Goal: Task Accomplishment & Management: Complete application form

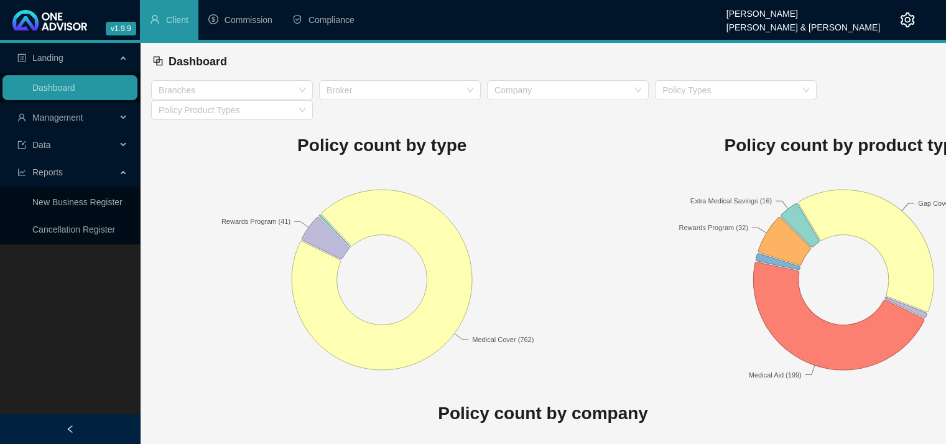
click at [123, 115] on div "Management" at bounding box center [69, 117] width 135 height 25
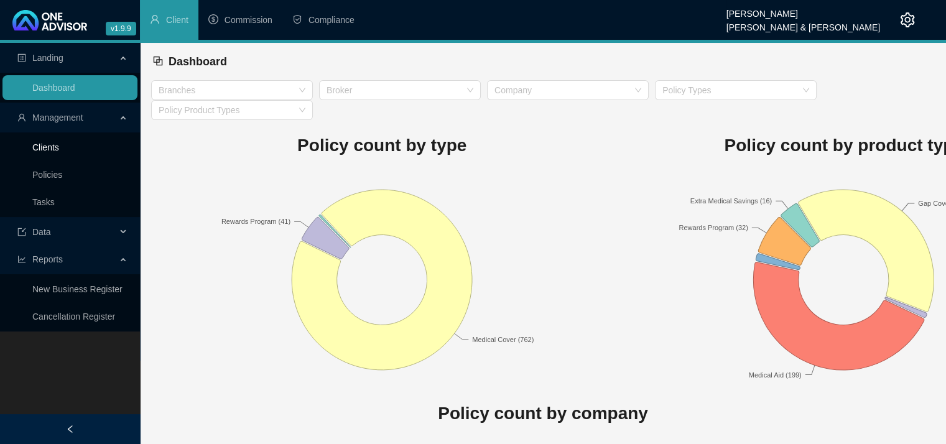
click at [59, 142] on link "Clients" at bounding box center [45, 147] width 27 height 10
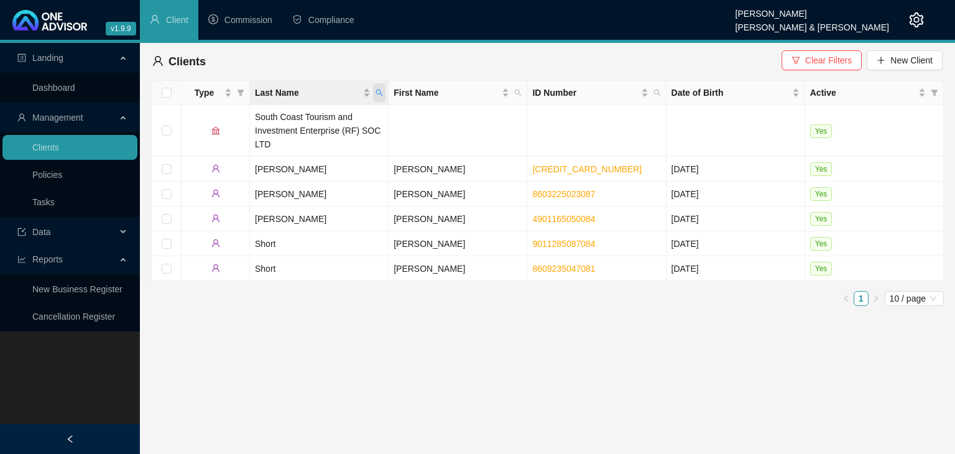
click at [378, 96] on span "Last Name" at bounding box center [379, 92] width 12 height 19
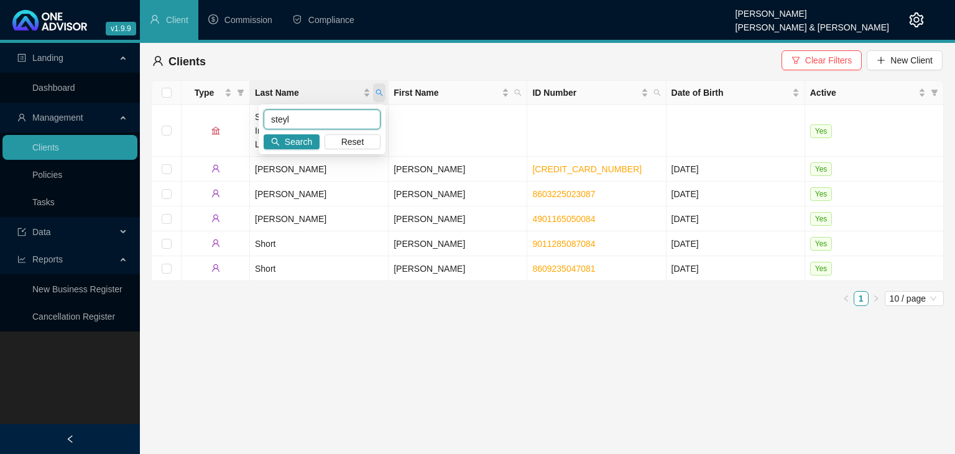
type input "steyl"
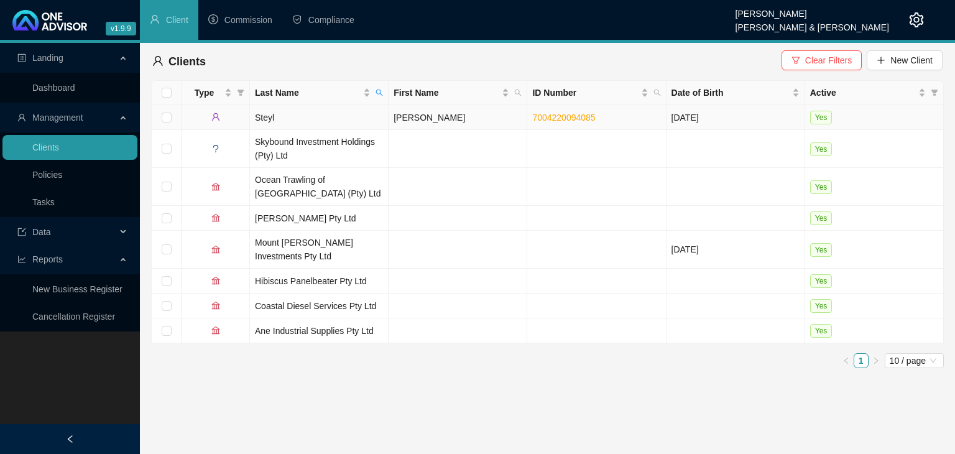
click at [427, 119] on td "[PERSON_NAME]" at bounding box center [458, 117] width 139 height 25
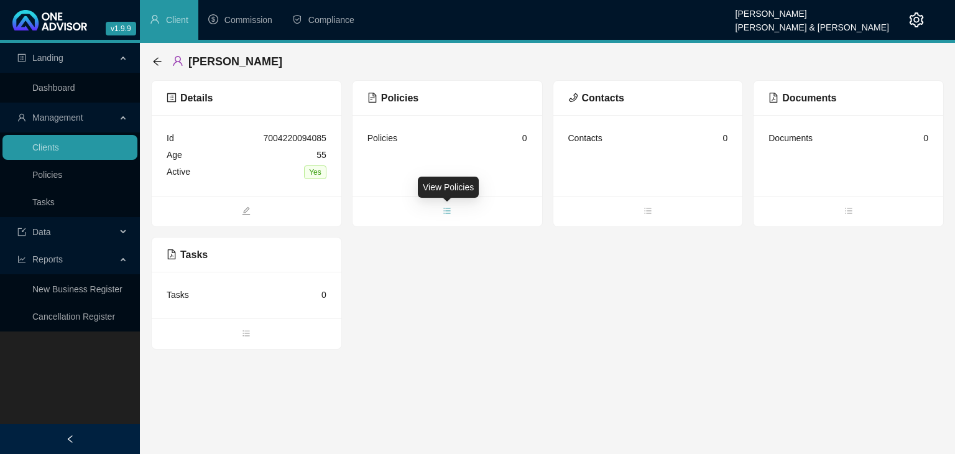
click at [451, 210] on span "bars" at bounding box center [447, 212] width 190 height 14
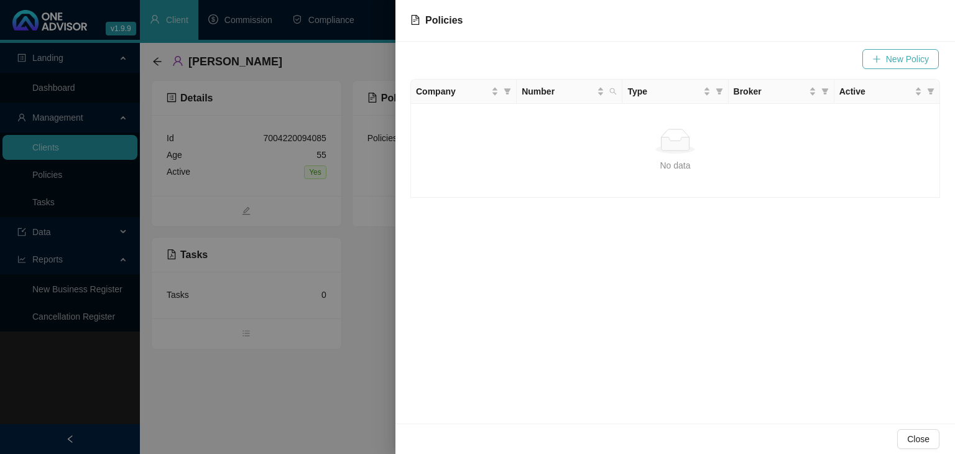
click at [916, 63] on span "New Policy" at bounding box center [907, 59] width 43 height 14
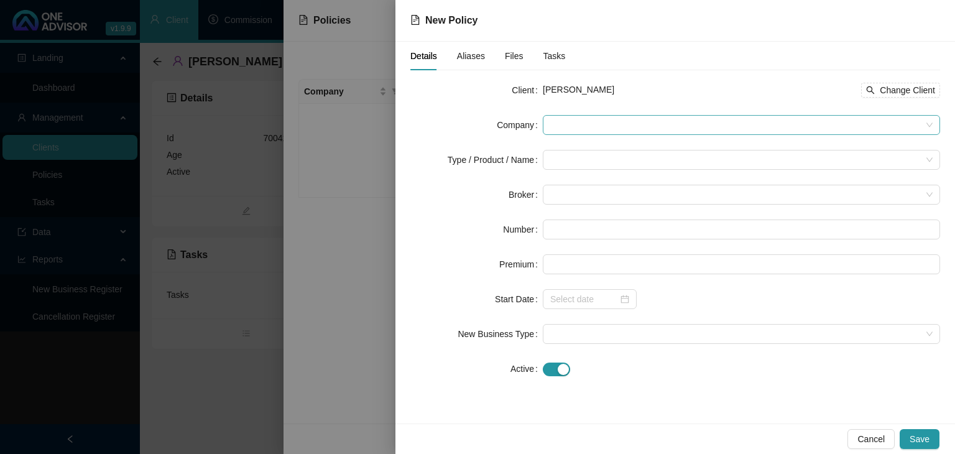
click at [574, 127] on span at bounding box center [741, 125] width 382 height 19
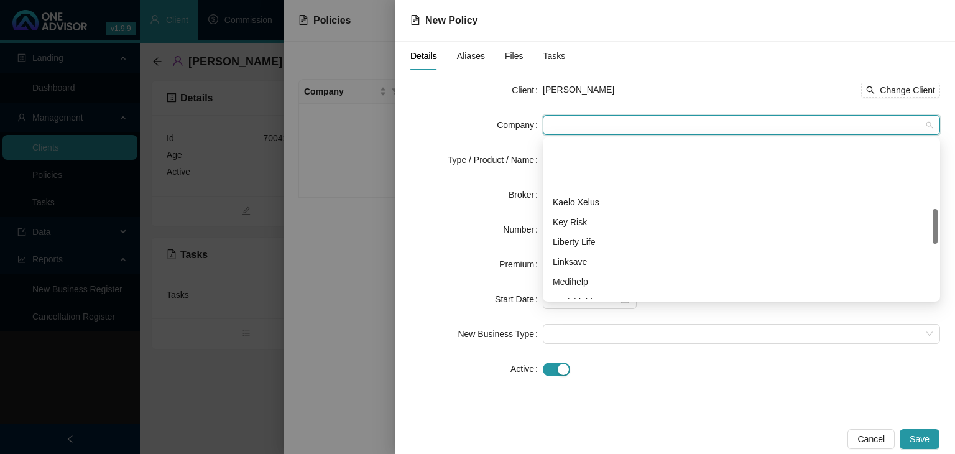
scroll to position [308, 0]
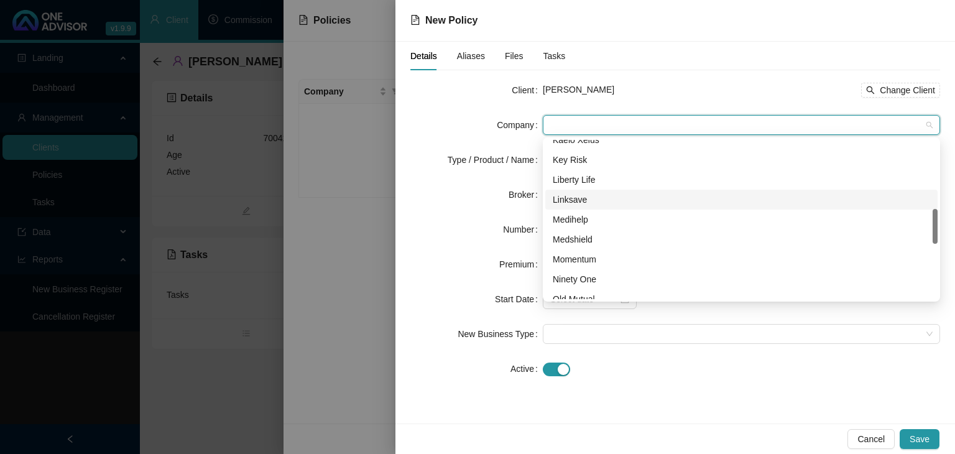
click at [584, 203] on div "Linksave" at bounding box center [741, 200] width 377 height 14
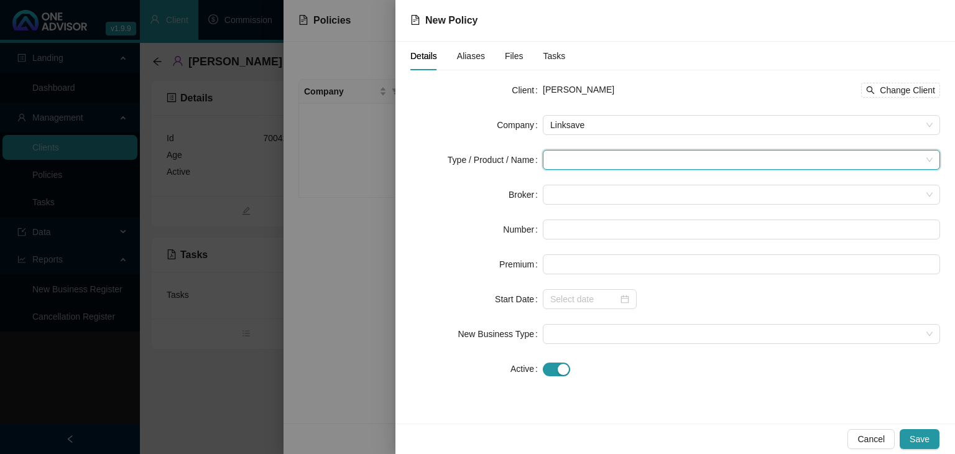
click at [576, 160] on input "search" at bounding box center [735, 159] width 371 height 19
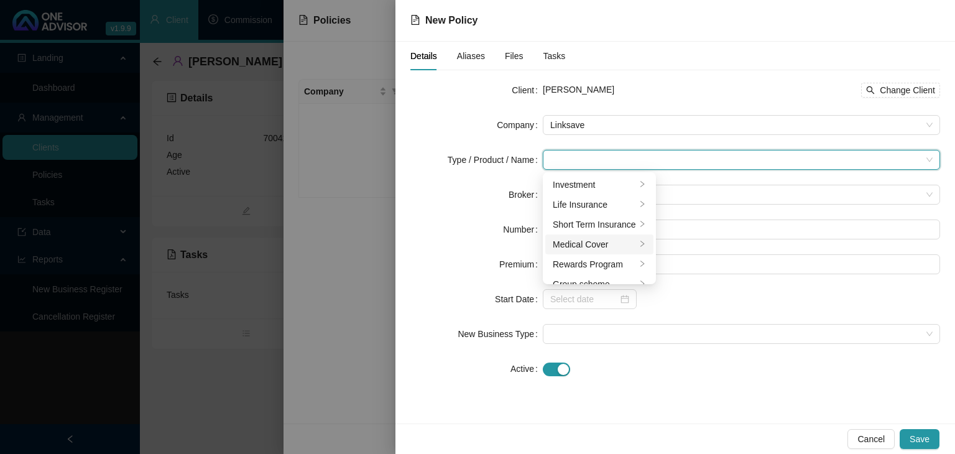
click at [639, 247] on icon "right" at bounding box center [641, 243] width 7 height 7
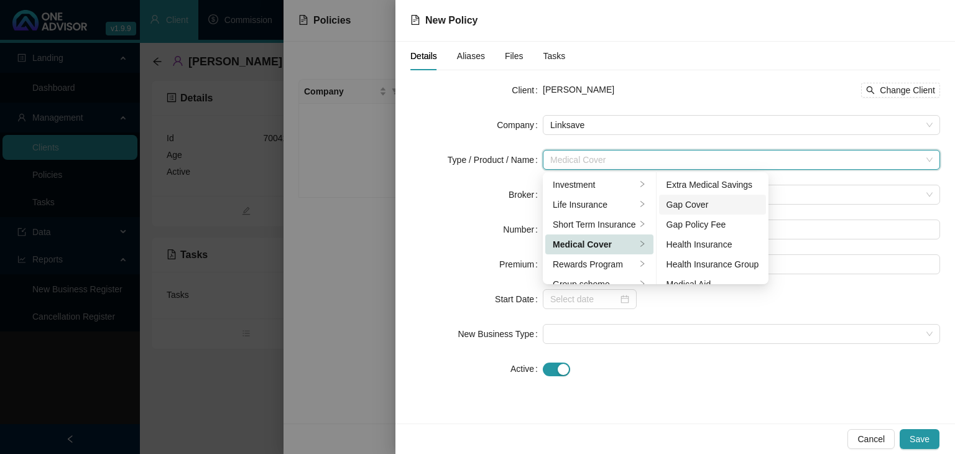
click at [718, 206] on div "Gap Cover" at bounding box center [712, 205] width 93 height 14
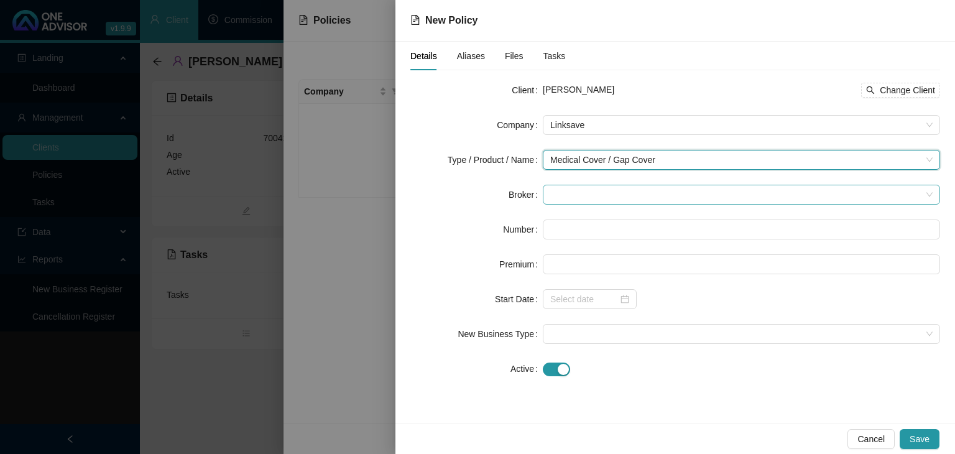
click at [556, 193] on span at bounding box center [741, 194] width 382 height 19
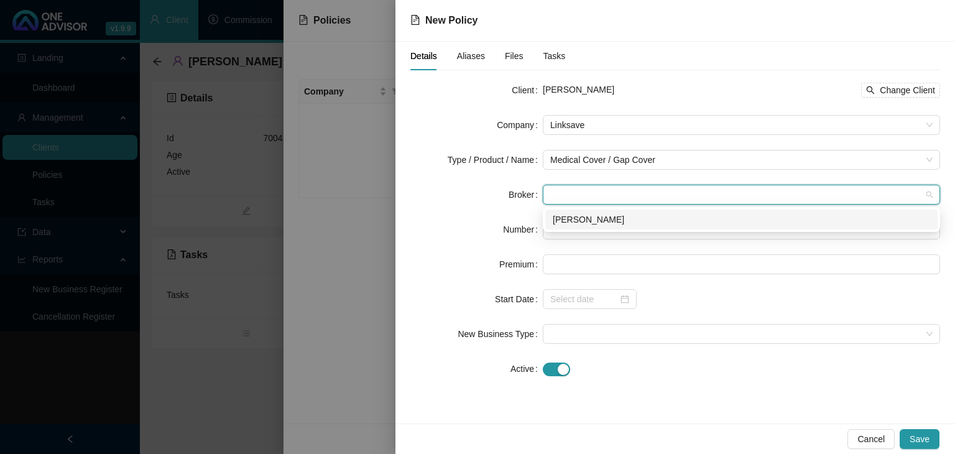
click at [561, 226] on div "[PERSON_NAME]" at bounding box center [741, 220] width 377 height 14
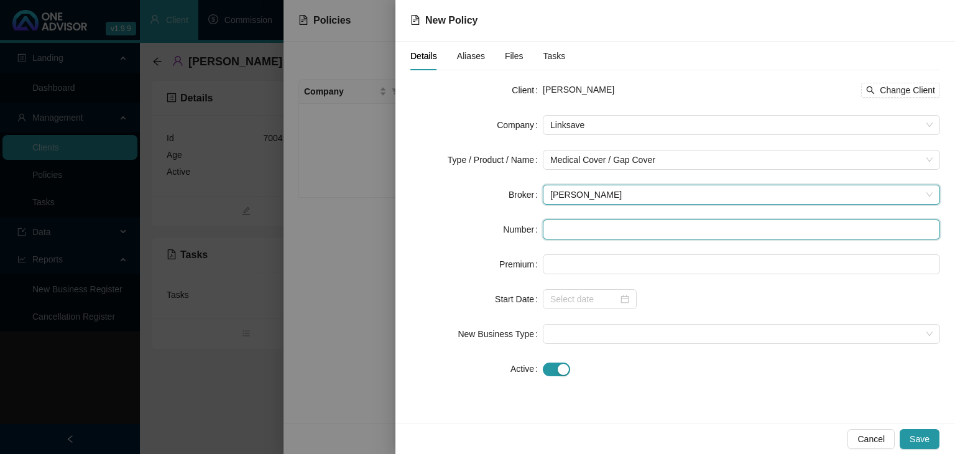
click at [559, 227] on input "text" at bounding box center [741, 229] width 397 height 20
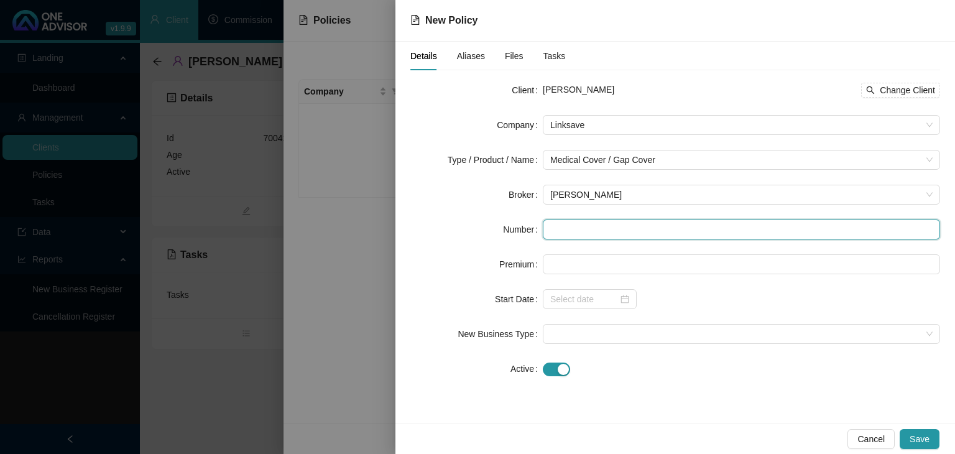
paste input "LS007068"
type input "LS007068"
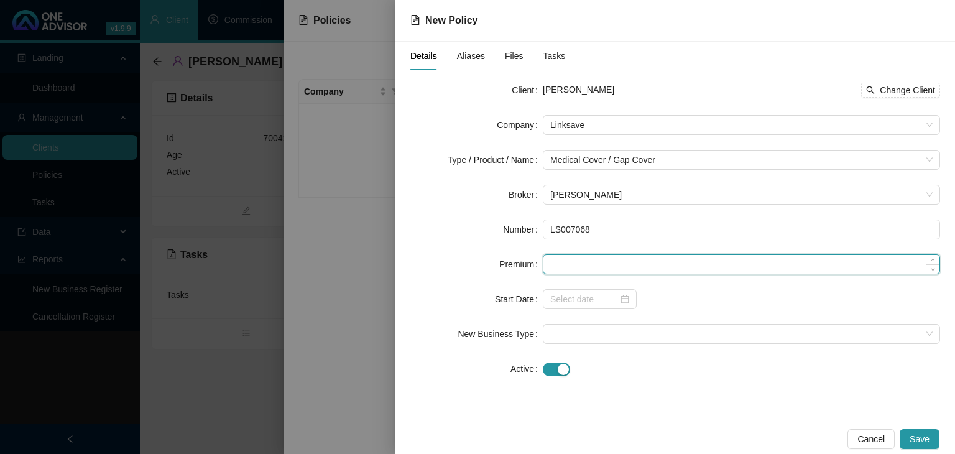
click at [560, 264] on input at bounding box center [741, 264] width 396 height 19
click at [579, 260] on input at bounding box center [741, 264] width 396 height 19
type input "479.00"
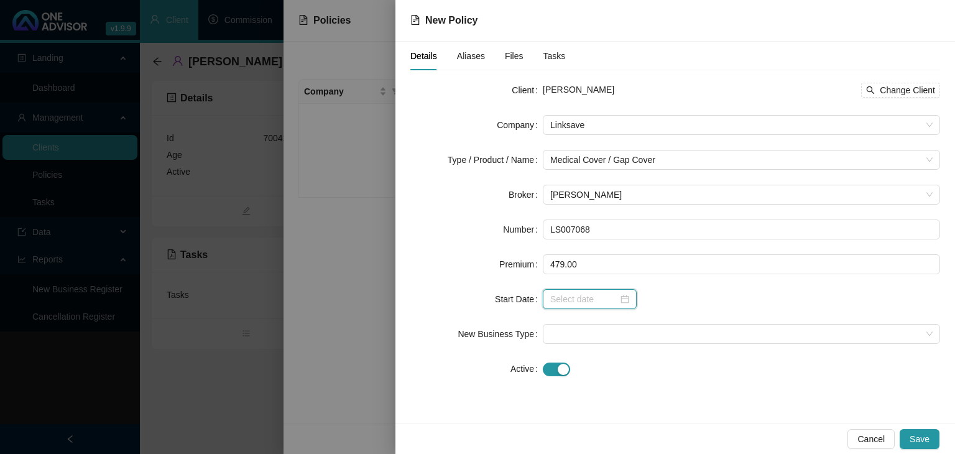
click at [584, 293] on input at bounding box center [584, 299] width 68 height 14
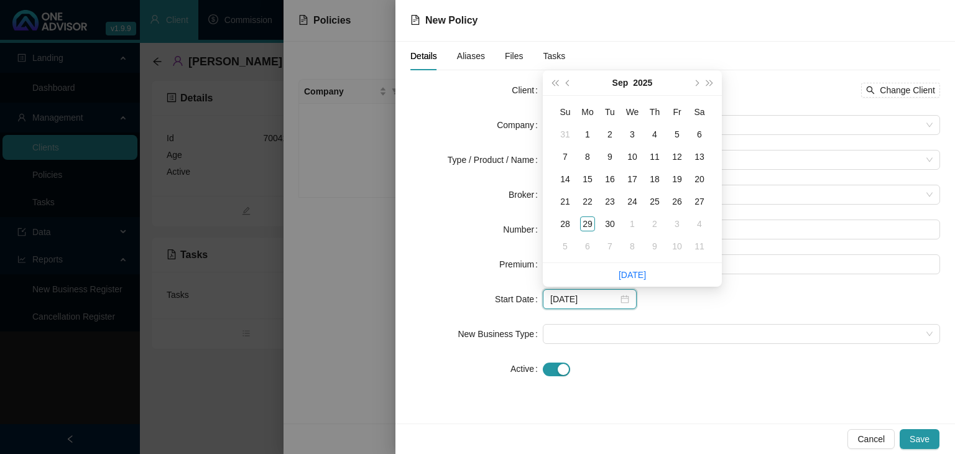
type input "[DATE]"
click at [587, 134] on div "1" at bounding box center [587, 134] width 15 height 15
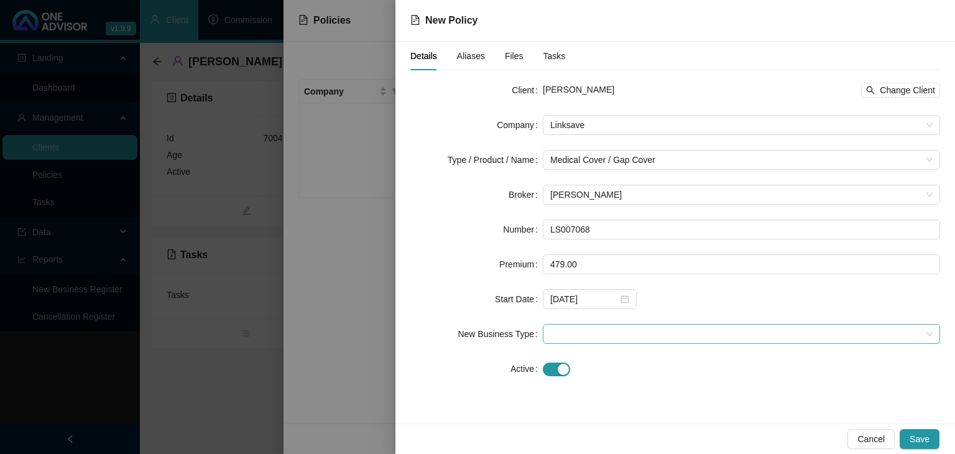
click at [568, 334] on span at bounding box center [741, 333] width 382 height 19
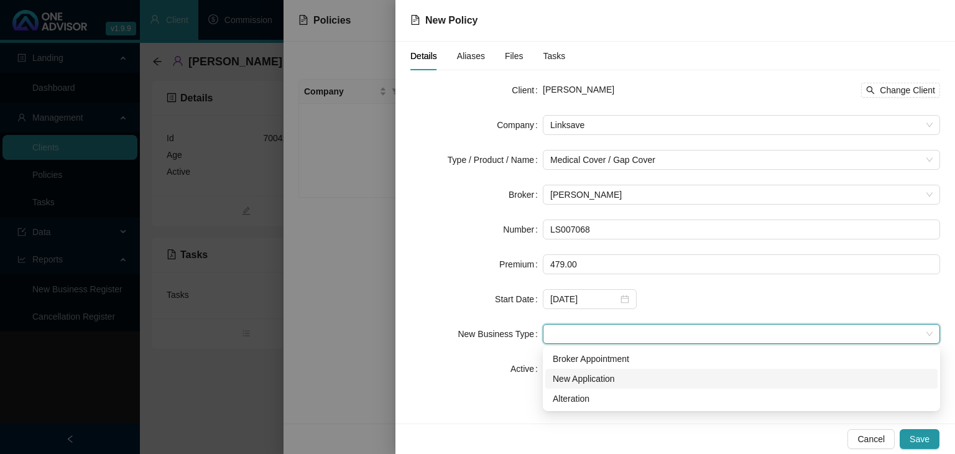
click at [578, 379] on div "New Application" at bounding box center [741, 379] width 377 height 14
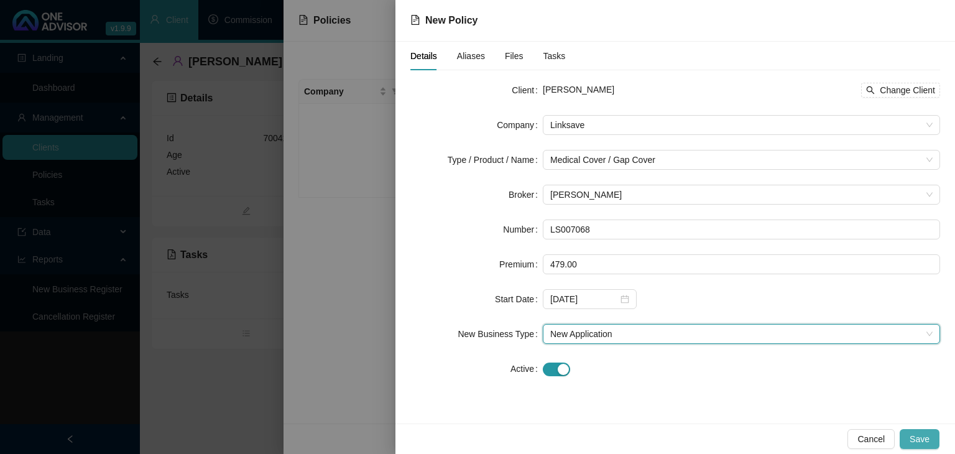
click at [924, 438] on span "Save" at bounding box center [919, 439] width 20 height 14
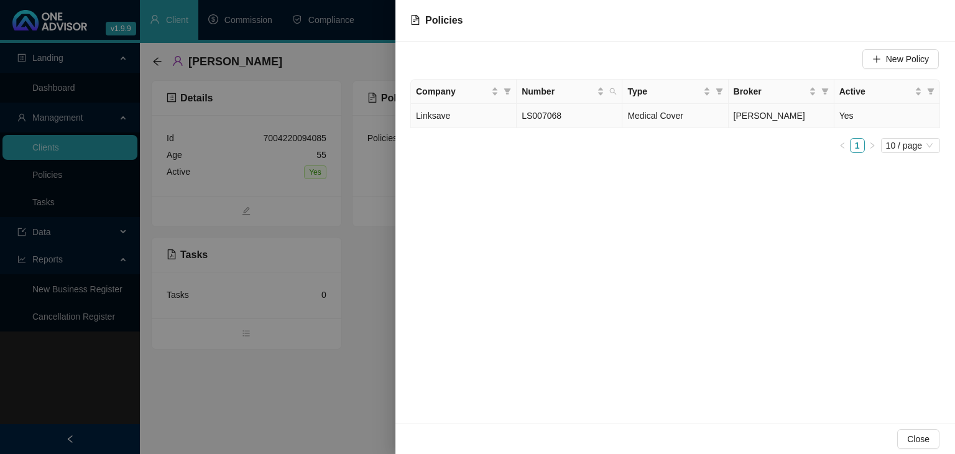
click at [652, 116] on span "Medical Cover" at bounding box center [654, 116] width 55 height 10
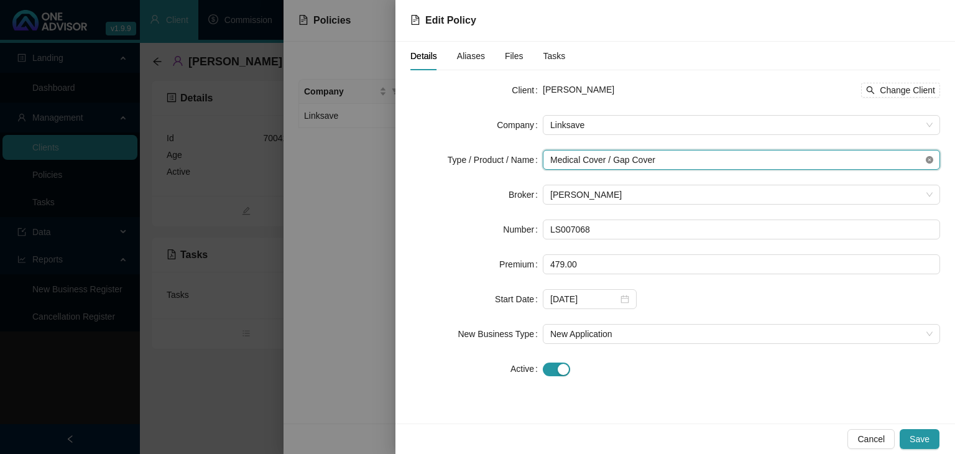
click at [930, 160] on icon "close-circle" at bounding box center [929, 159] width 7 height 7
click at [709, 160] on span "Medical Cover / Gap Cover" at bounding box center [741, 159] width 382 height 19
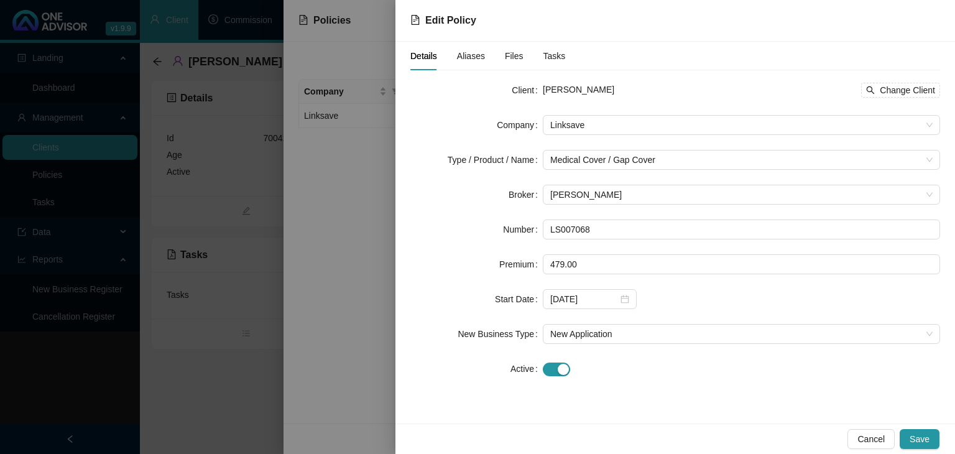
click at [742, 426] on div "Cancel Save" at bounding box center [674, 438] width 559 height 30
click at [926, 435] on span "Save" at bounding box center [919, 439] width 20 height 14
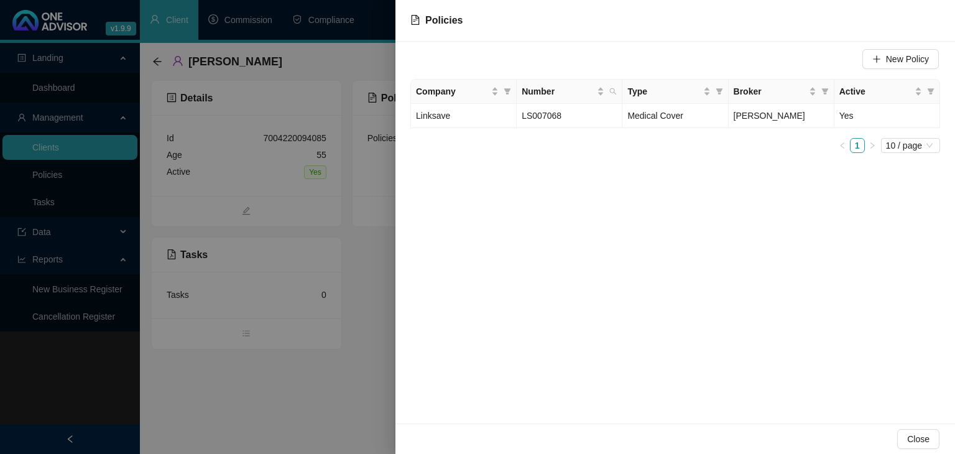
click at [307, 401] on div at bounding box center [477, 227] width 955 height 454
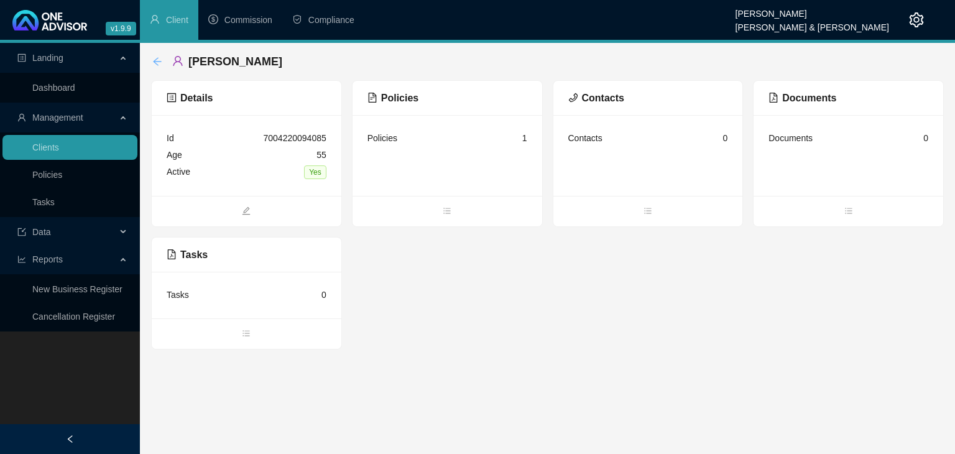
click at [160, 61] on icon "arrow-left" at bounding box center [157, 61] width 8 height 8
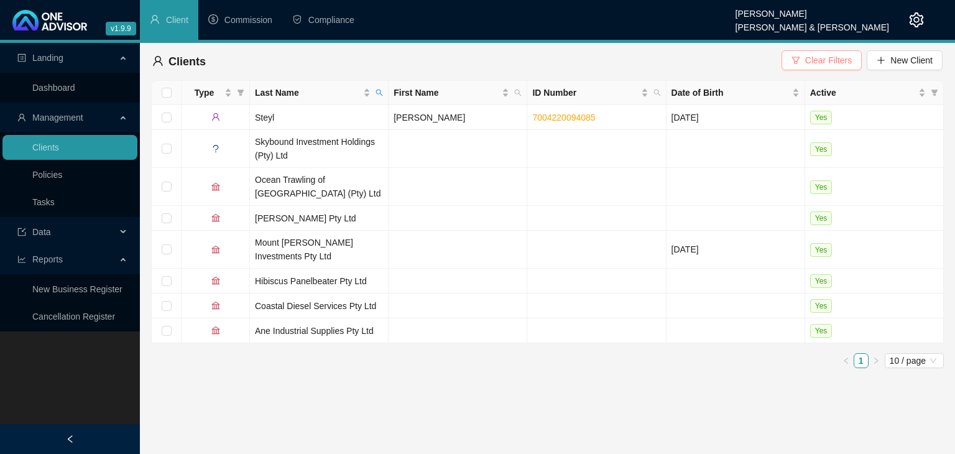
click at [834, 60] on span "Clear Filters" at bounding box center [828, 60] width 47 height 14
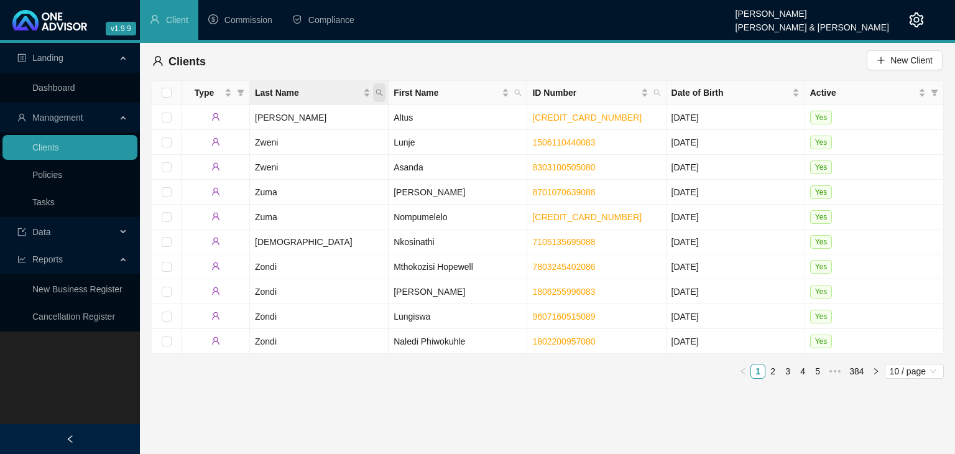
click at [379, 92] on icon "search" at bounding box center [378, 92] width 7 height 7
type input "[PERSON_NAME]"
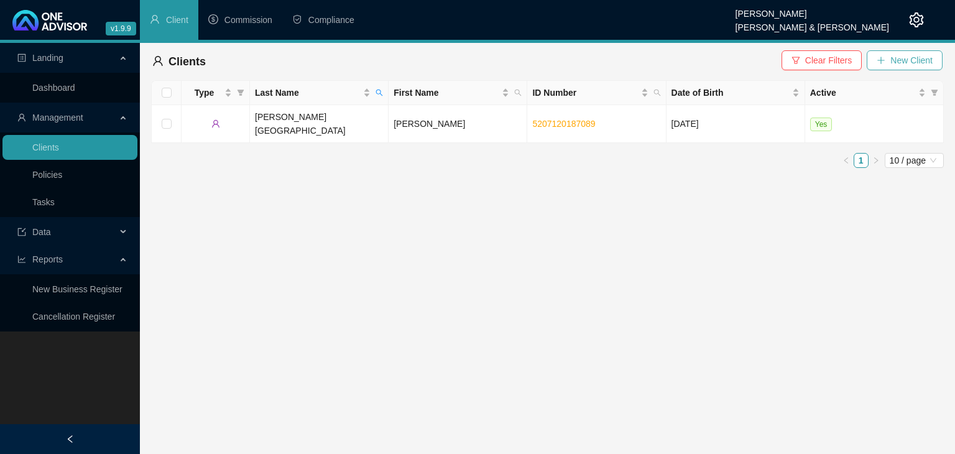
click at [900, 64] on span "New Client" at bounding box center [911, 60] width 42 height 14
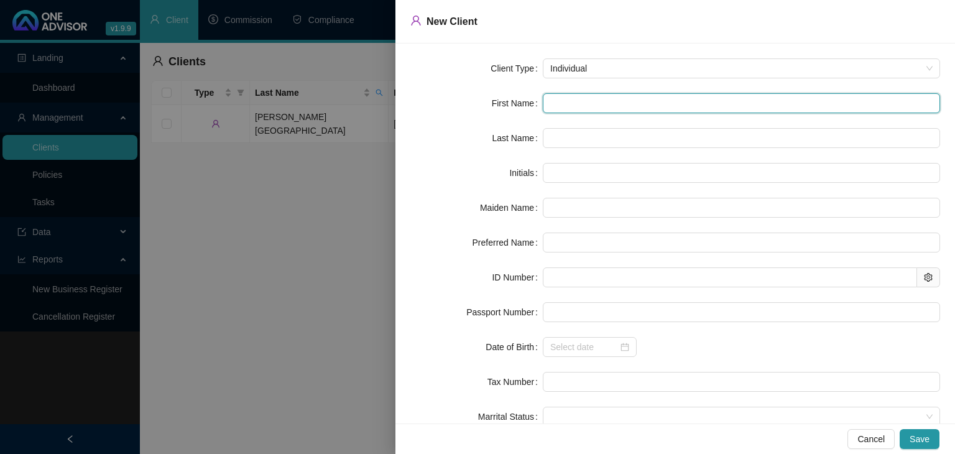
paste input "[PERSON_NAME]"
type input "[PERSON_NAME]"
type input "LG"
type input "[PERSON_NAME]"
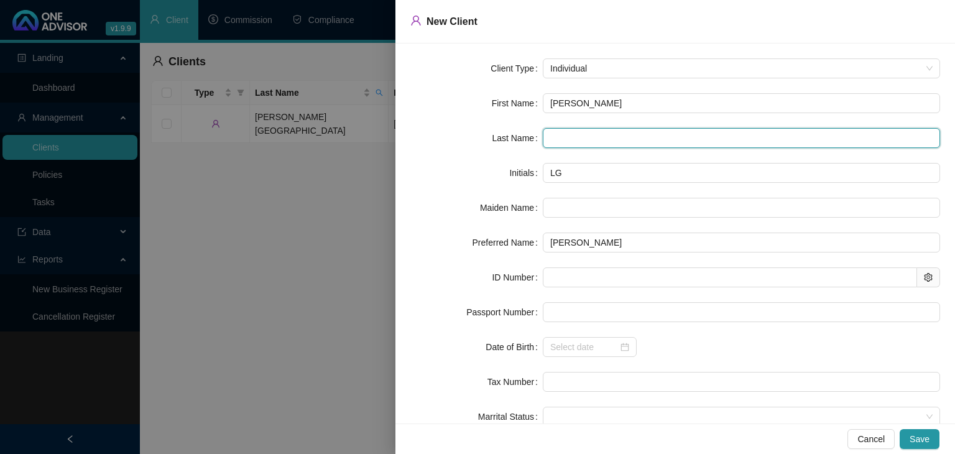
click at [561, 137] on input "text" at bounding box center [741, 138] width 397 height 20
type input "[PERSON_NAME]"
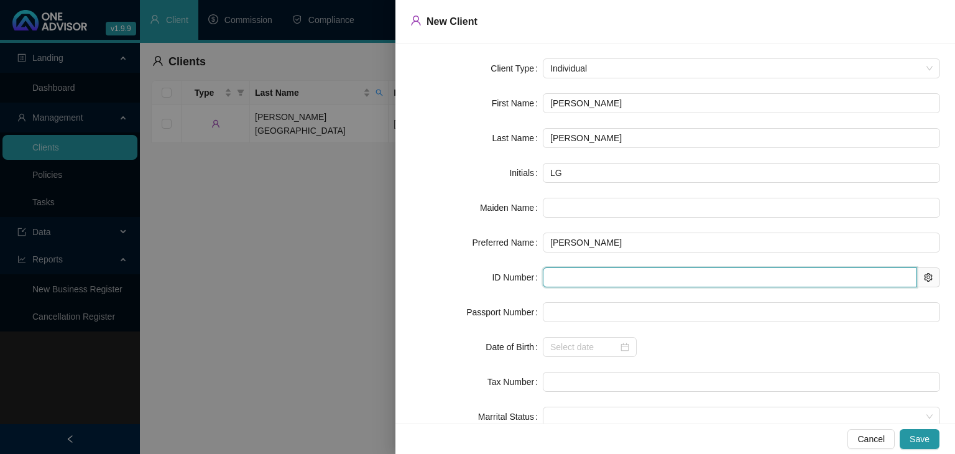
paste input "8401045250083"
type input "8401045250083"
type input "[DATE]"
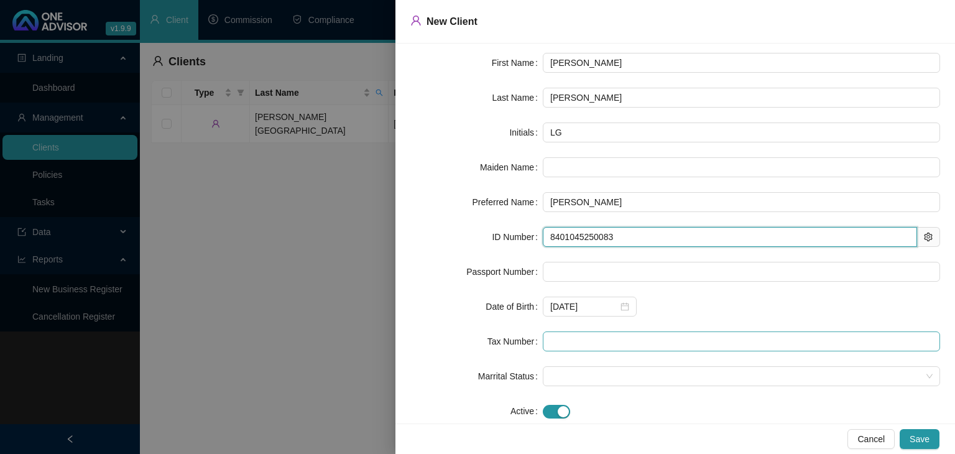
scroll to position [62, 0]
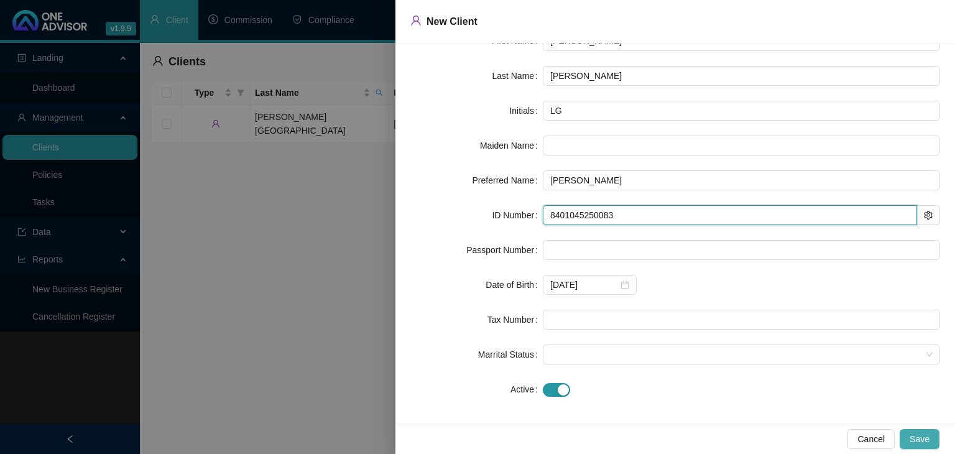
type input "8401045250083"
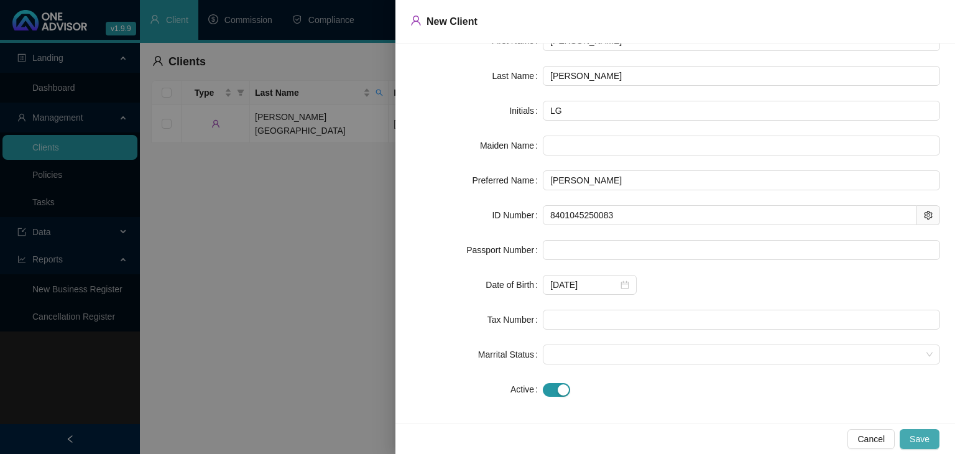
click at [928, 441] on span "Save" at bounding box center [919, 439] width 20 height 14
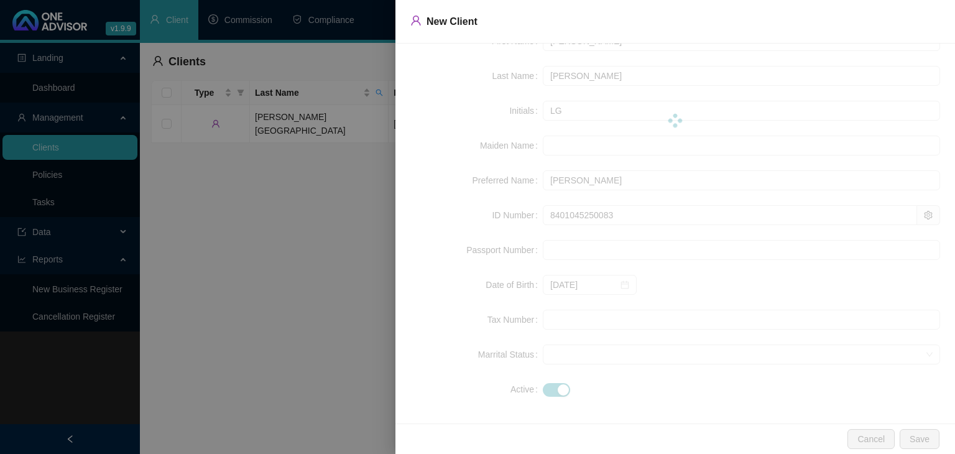
scroll to position [0, 0]
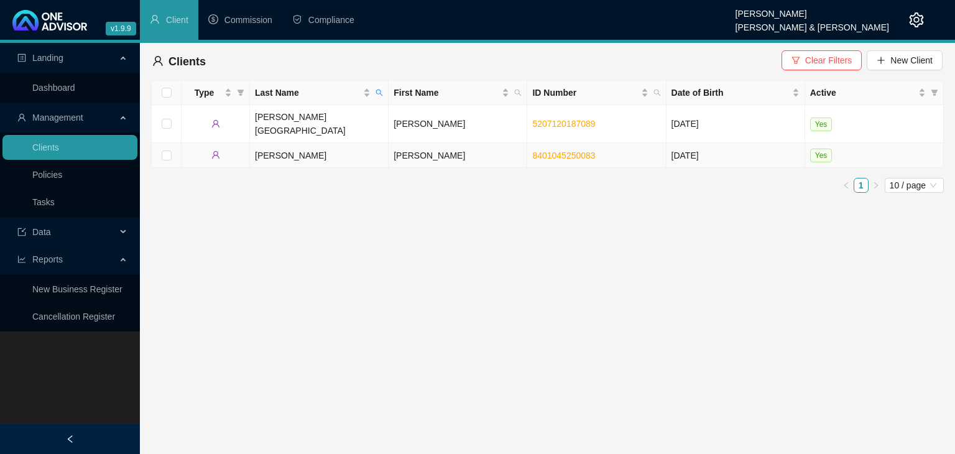
click at [436, 143] on td "[PERSON_NAME]" at bounding box center [458, 155] width 139 height 25
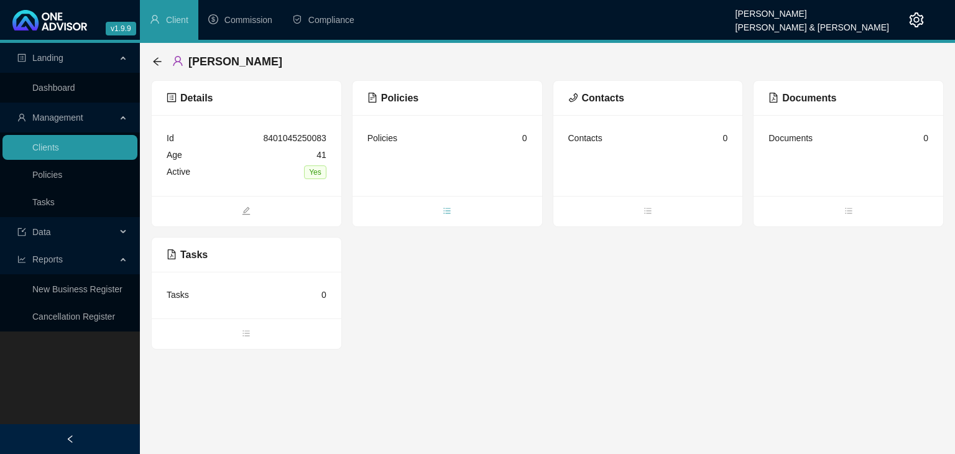
click at [449, 211] on icon "bars" at bounding box center [447, 210] width 9 height 9
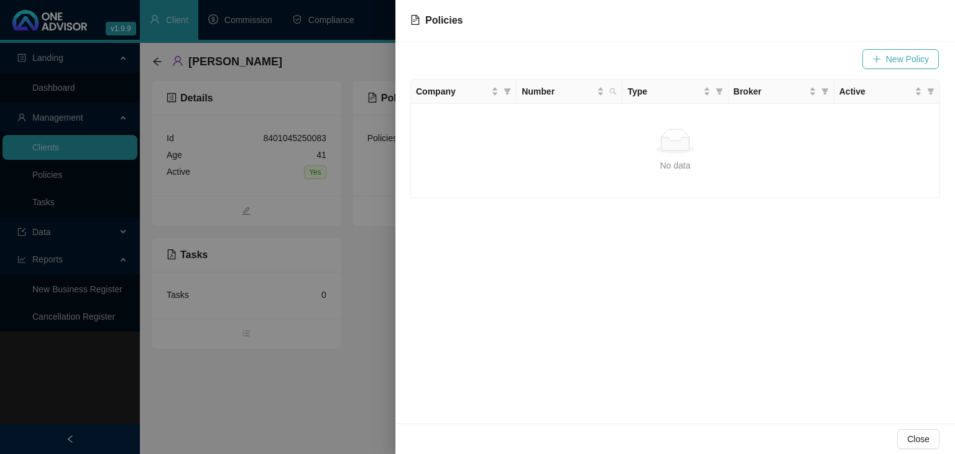
click at [893, 63] on span "New Policy" at bounding box center [907, 59] width 43 height 14
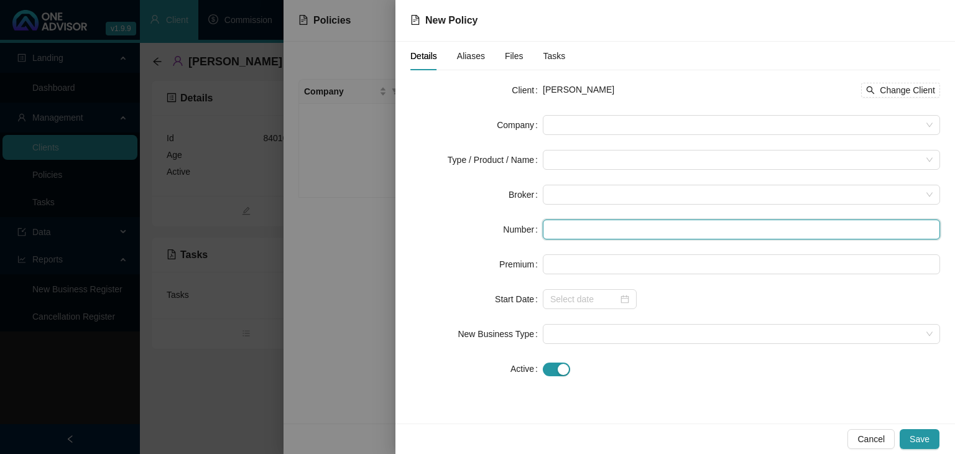
paste input "953273340"
click at [558, 191] on span at bounding box center [741, 194] width 382 height 19
type input "953273340"
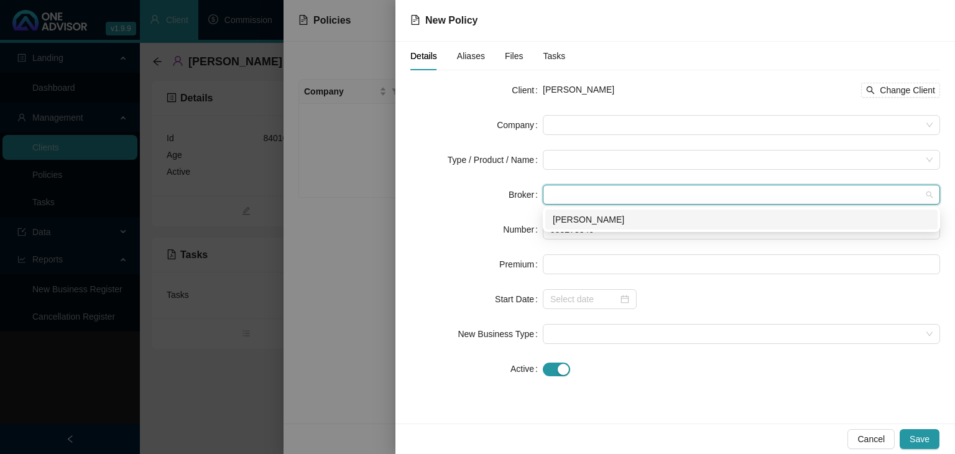
click at [565, 220] on div "[PERSON_NAME]" at bounding box center [741, 220] width 377 height 14
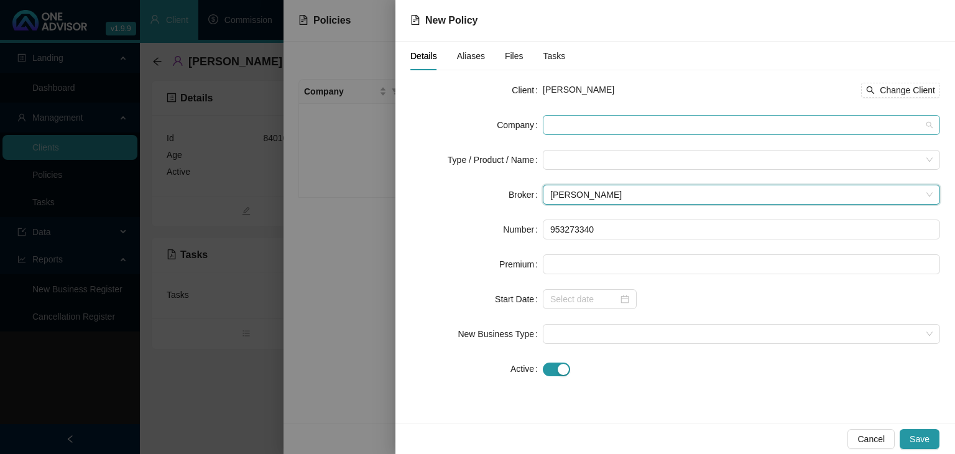
click at [567, 127] on span at bounding box center [741, 125] width 382 height 19
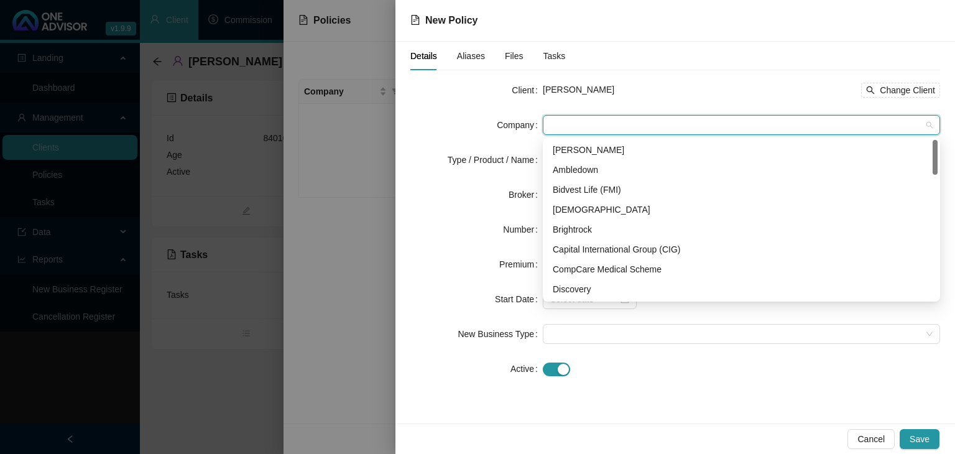
scroll to position [62, 0]
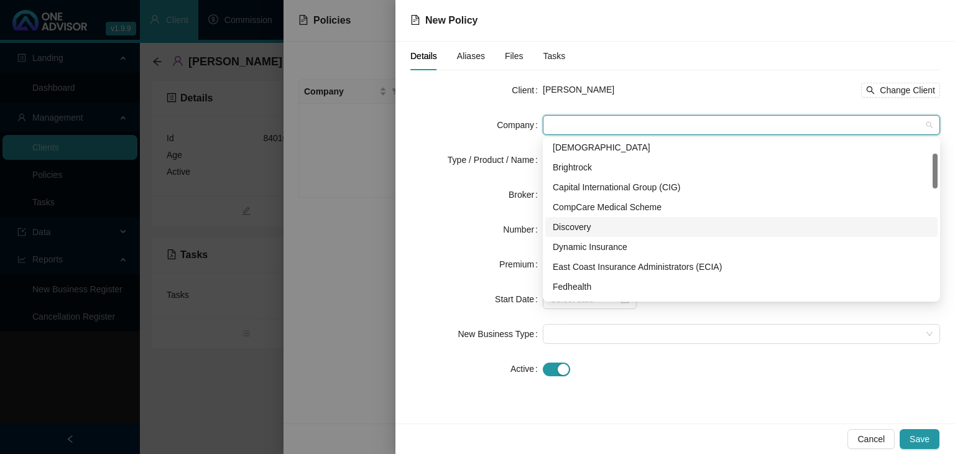
click at [587, 225] on div "Discovery" at bounding box center [741, 227] width 377 height 14
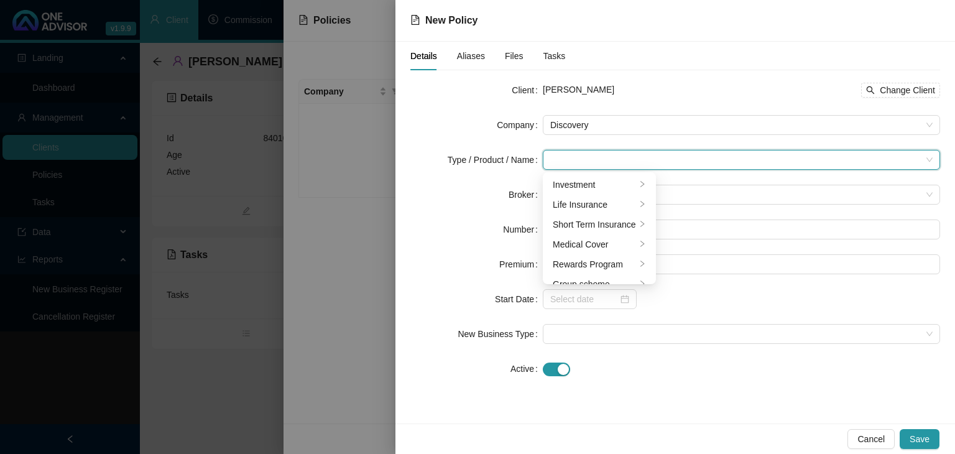
click at [559, 155] on input "search" at bounding box center [735, 159] width 371 height 19
click at [618, 247] on div "Medical Cover" at bounding box center [594, 244] width 83 height 14
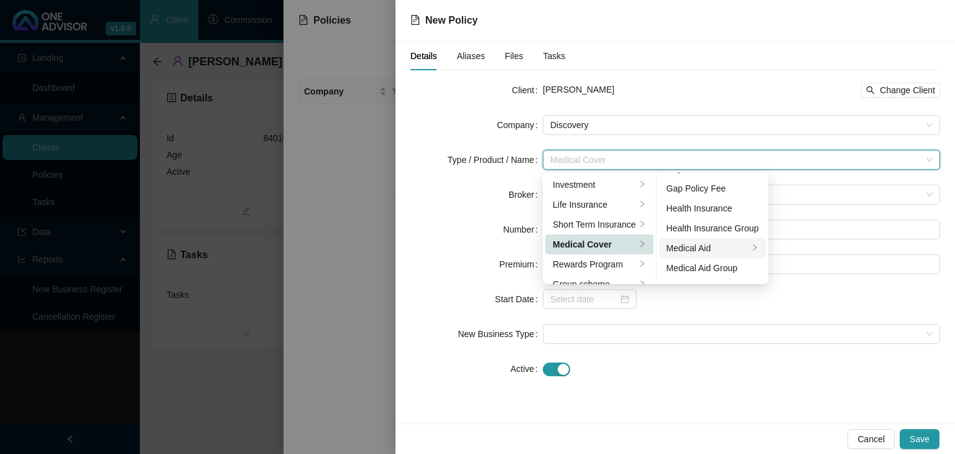
scroll to position [72, 0]
click at [709, 210] on div "Medical Aid" at bounding box center [707, 212] width 83 height 14
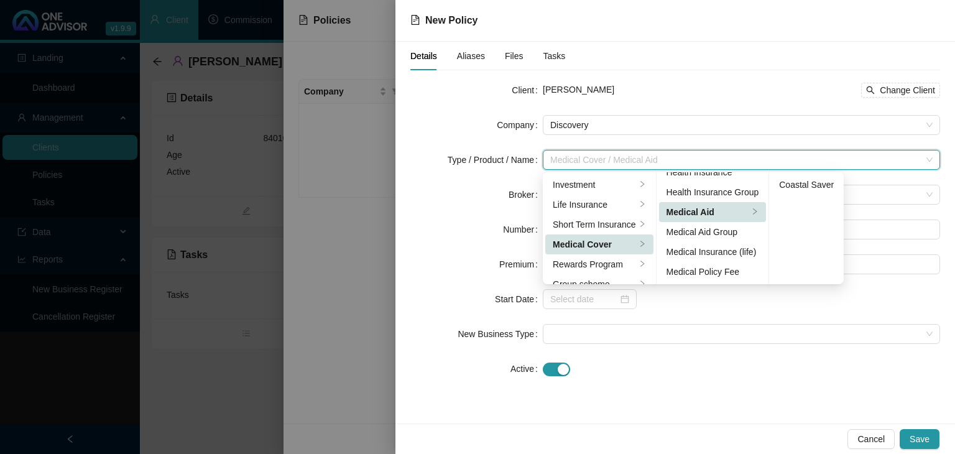
click at [709, 210] on div "Medical Aid" at bounding box center [707, 212] width 83 height 14
click at [711, 401] on div "Details Aliases Files Tasks Client [PERSON_NAME] Change Client Company Discover…" at bounding box center [674, 233] width 559 height 382
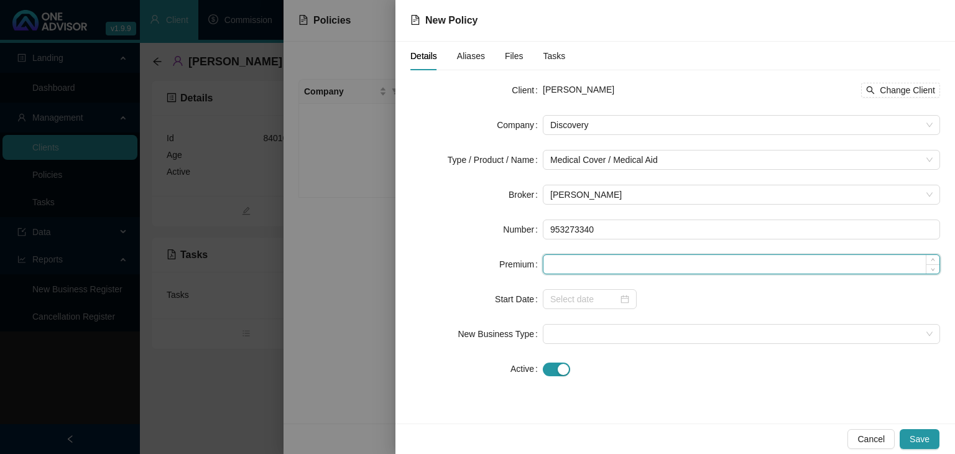
click at [564, 264] on input at bounding box center [741, 264] width 396 height 19
click at [593, 265] on input at bounding box center [741, 264] width 396 height 19
type input "7924.00"
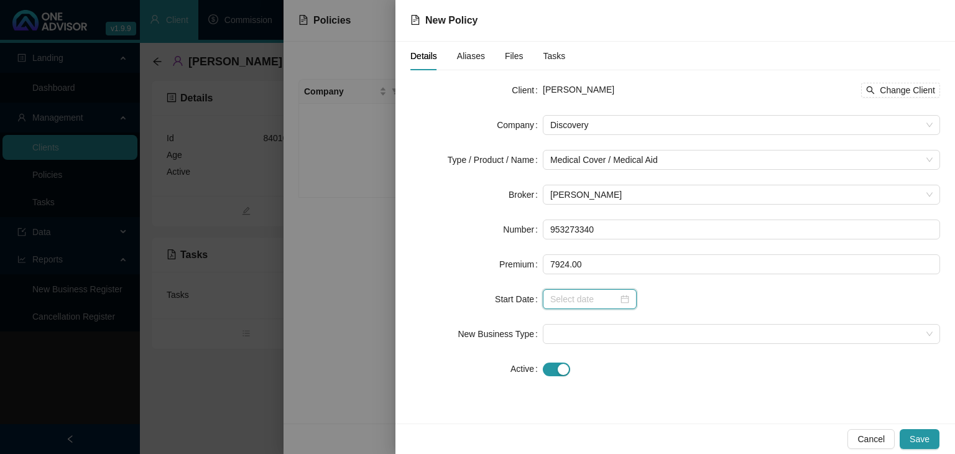
click at [594, 305] on input at bounding box center [584, 299] width 68 height 14
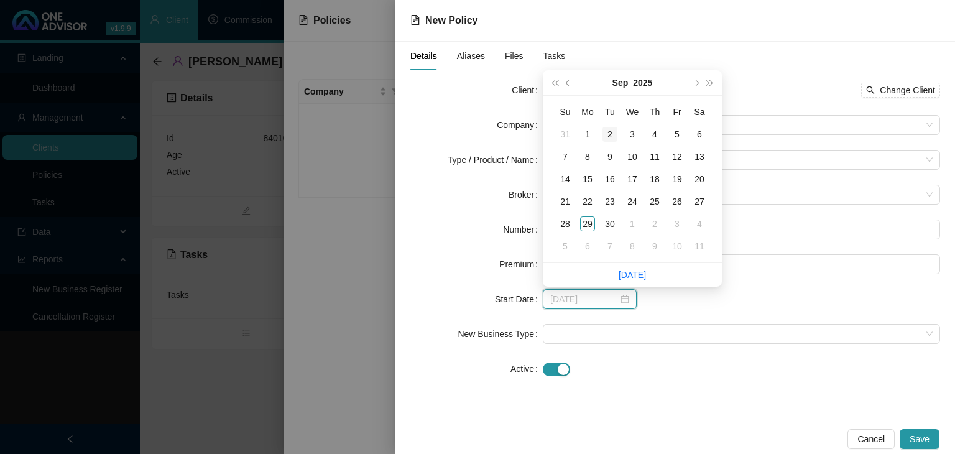
type input "[DATE]"
click at [694, 83] on span "next-year" at bounding box center [696, 83] width 6 height 6
type input "[DATE]"
click at [632, 136] on div "1" at bounding box center [632, 134] width 15 height 15
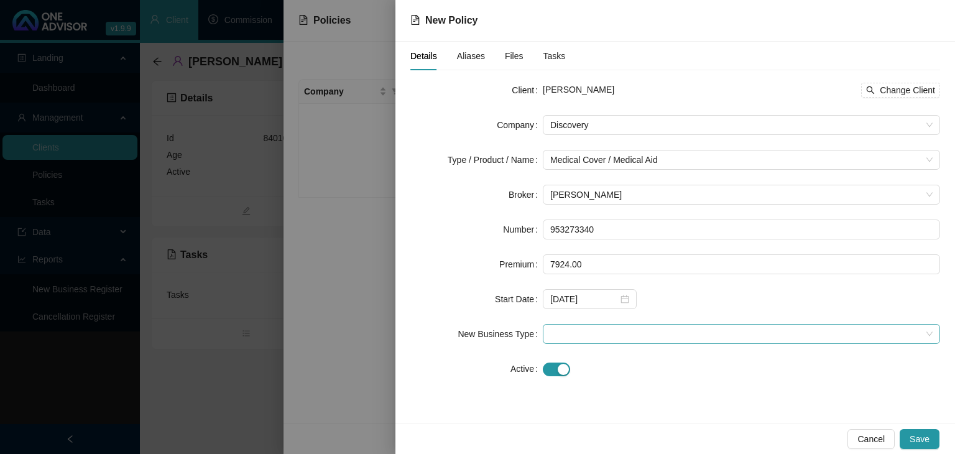
click at [555, 341] on span at bounding box center [741, 333] width 382 height 19
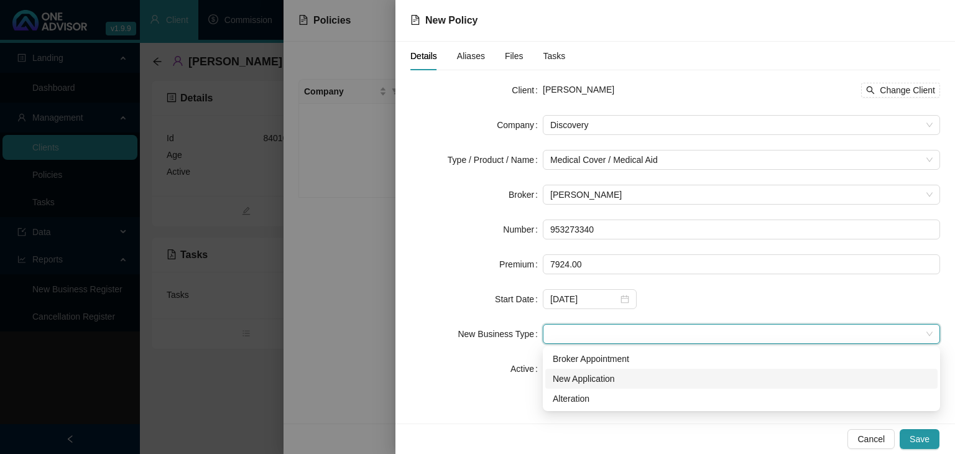
click at [569, 381] on div "New Application" at bounding box center [741, 379] width 377 height 14
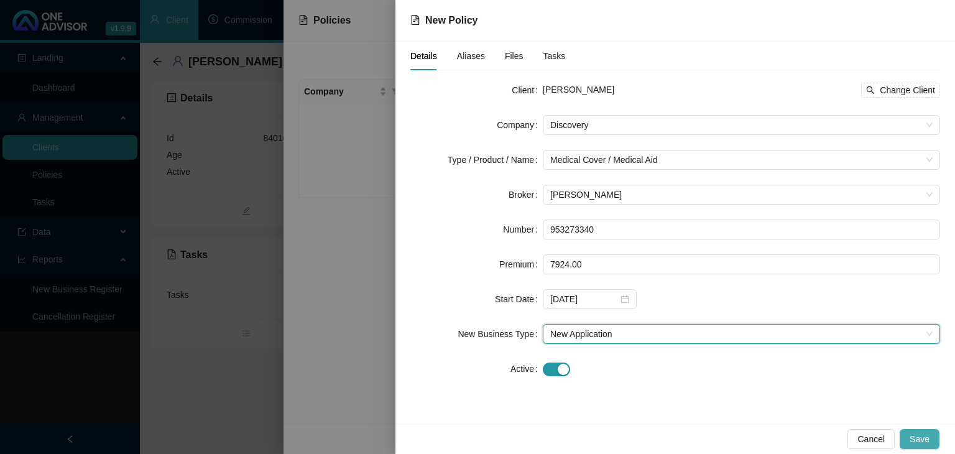
click at [918, 444] on span "Save" at bounding box center [919, 439] width 20 height 14
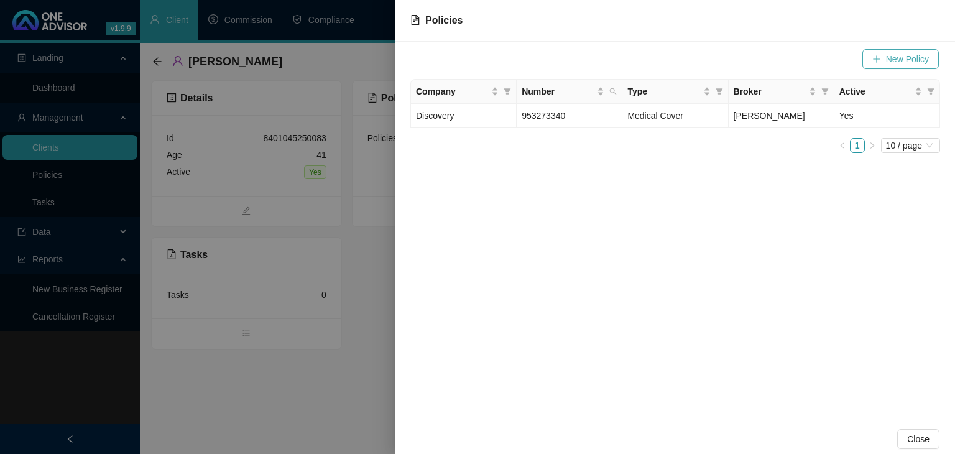
click at [906, 62] on span "New Policy" at bounding box center [907, 59] width 43 height 14
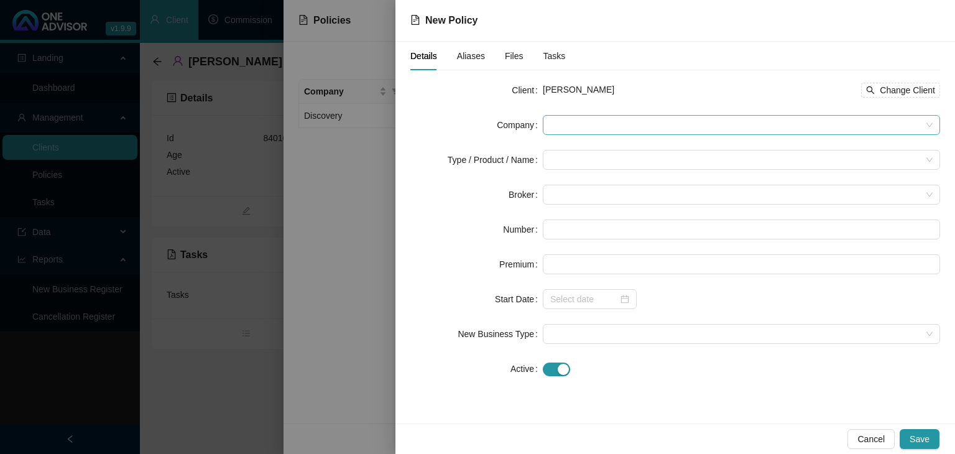
click at [550, 121] on span at bounding box center [741, 125] width 382 height 19
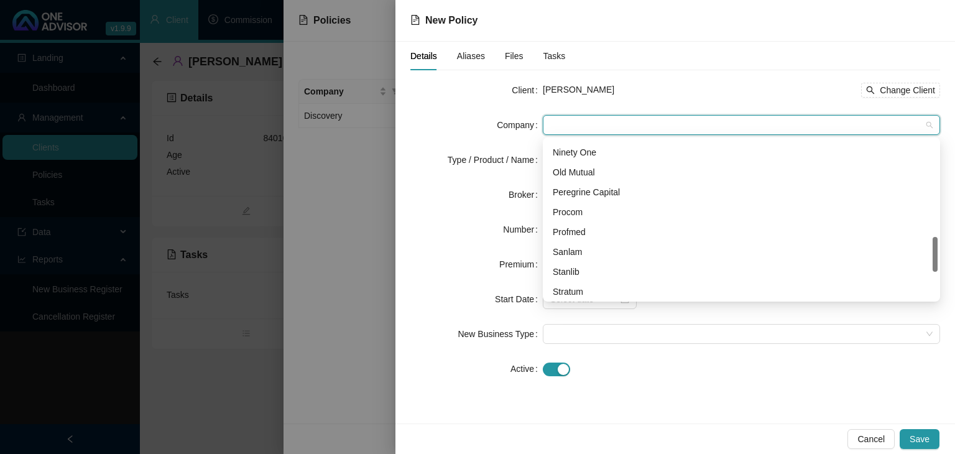
scroll to position [557, 0]
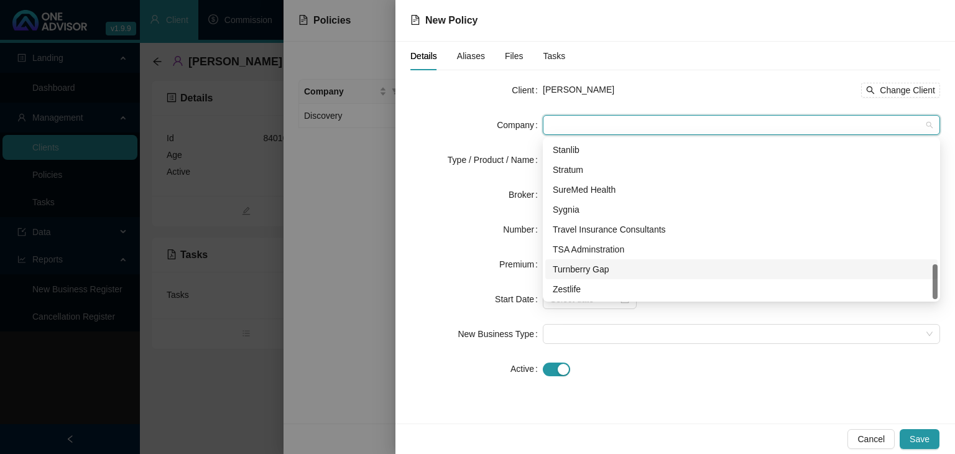
click at [592, 274] on div "Turnberry Gap" at bounding box center [741, 269] width 377 height 14
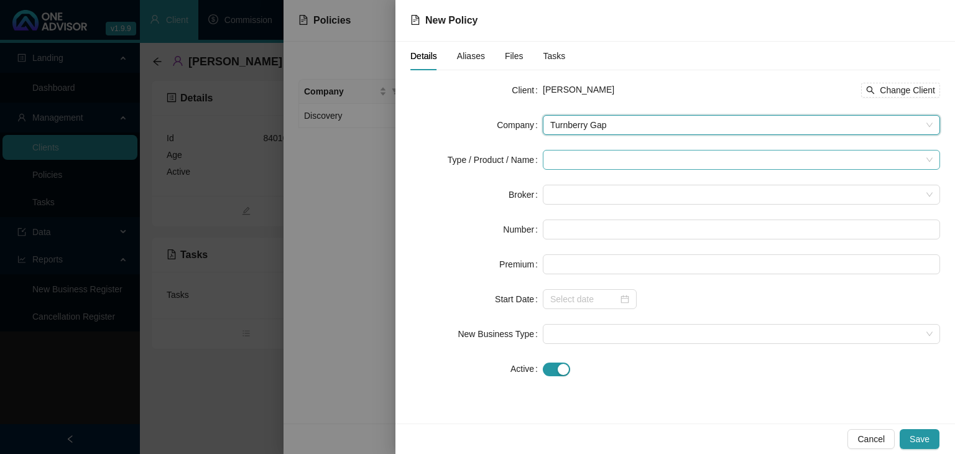
click at [582, 152] on input "search" at bounding box center [735, 159] width 371 height 19
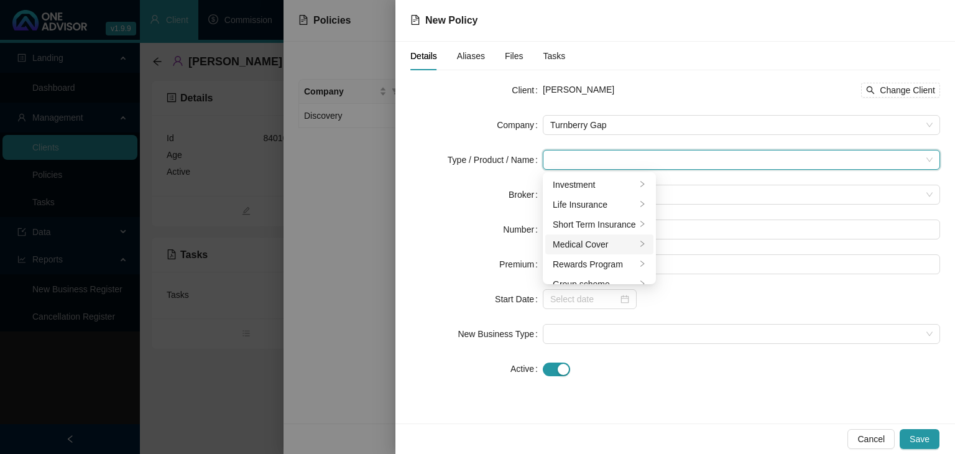
click at [634, 241] on li "Medical Cover" at bounding box center [599, 244] width 108 height 20
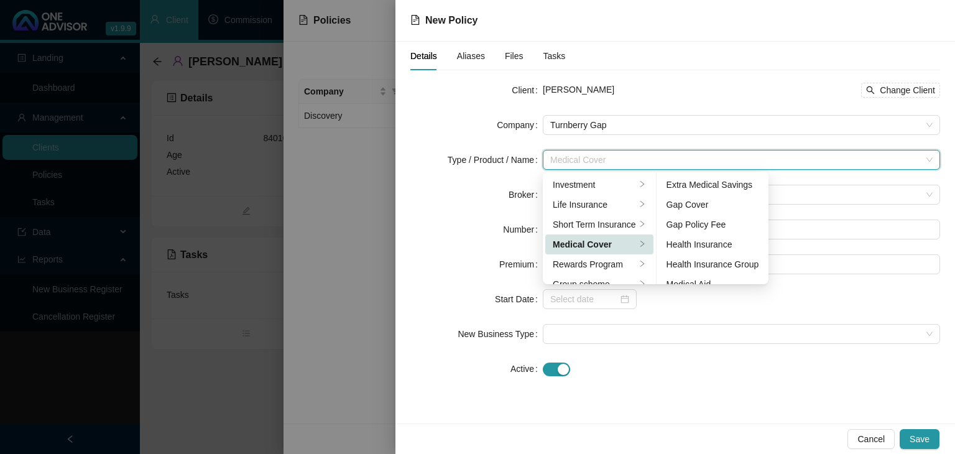
drag, startPoint x: 689, startPoint y: 205, endPoint x: 678, endPoint y: 205, distance: 10.6
click at [689, 205] on div "Gap Cover" at bounding box center [712, 205] width 93 height 14
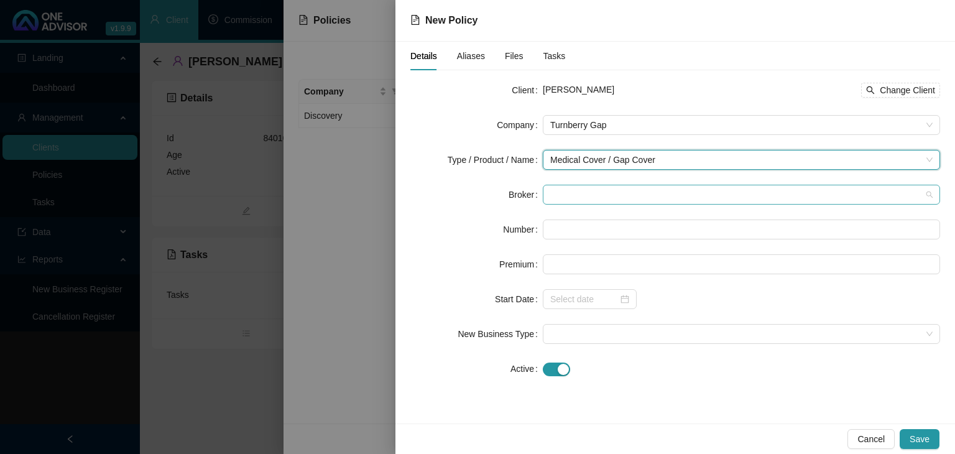
click at [559, 200] on span at bounding box center [741, 194] width 382 height 19
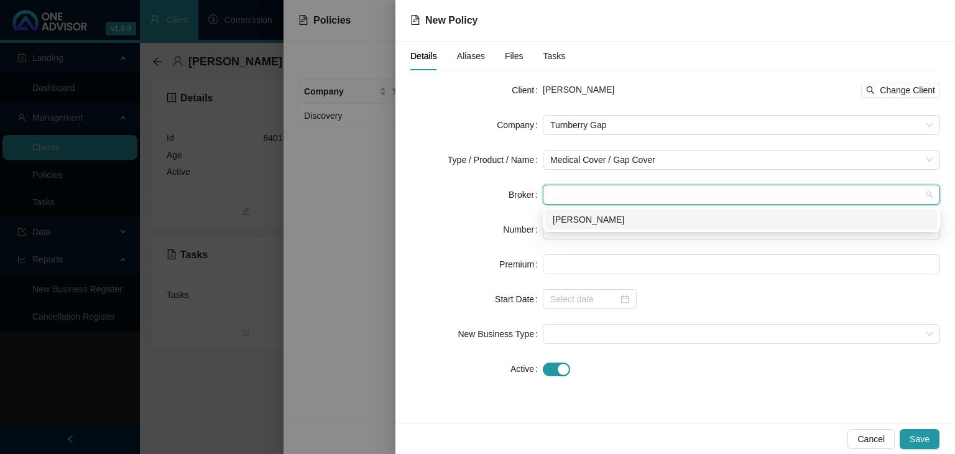
click at [559, 222] on div "[PERSON_NAME]" at bounding box center [741, 220] width 377 height 14
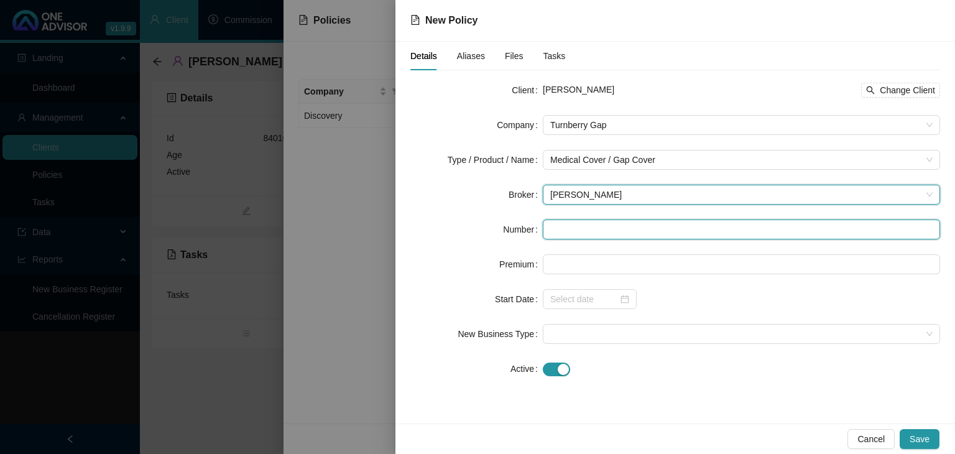
click at [558, 230] on input "text" at bounding box center [741, 229] width 397 height 20
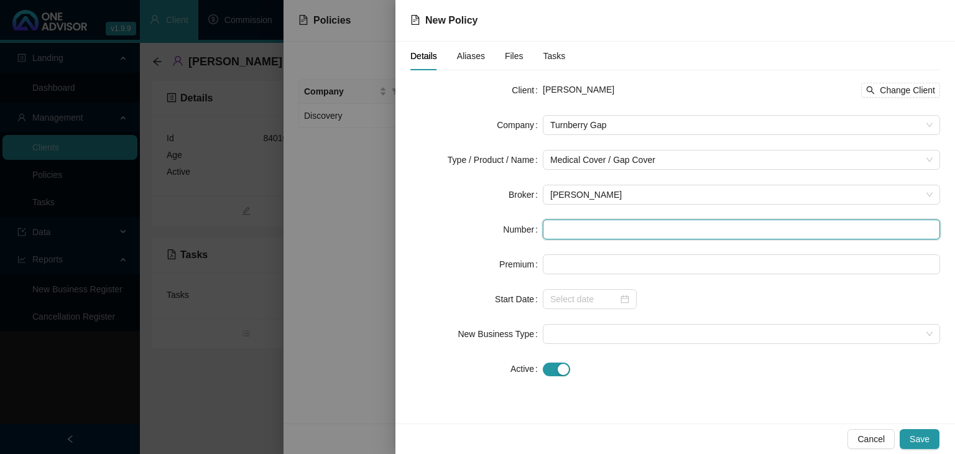
paste input "272333"
type input "272333"
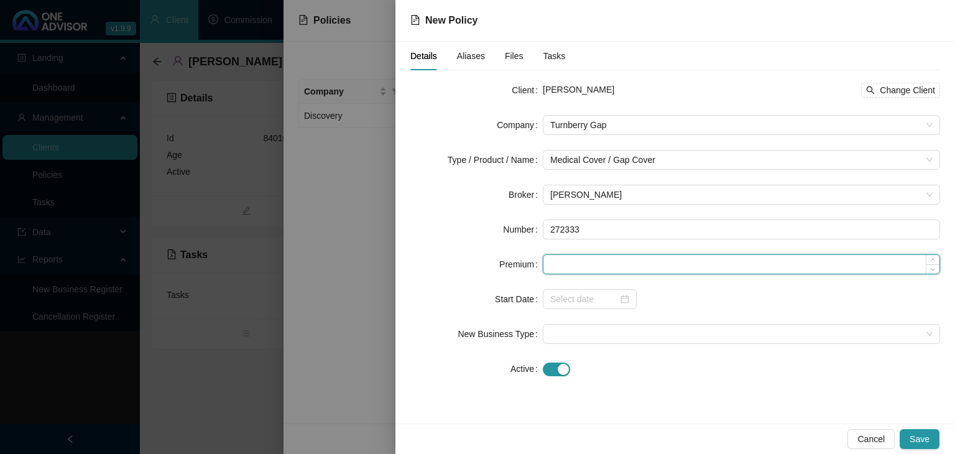
click at [556, 264] on input at bounding box center [741, 264] width 396 height 19
click at [607, 269] on input at bounding box center [741, 264] width 396 height 19
type input "673.00"
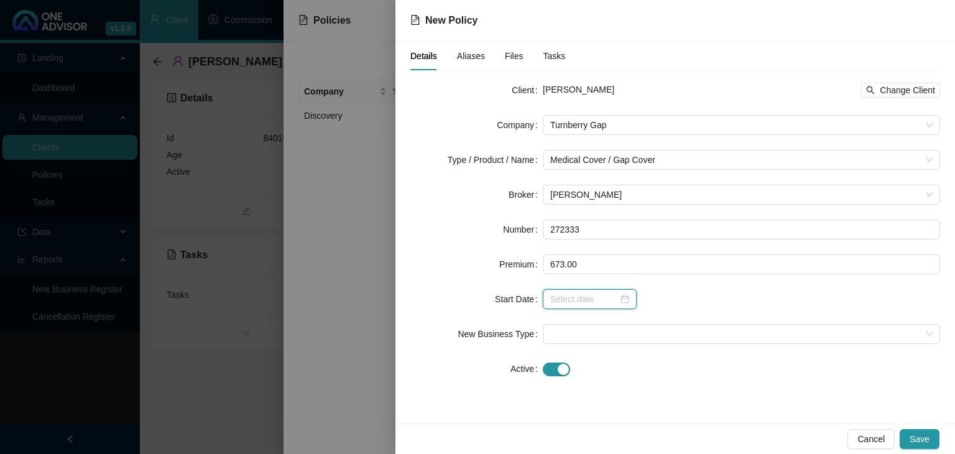
click at [566, 295] on input at bounding box center [584, 299] width 68 height 14
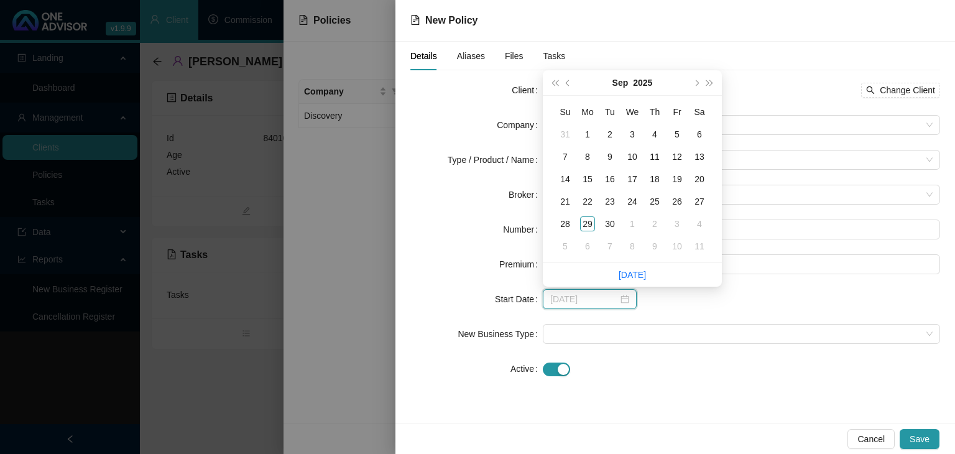
type input "[DATE]"
click at [696, 85] on span "next-year" at bounding box center [696, 83] width 6 height 6
type input "[DATE]"
click at [635, 138] on div "1" at bounding box center [632, 134] width 15 height 15
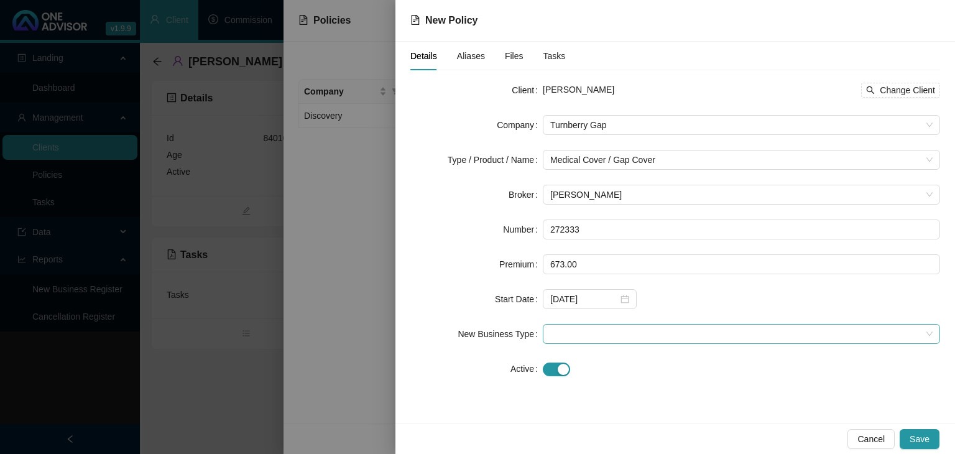
click at [559, 332] on span at bounding box center [741, 333] width 382 height 19
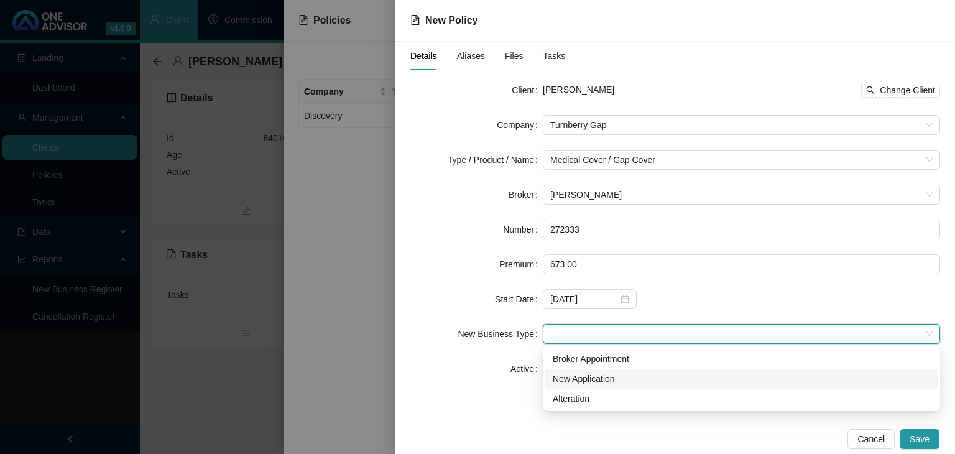
click at [567, 380] on div "New Application" at bounding box center [741, 379] width 377 height 14
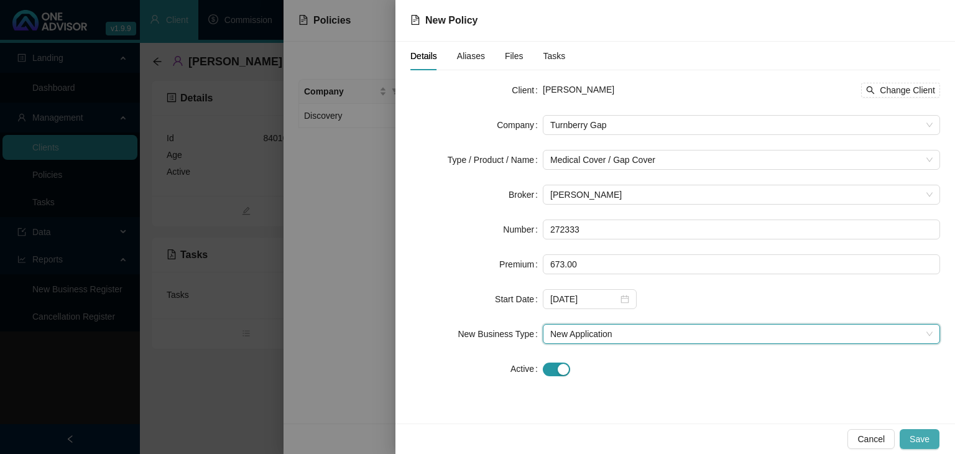
click at [918, 440] on span "Save" at bounding box center [919, 439] width 20 height 14
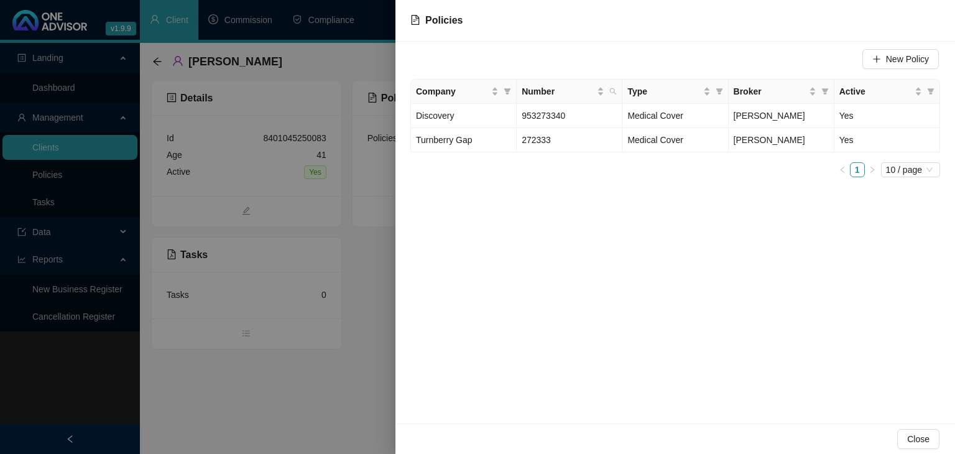
click at [621, 370] on div "New Policy Company Number Type Broker Active Discovery 953273340 Medical Cover …" at bounding box center [674, 233] width 559 height 382
click at [311, 346] on div at bounding box center [477, 227] width 955 height 454
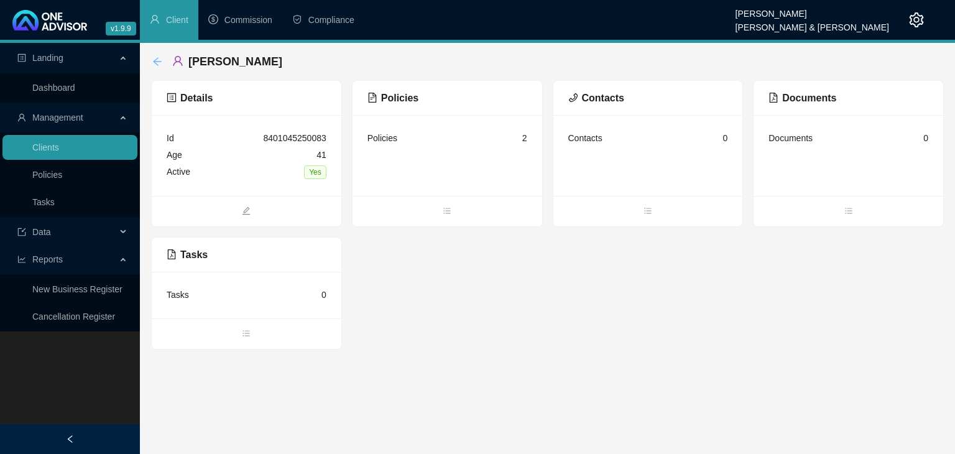
click at [154, 62] on icon "arrow-left" at bounding box center [157, 61] width 8 height 8
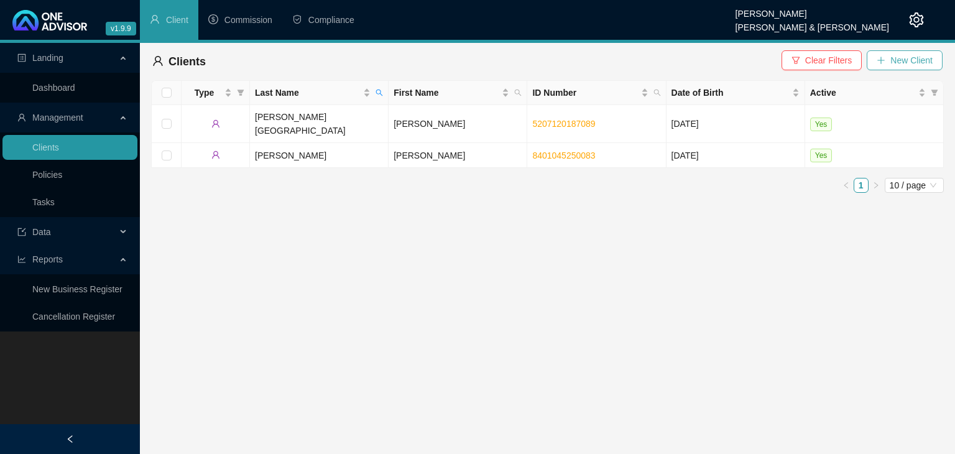
click at [901, 66] on span "New Client" at bounding box center [911, 60] width 42 height 14
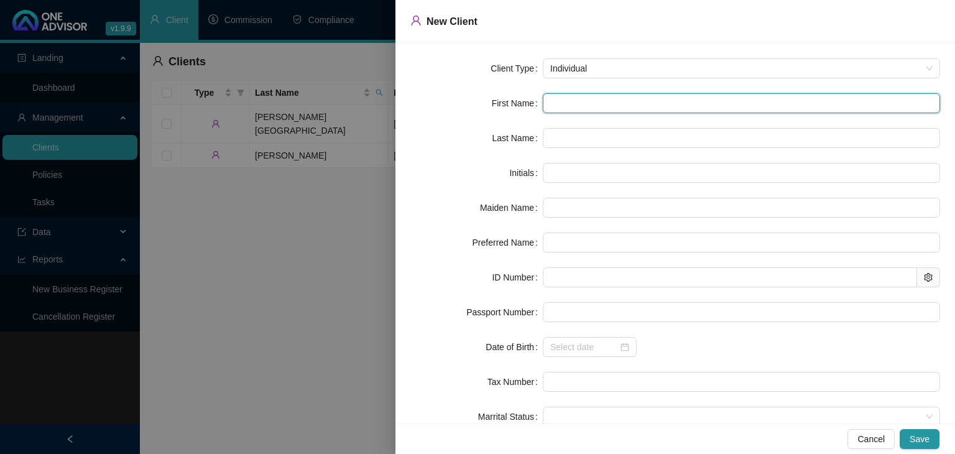
click at [562, 100] on input "text" at bounding box center [741, 103] width 397 height 20
type input "B"
type input "Bo"
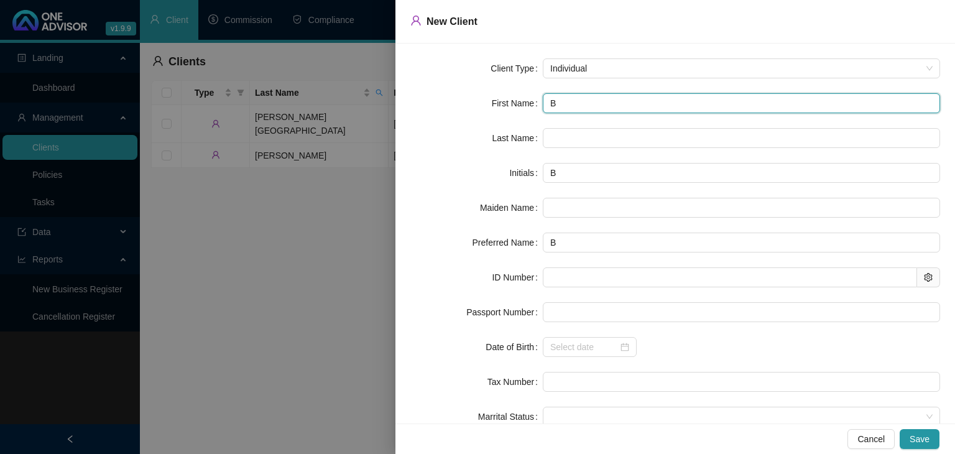
type input "Bo"
type input "Bon"
type input "[GEOGRAPHIC_DATA]"
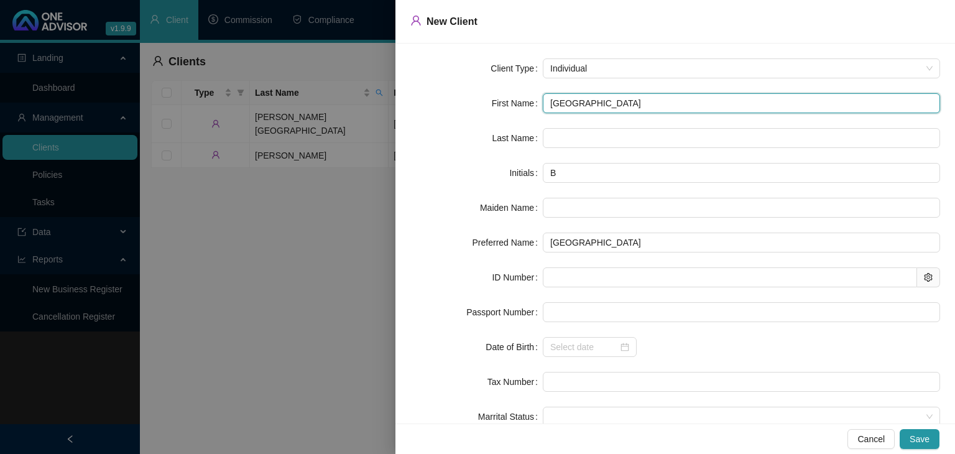
type input "Bonny"
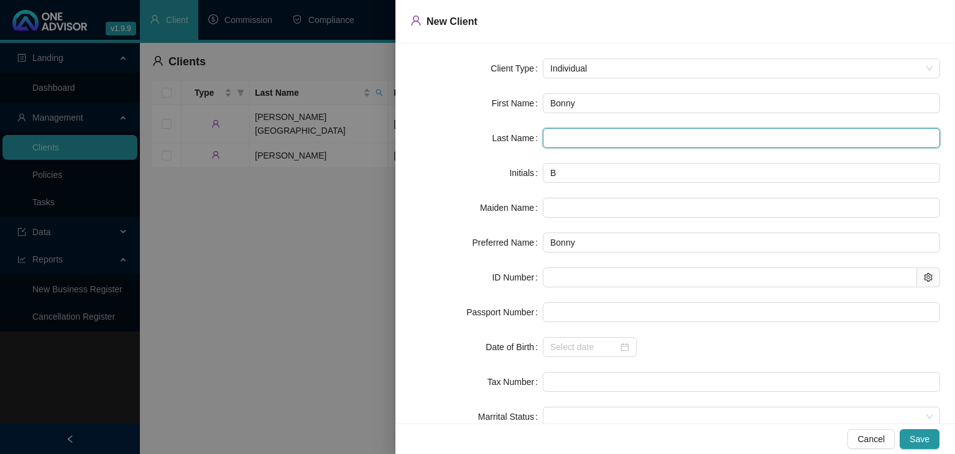
click at [569, 135] on input "text" at bounding box center [741, 138] width 397 height 20
type input "[PERSON_NAME]"
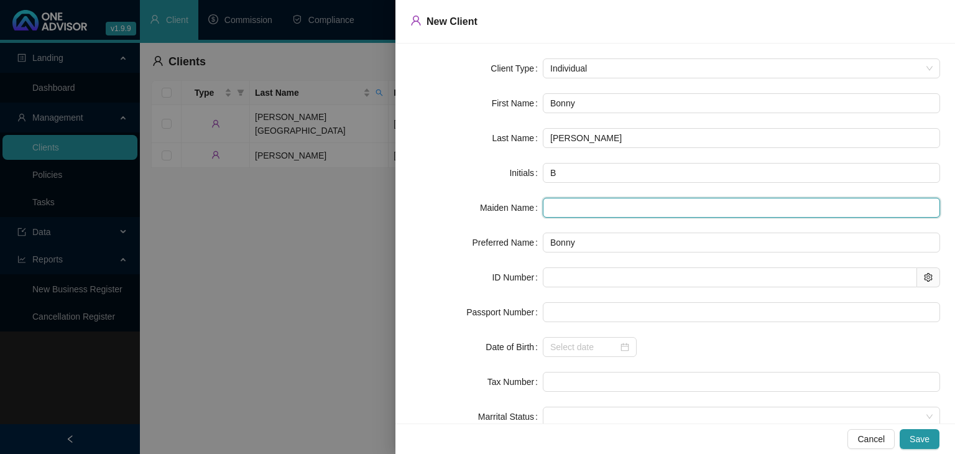
click at [578, 208] on input "text" at bounding box center [741, 208] width 397 height 20
type input "Horlock"
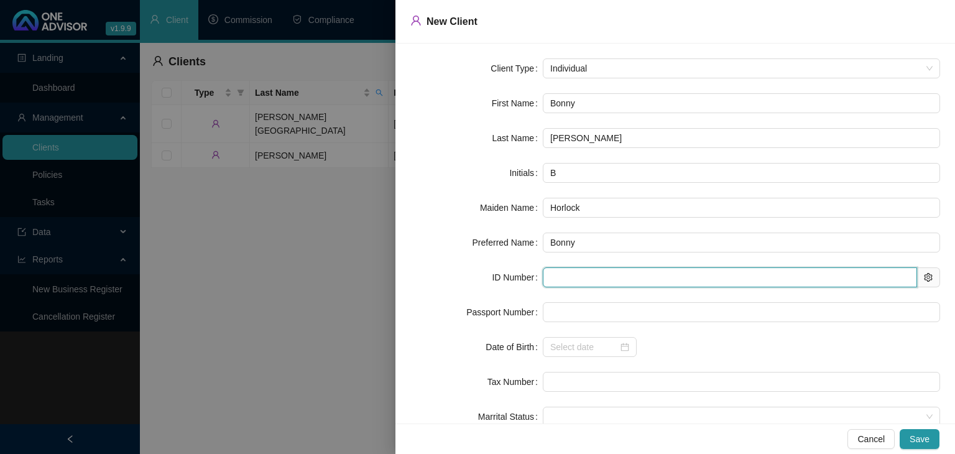
click at [548, 274] on input "text" at bounding box center [730, 277] width 374 height 20
paste input "8301130056082"
type input "8301130056082"
type input "[DATE]"
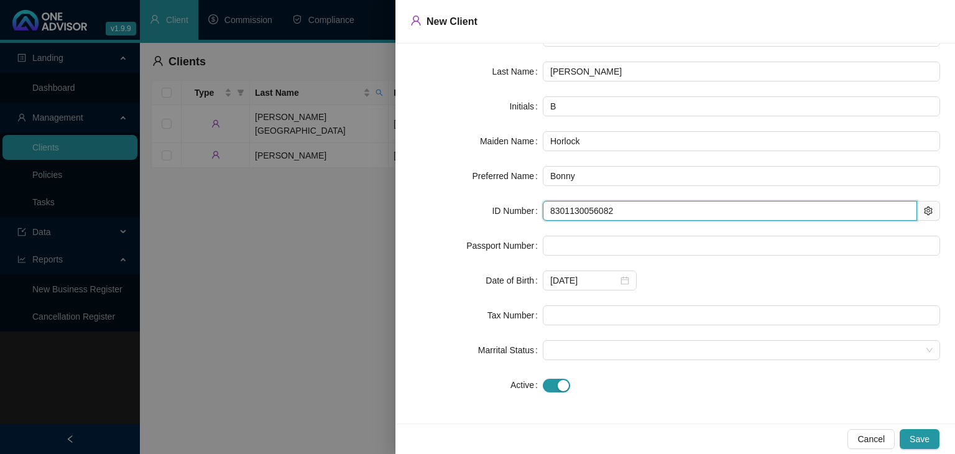
scroll to position [67, 0]
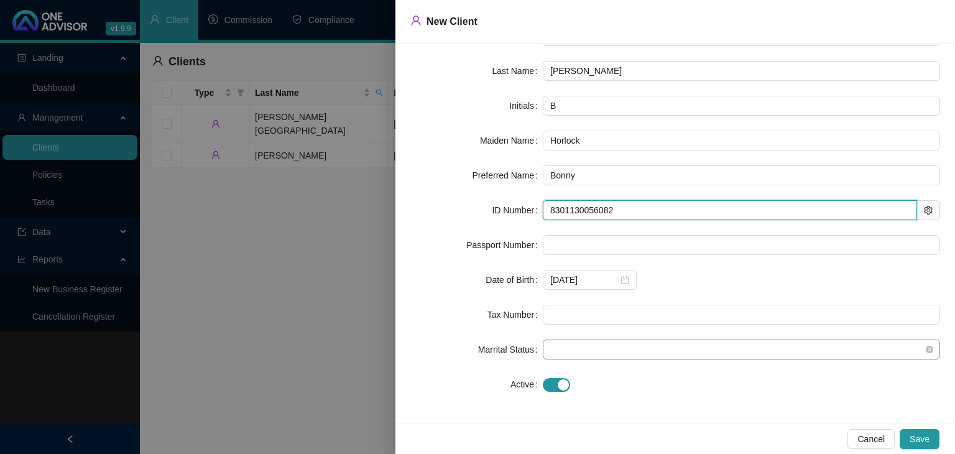
click at [761, 347] on span at bounding box center [741, 349] width 382 height 19
type input "8301130056082"
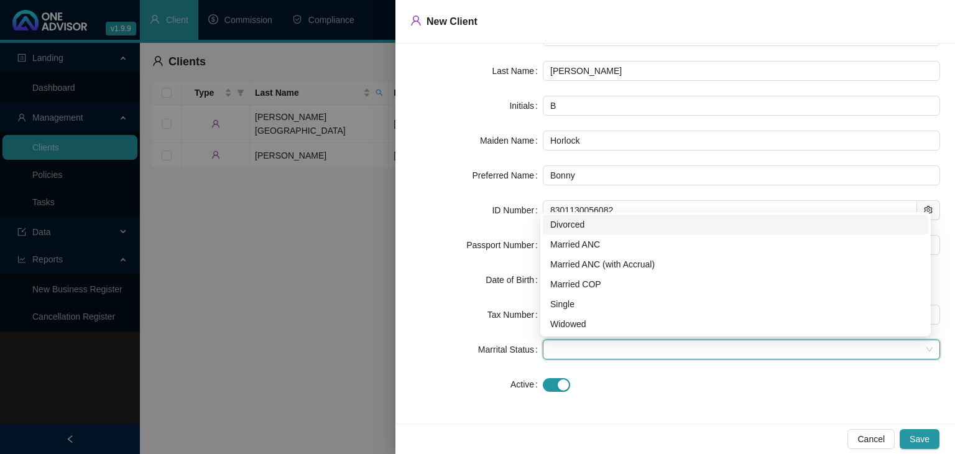
click at [737, 374] on div at bounding box center [741, 384] width 397 height 20
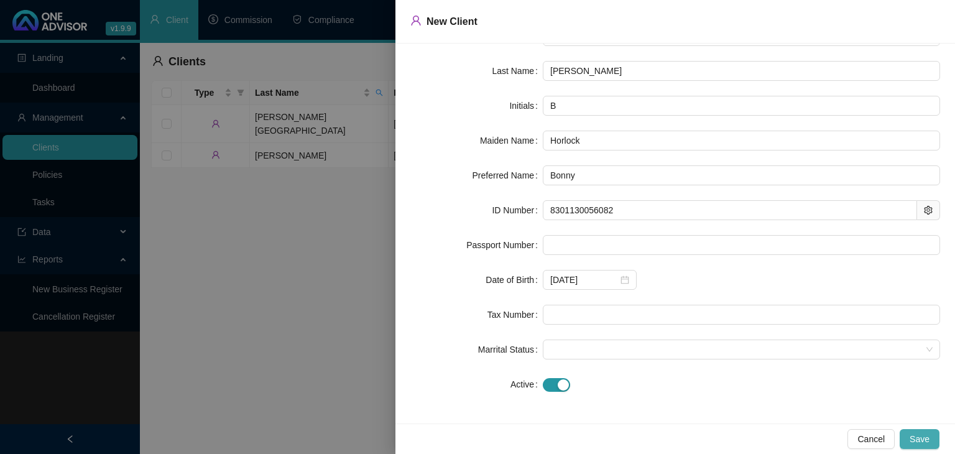
click at [921, 441] on span "Save" at bounding box center [919, 439] width 20 height 14
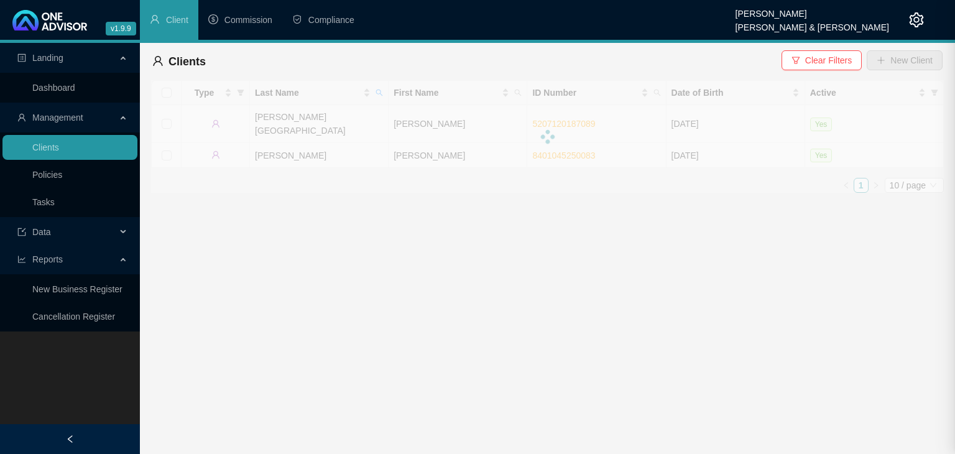
scroll to position [0, 0]
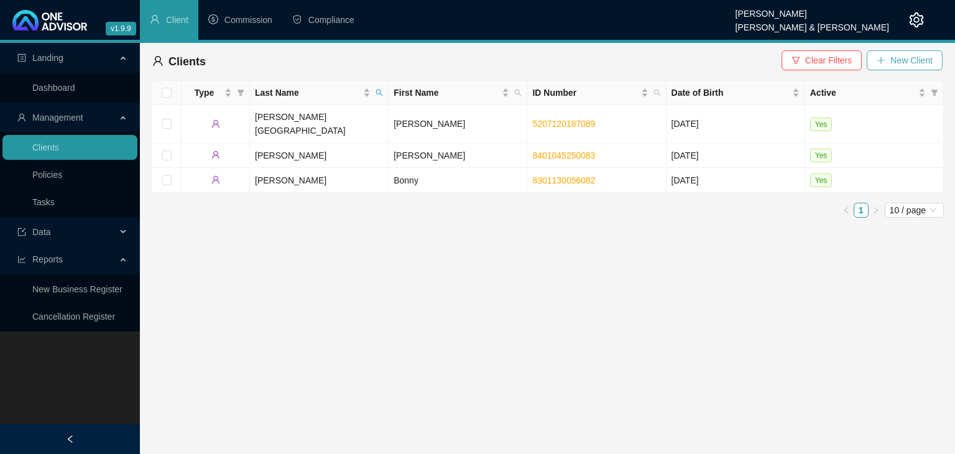
click at [900, 62] on span "New Client" at bounding box center [911, 60] width 42 height 14
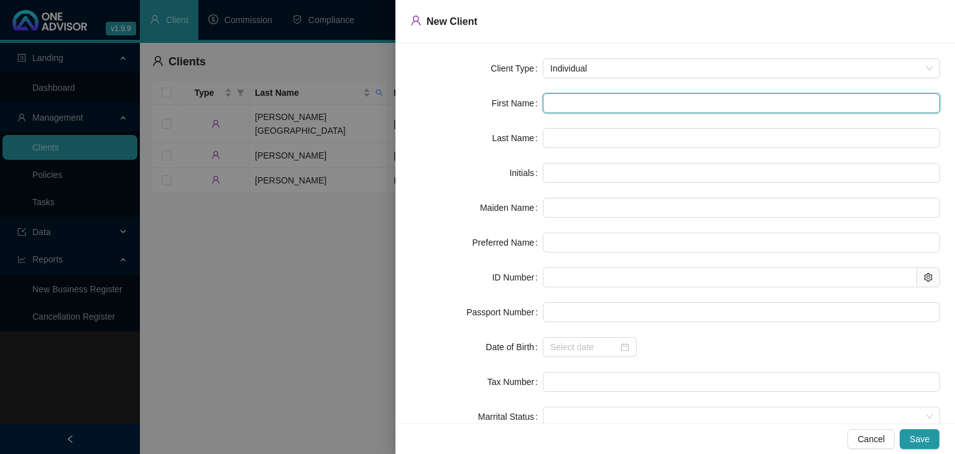
click at [618, 103] on input "text" at bounding box center [741, 103] width 397 height 20
type input "E"
type input "En"
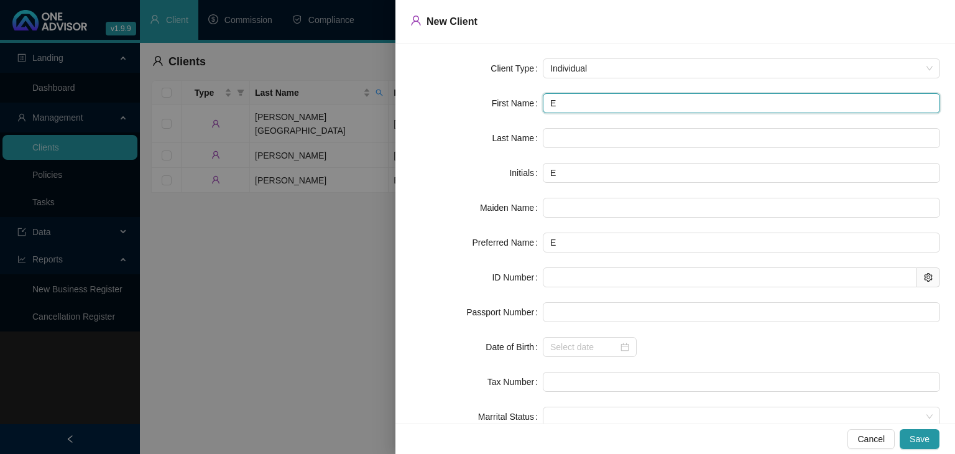
type input "En"
type input "Enz"
type input "[PERSON_NAME]"
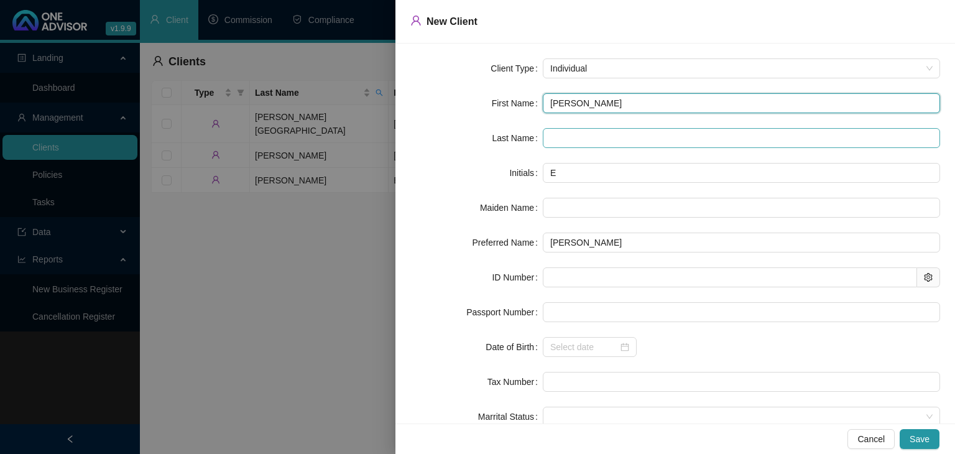
type input "[PERSON_NAME]"
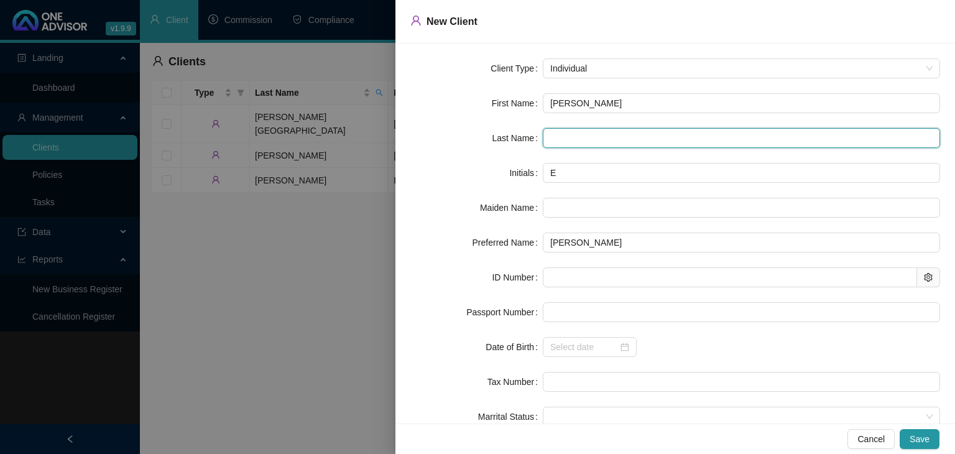
click at [590, 133] on input "text" at bounding box center [741, 138] width 397 height 20
type input "[PERSON_NAME]"
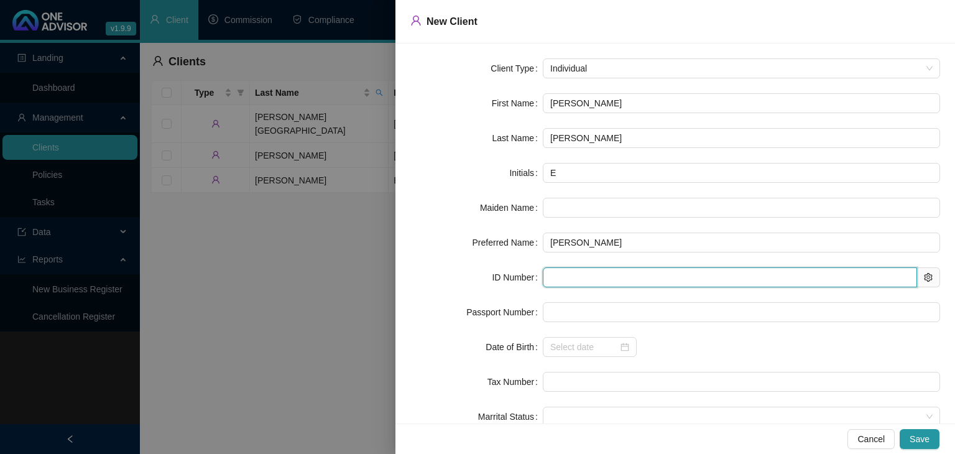
click at [555, 276] on input "text" at bounding box center [730, 277] width 374 height 20
paste input "1410185889086"
type input "1410185889086"
type input "[DATE]"
type input "1410185889086"
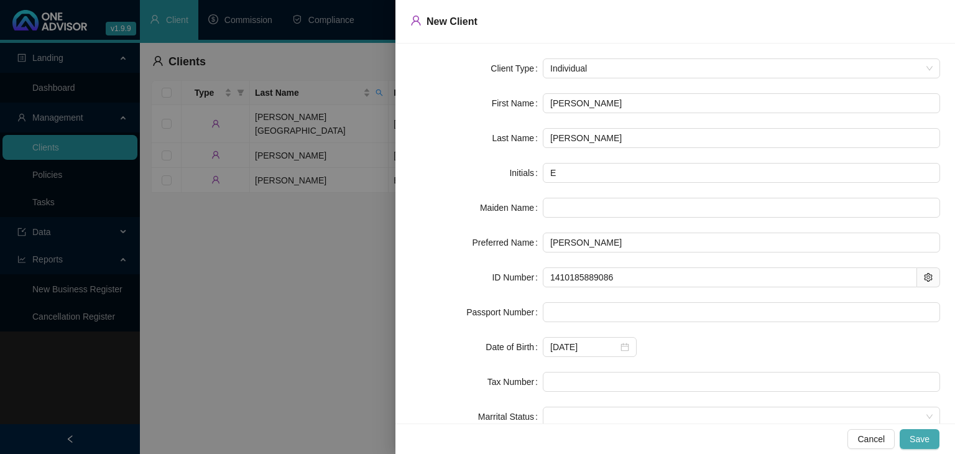
click at [920, 438] on span "Save" at bounding box center [919, 439] width 20 height 14
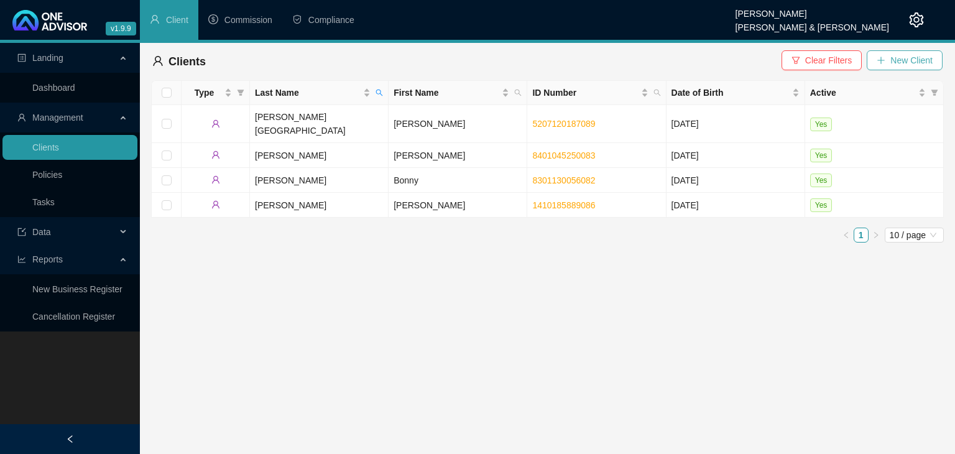
click at [891, 59] on span "New Client" at bounding box center [911, 60] width 42 height 14
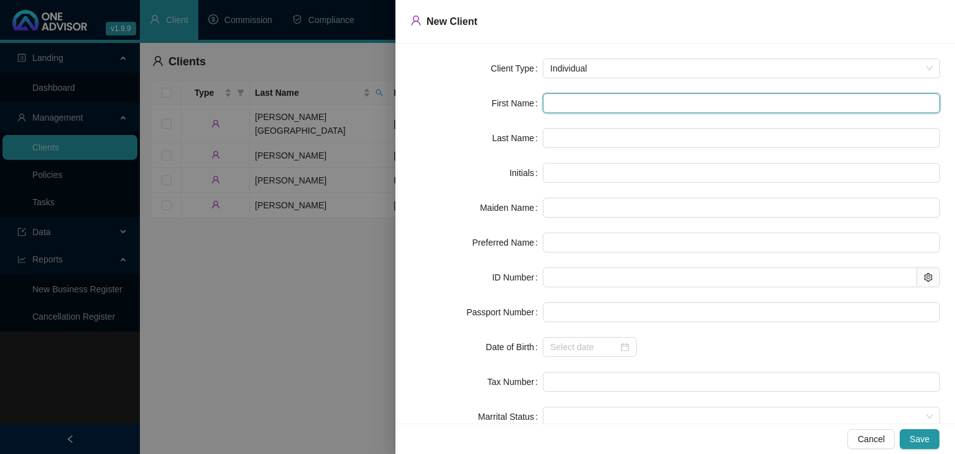
click at [568, 108] on input "text" at bounding box center [741, 103] width 397 height 20
type input "E"
type input "Ev"
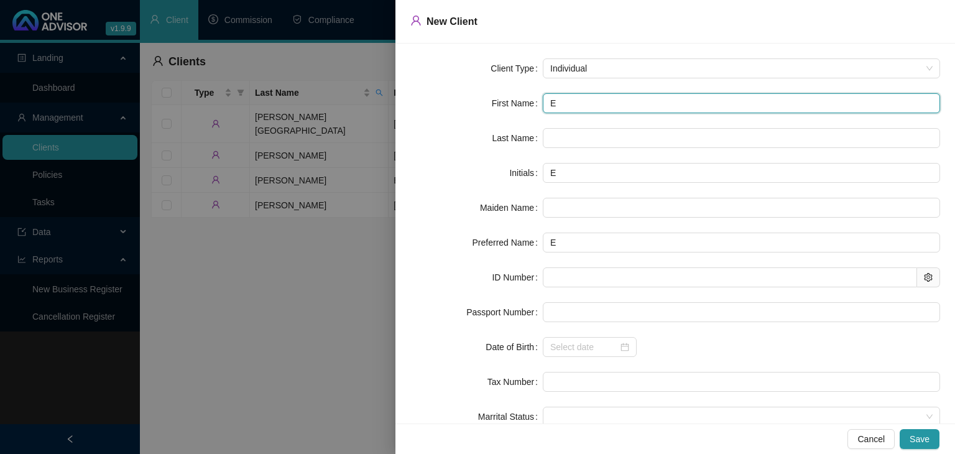
type input "Ev"
type input "Evi"
type input "Evie"
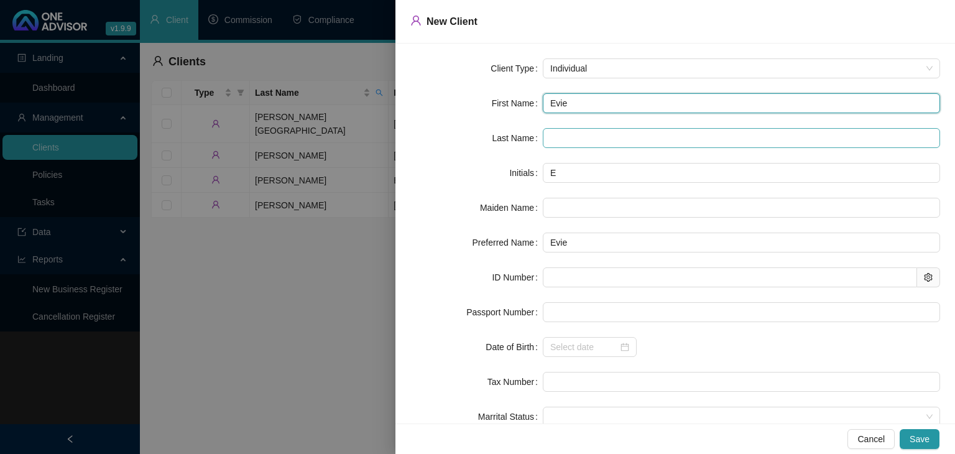
type input "Evie"
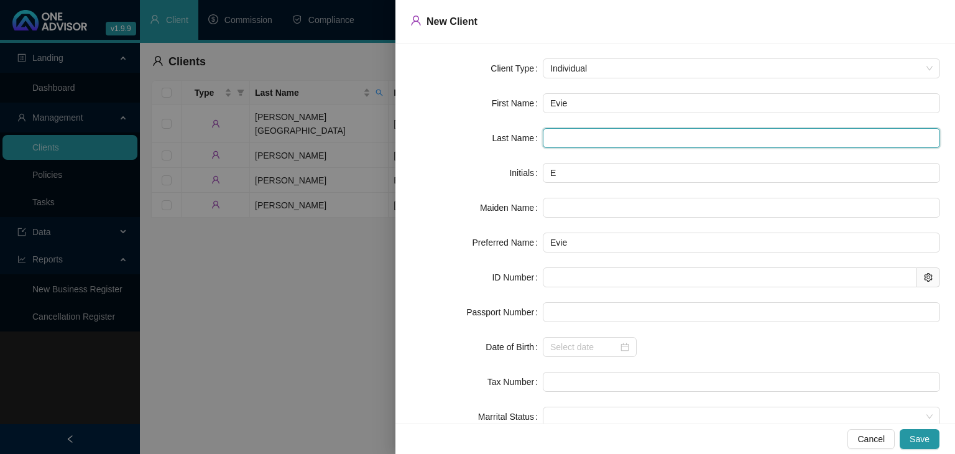
click at [554, 136] on input "text" at bounding box center [741, 138] width 397 height 20
type input "[PERSON_NAME]"
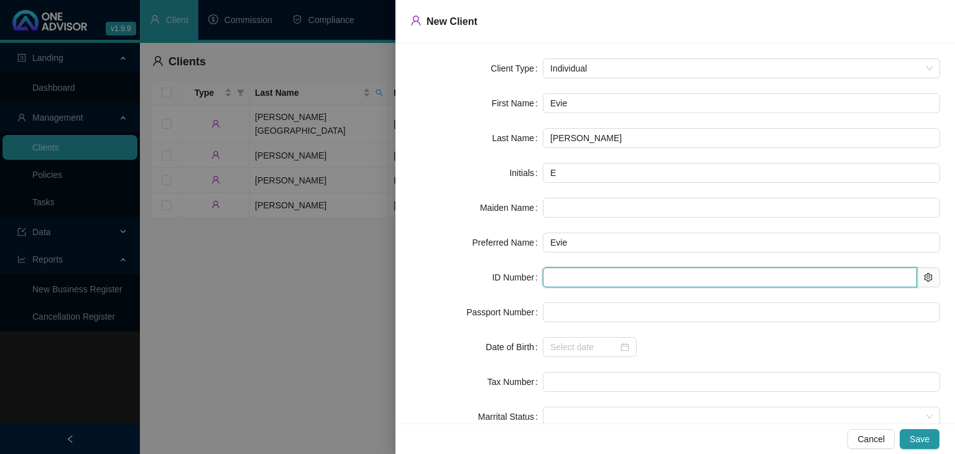
click at [552, 274] on input "text" at bounding box center [730, 277] width 374 height 20
paste input "1611260955086"
type input "1611260955086"
type input "[DATE]"
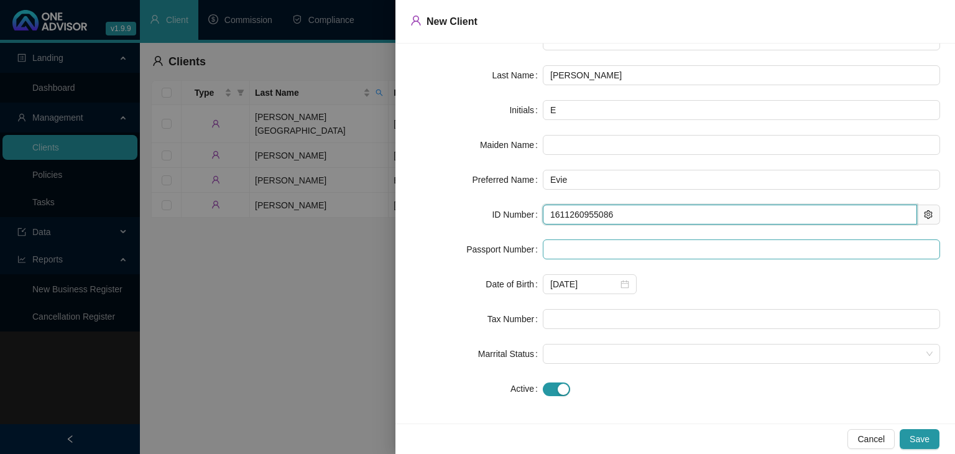
scroll to position [67, 0]
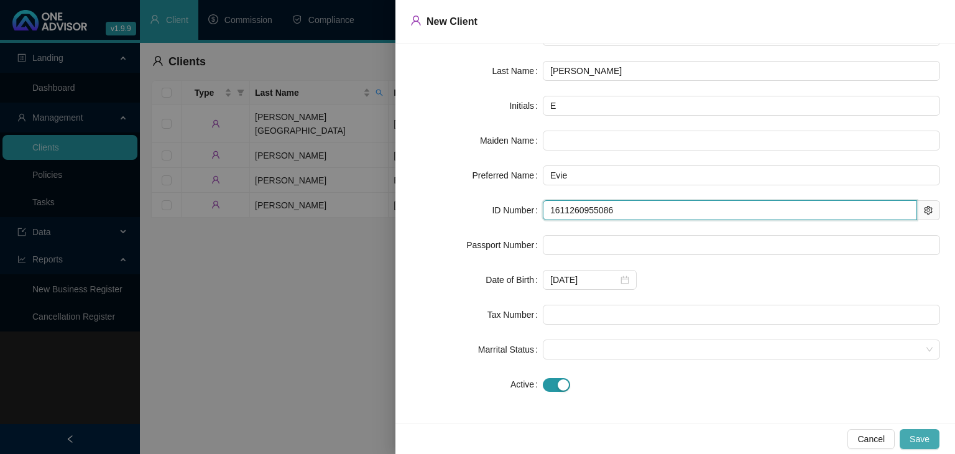
type input "1611260955086"
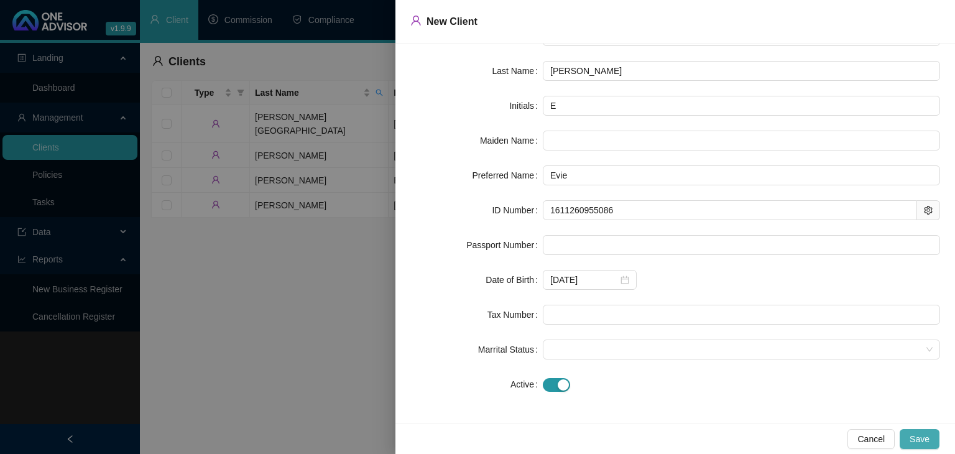
click at [928, 436] on span "Save" at bounding box center [919, 439] width 20 height 14
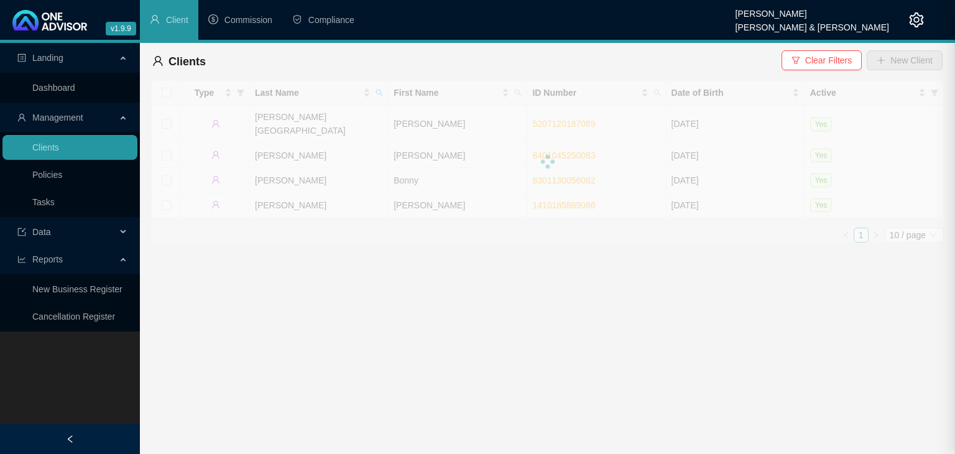
scroll to position [0, 0]
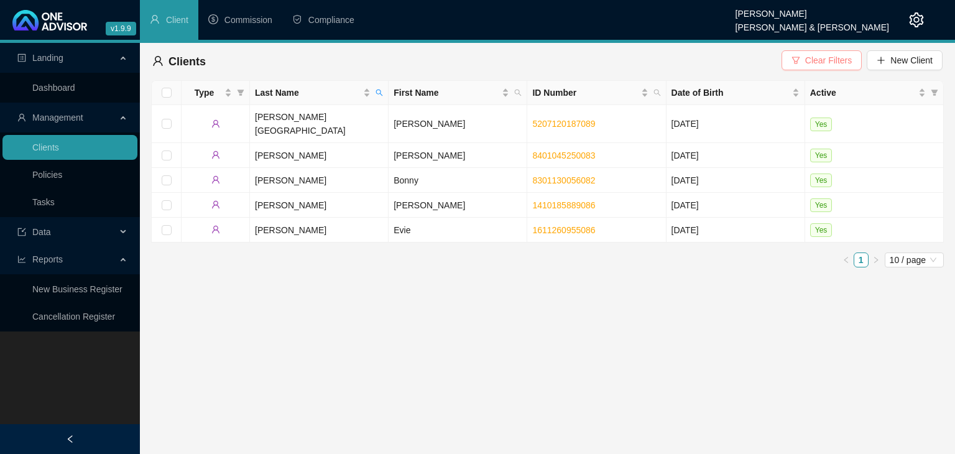
click at [826, 63] on span "Clear Filters" at bounding box center [828, 60] width 47 height 14
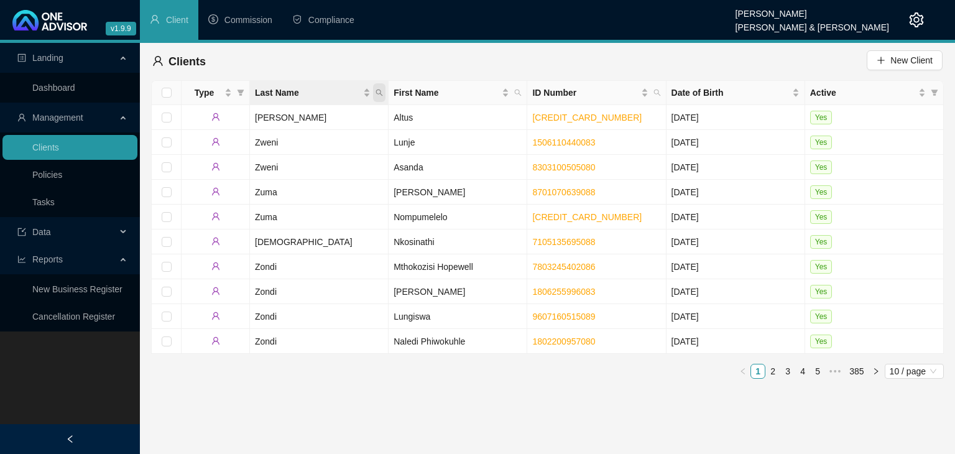
click at [378, 96] on icon "search" at bounding box center [378, 92] width 7 height 7
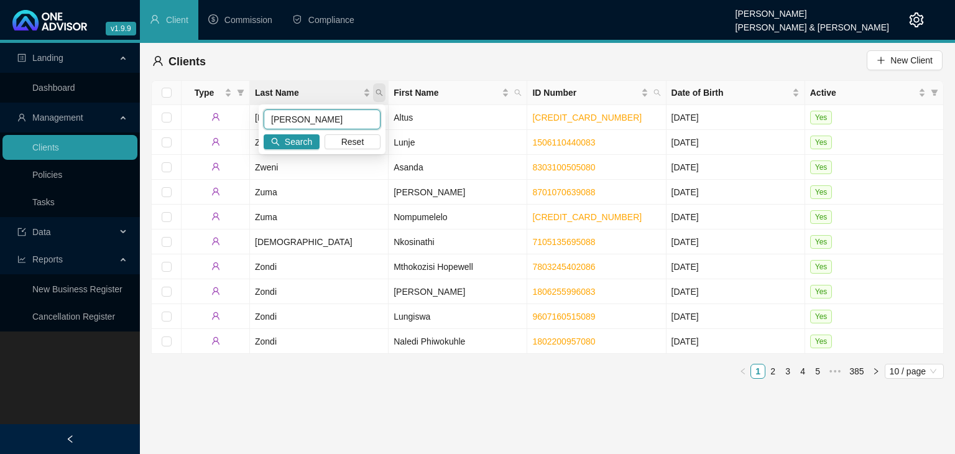
type input "[PERSON_NAME]"
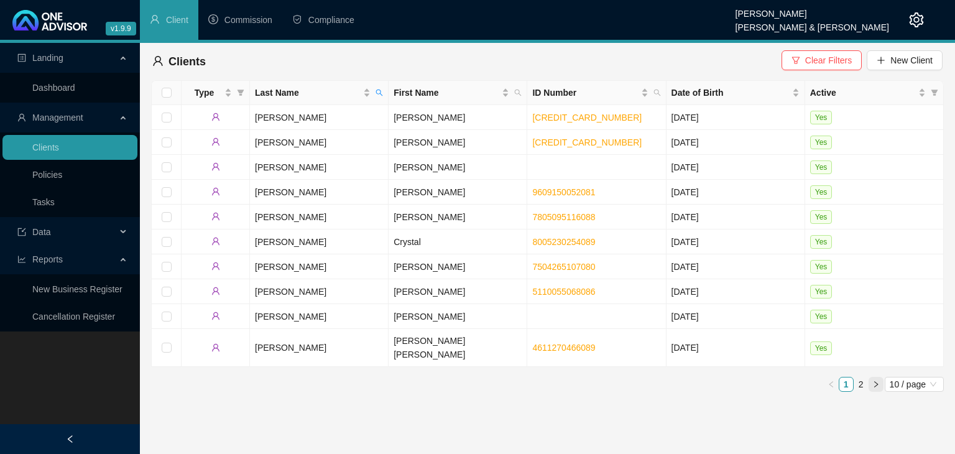
click at [875, 380] on icon "right" at bounding box center [875, 383] width 7 height 7
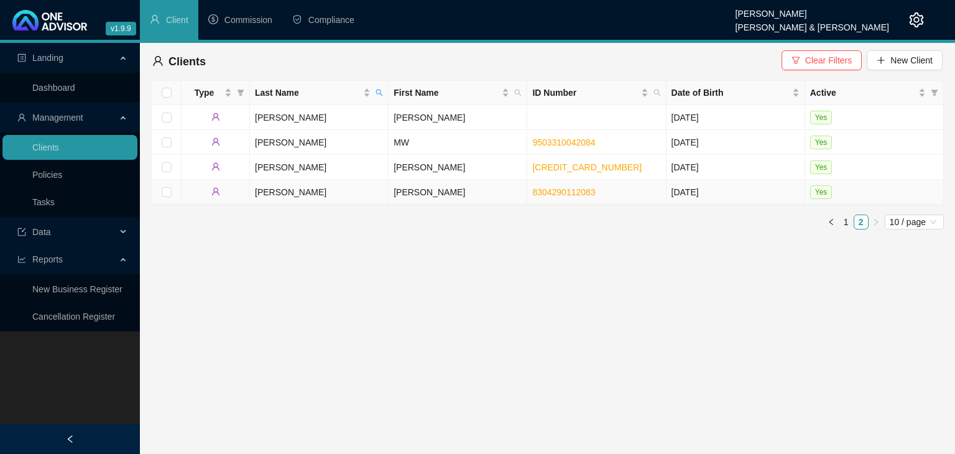
click at [425, 199] on td "[PERSON_NAME]" at bounding box center [458, 192] width 139 height 25
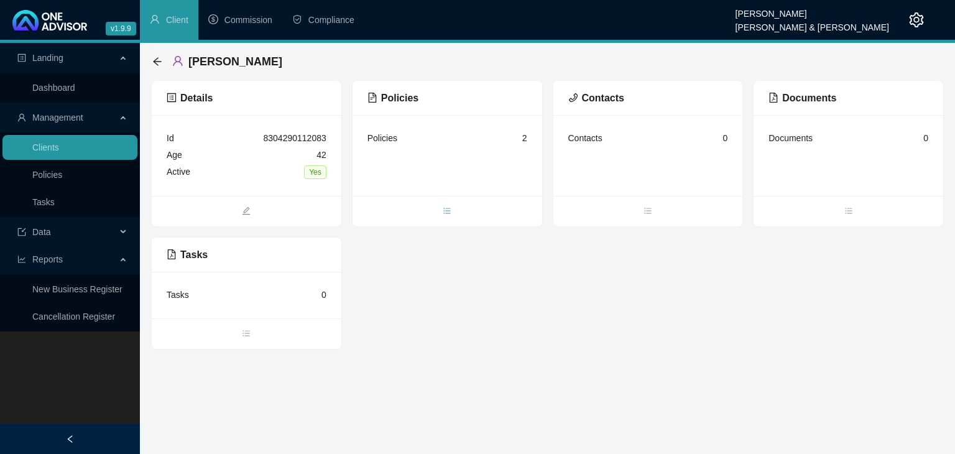
click at [445, 215] on span "bars" at bounding box center [447, 212] width 190 height 14
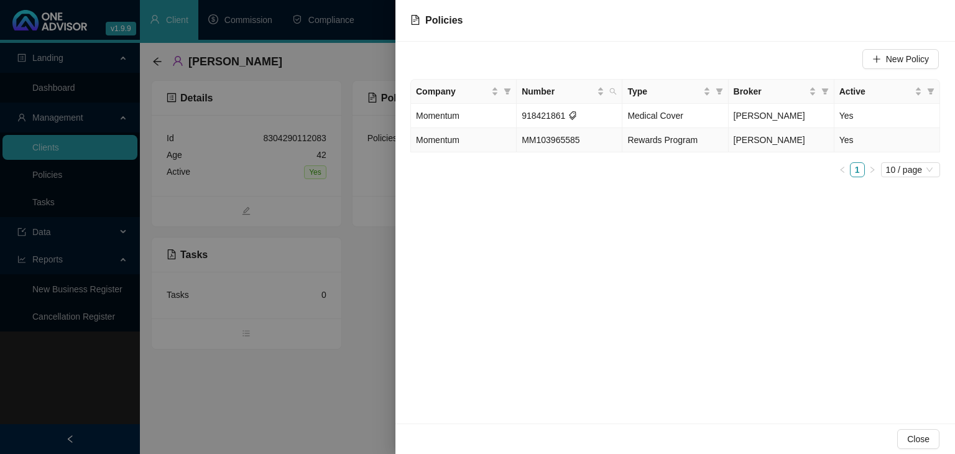
click at [634, 141] on span "Rewards Program" at bounding box center [662, 140] width 70 height 10
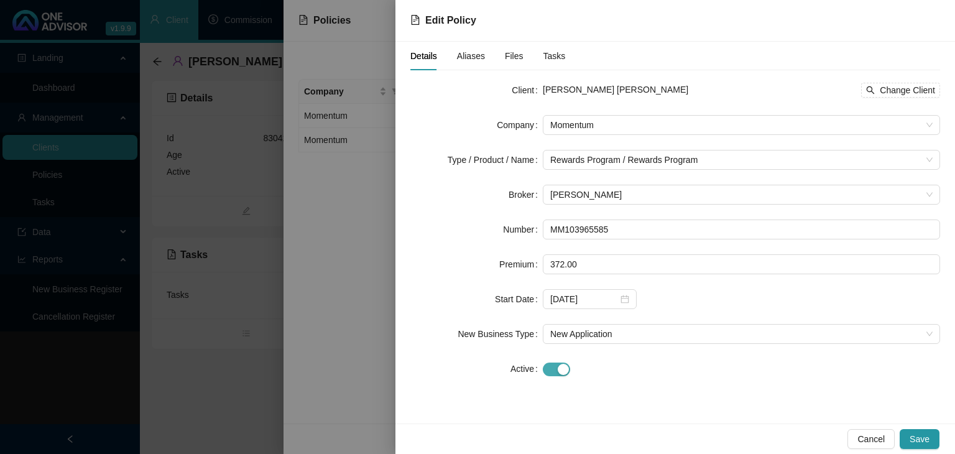
click at [562, 371] on div "button" at bounding box center [563, 369] width 11 height 11
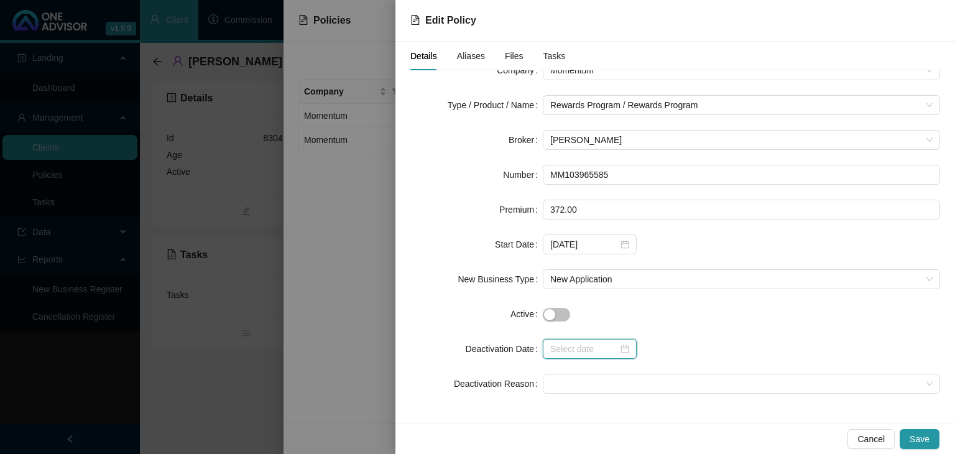
click at [558, 349] on input at bounding box center [584, 349] width 68 height 14
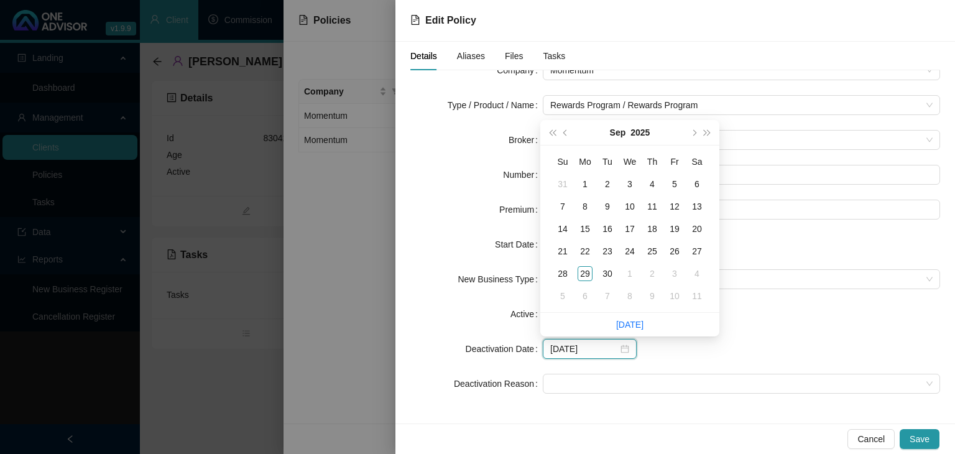
type input "[DATE]"
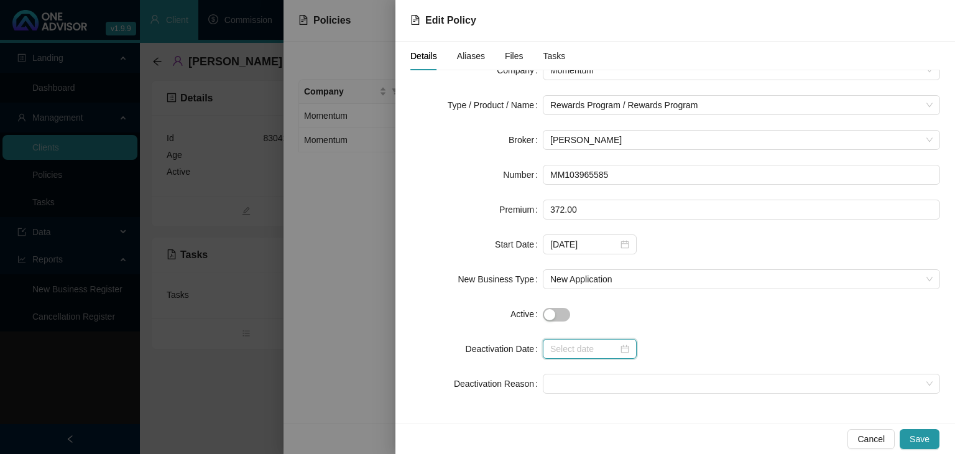
click at [582, 350] on input at bounding box center [584, 349] width 68 height 14
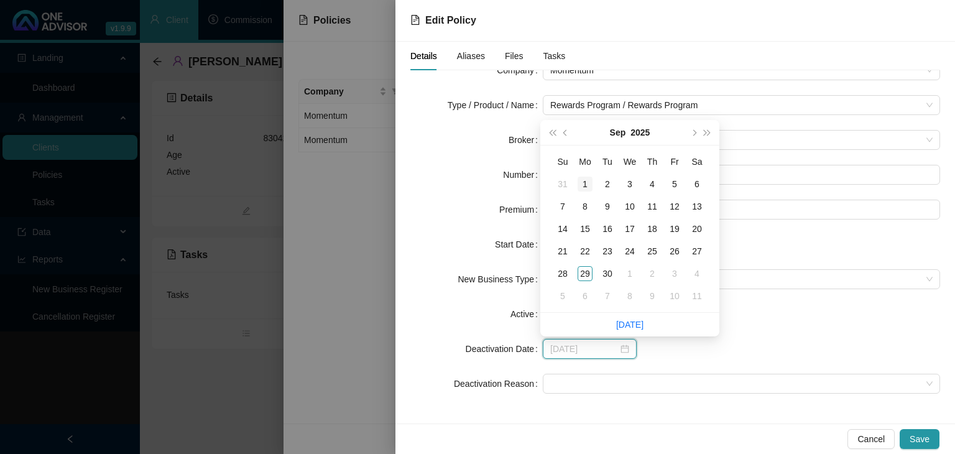
type input "[DATE]"
click at [630, 186] on div "3" at bounding box center [629, 184] width 15 height 15
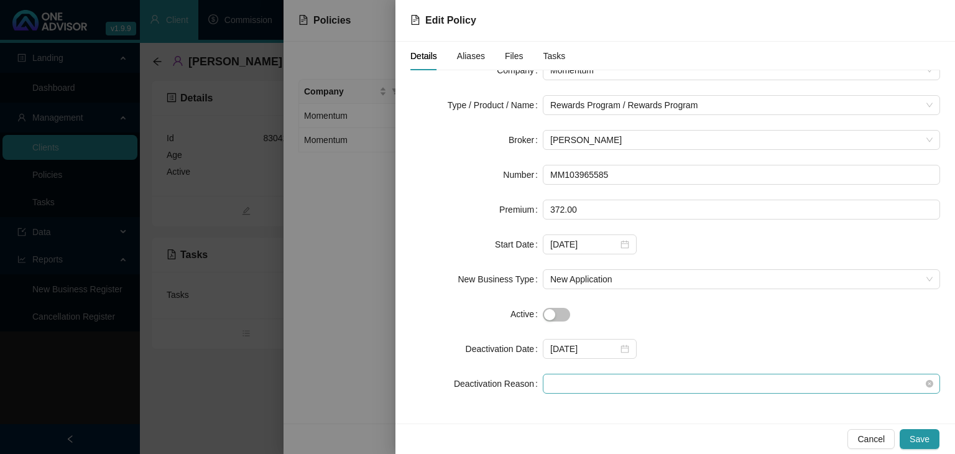
click at [555, 385] on span at bounding box center [741, 383] width 382 height 19
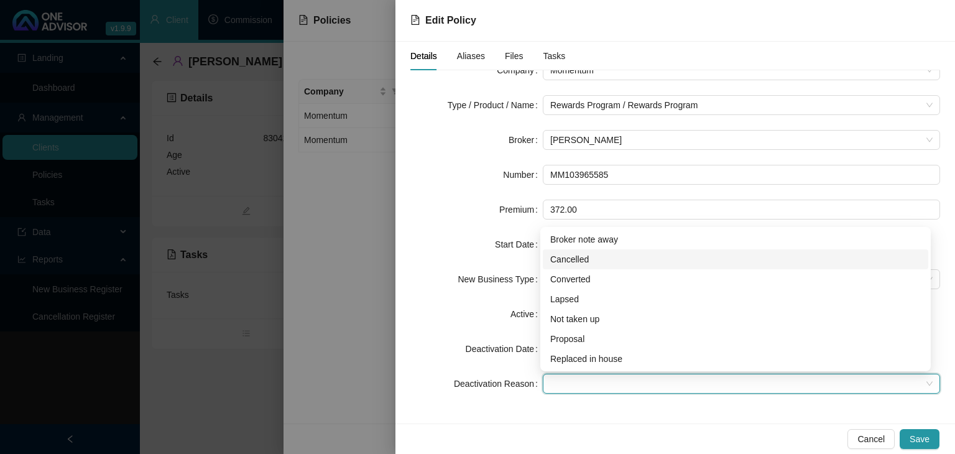
click at [568, 259] on div "Cancelled" at bounding box center [735, 259] width 370 height 14
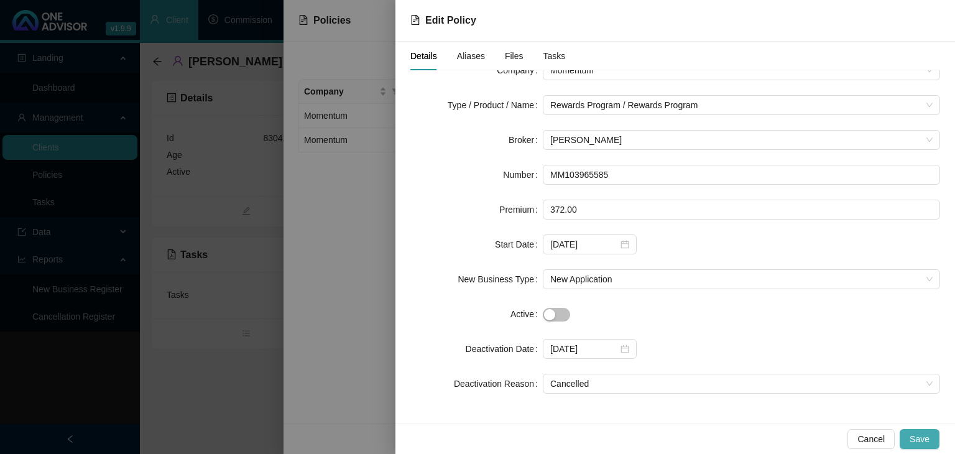
click at [920, 434] on span "Save" at bounding box center [919, 439] width 20 height 14
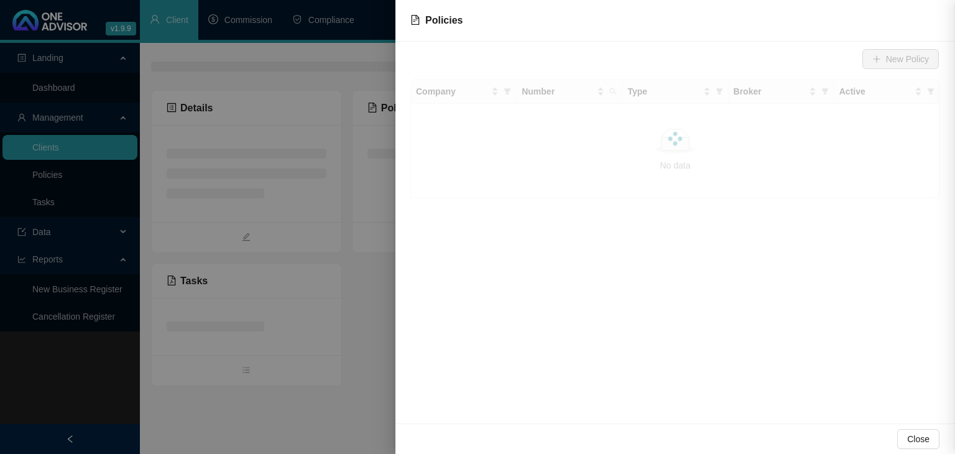
scroll to position [0, 0]
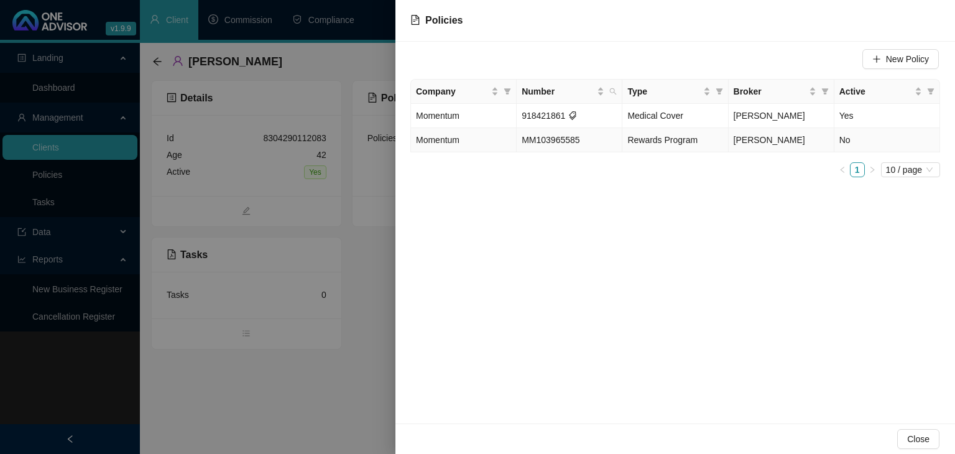
click at [713, 145] on td "Rewards Program" at bounding box center [675, 140] width 106 height 24
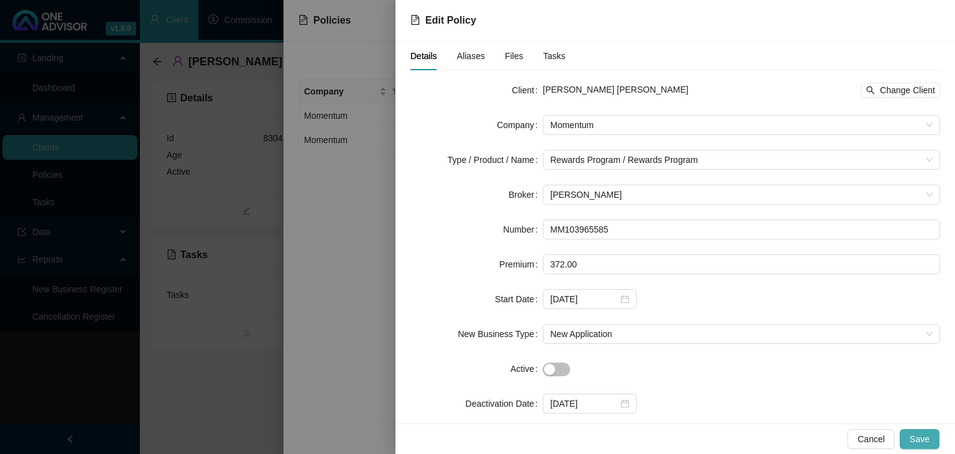
click at [921, 443] on span "Save" at bounding box center [919, 439] width 20 height 14
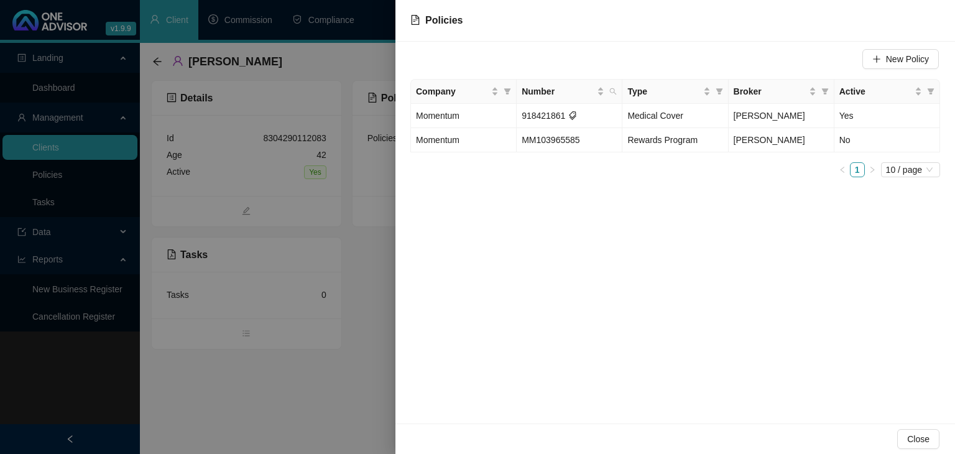
click at [359, 436] on div at bounding box center [477, 227] width 955 height 454
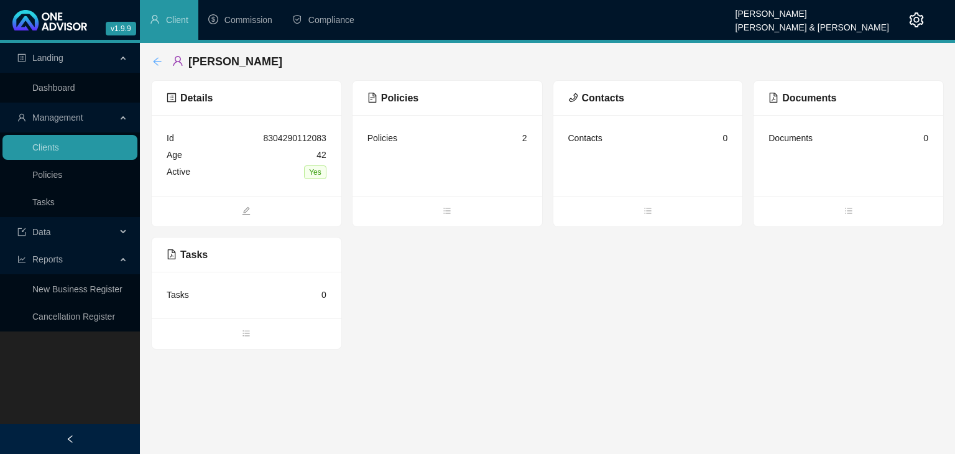
click at [156, 61] on icon "arrow-left" at bounding box center [157, 61] width 8 height 8
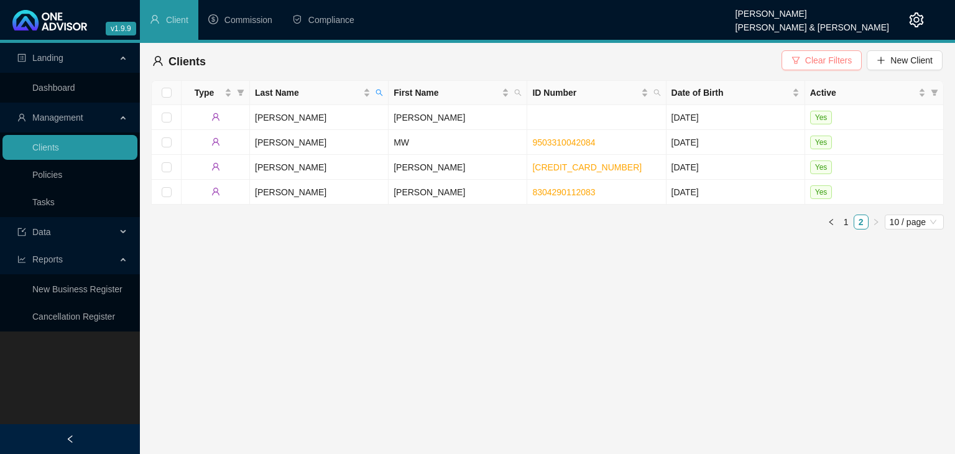
click at [820, 59] on span "Clear Filters" at bounding box center [828, 60] width 47 height 14
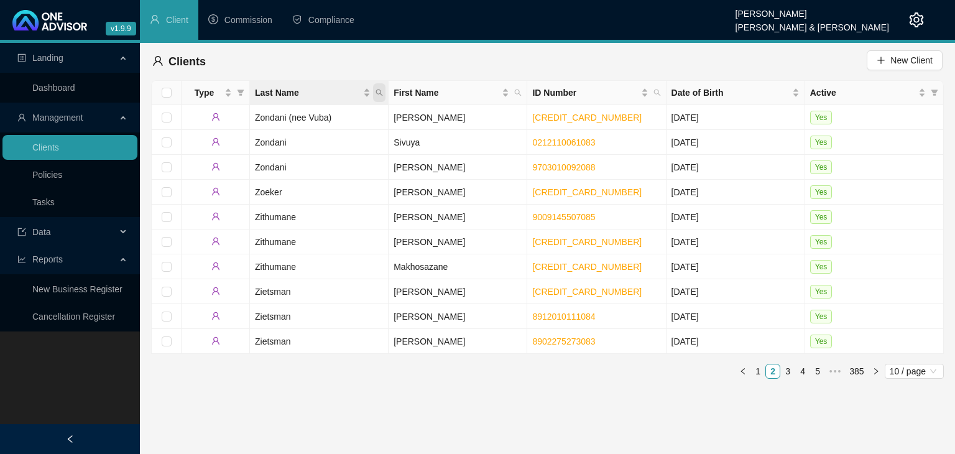
click at [375, 90] on icon "search" at bounding box center [378, 92] width 7 height 7
type input "govender"
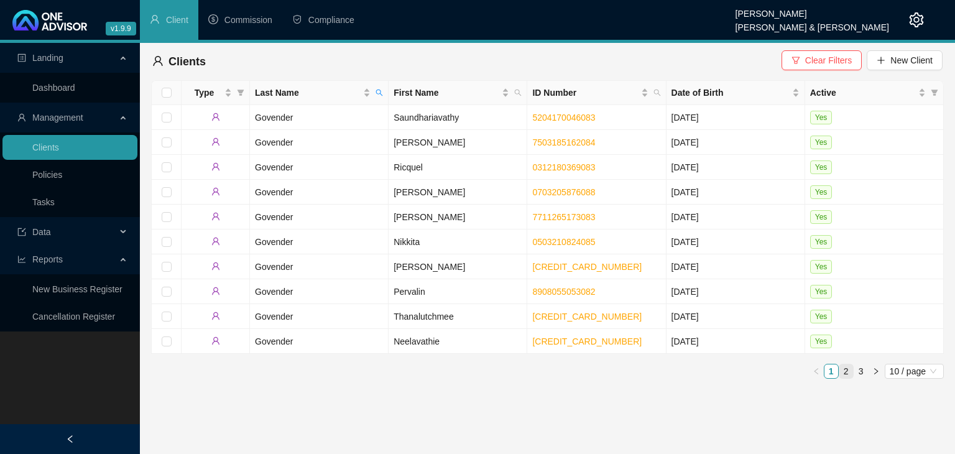
click at [847, 370] on link "2" at bounding box center [846, 371] width 14 height 14
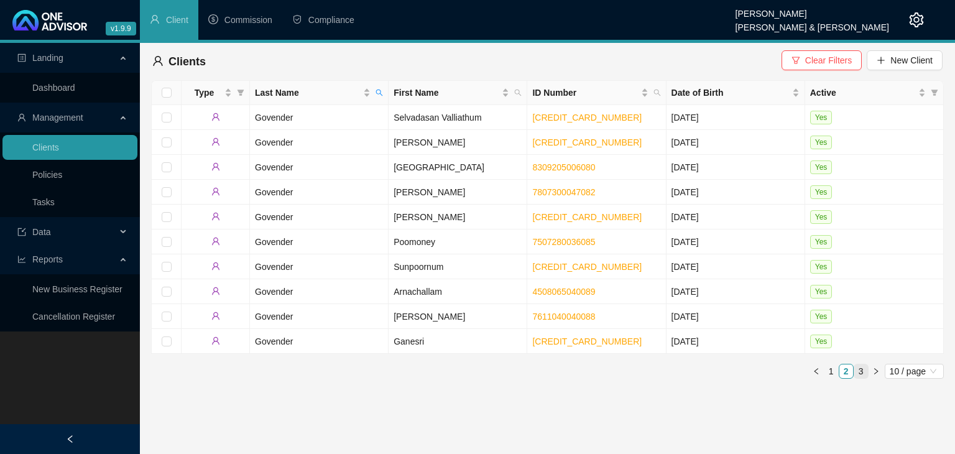
click at [860, 371] on link "3" at bounding box center [861, 371] width 14 height 14
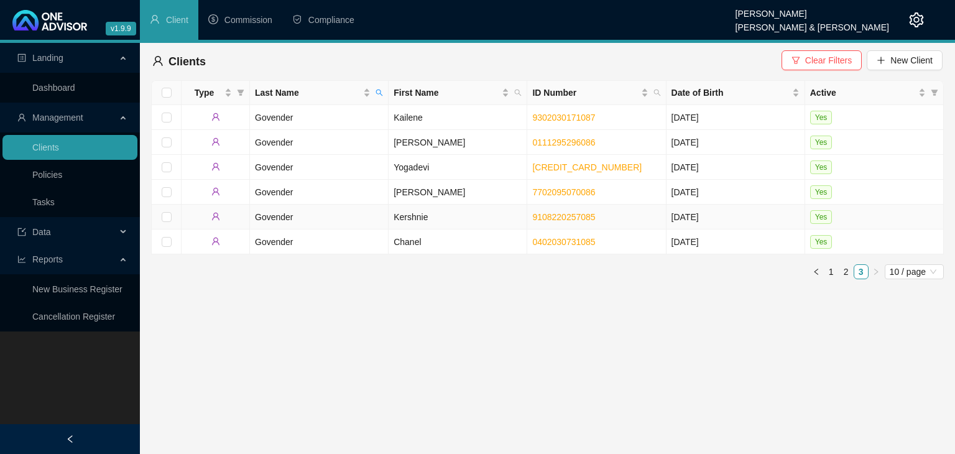
click at [417, 221] on td "Kershnie" at bounding box center [458, 217] width 139 height 25
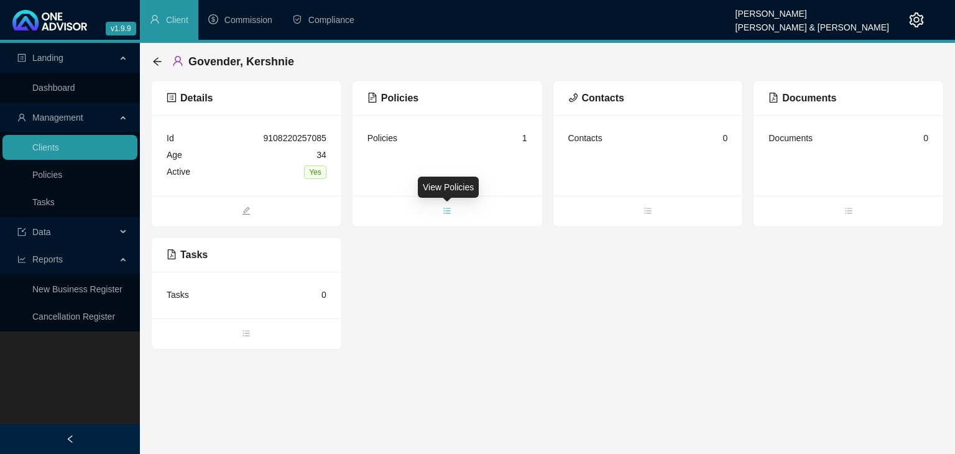
click at [450, 214] on icon "bars" at bounding box center [447, 210] width 9 height 9
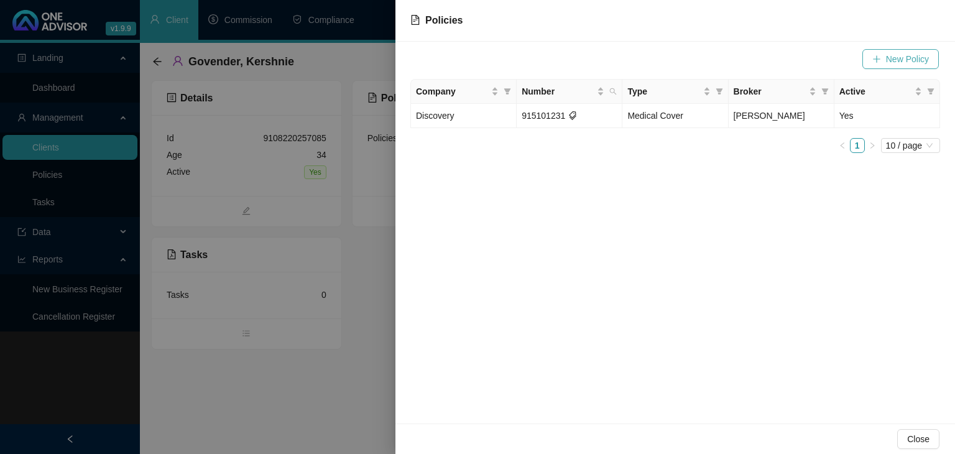
click at [900, 60] on span "New Policy" at bounding box center [907, 59] width 43 height 14
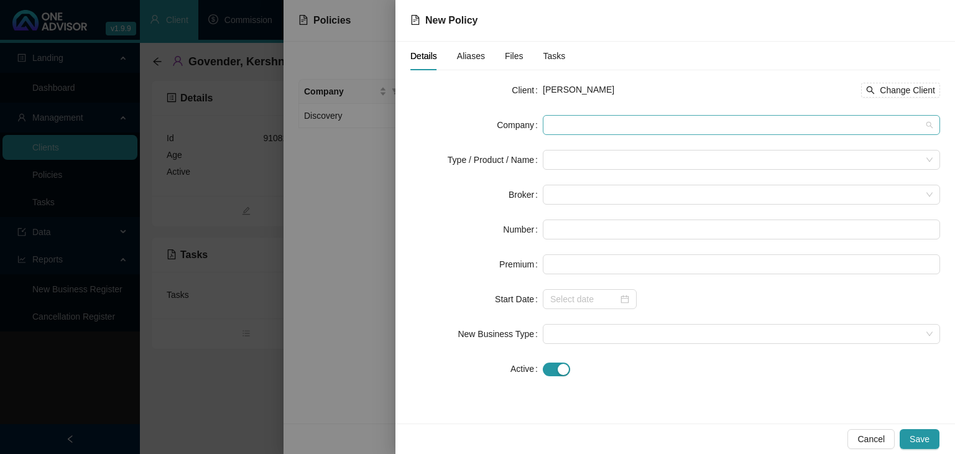
click at [573, 123] on span at bounding box center [741, 125] width 382 height 19
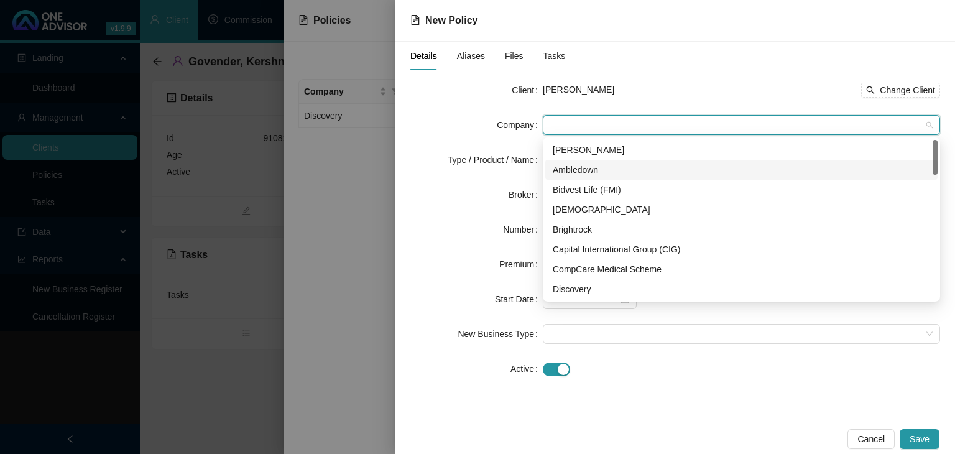
click at [572, 173] on div "Ambledown" at bounding box center [741, 170] width 377 height 14
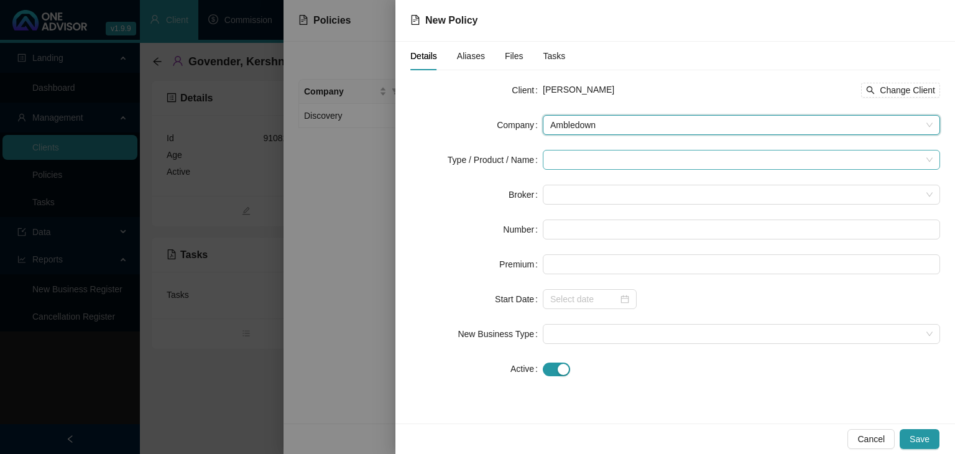
click at [556, 168] on input "search" at bounding box center [735, 159] width 371 height 19
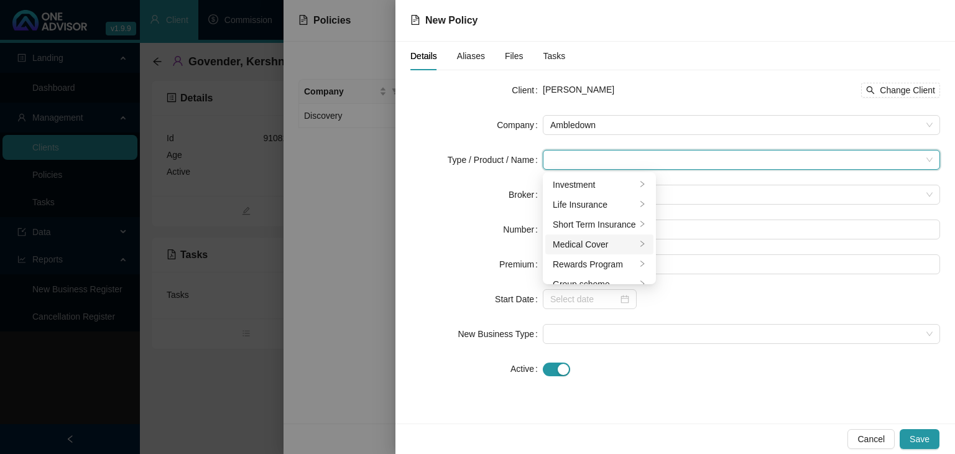
click at [638, 242] on icon "right" at bounding box center [641, 243] width 7 height 7
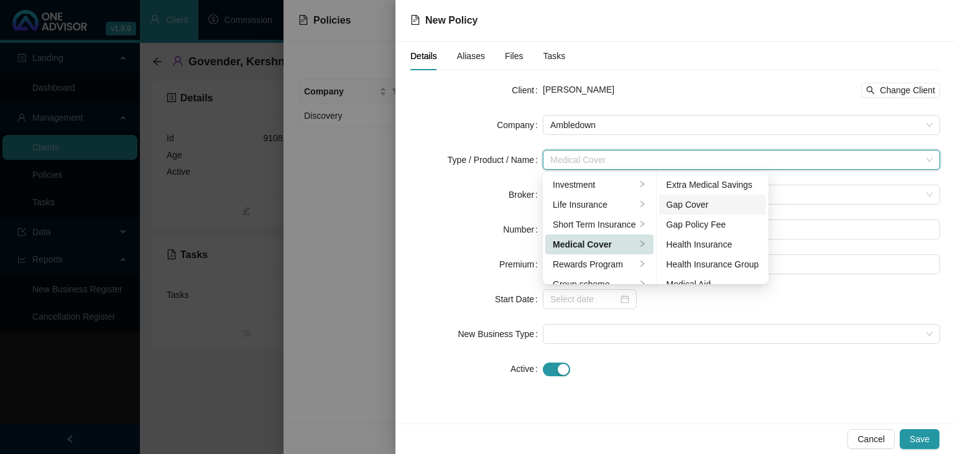
click at [714, 208] on div "Gap Cover" at bounding box center [712, 205] width 93 height 14
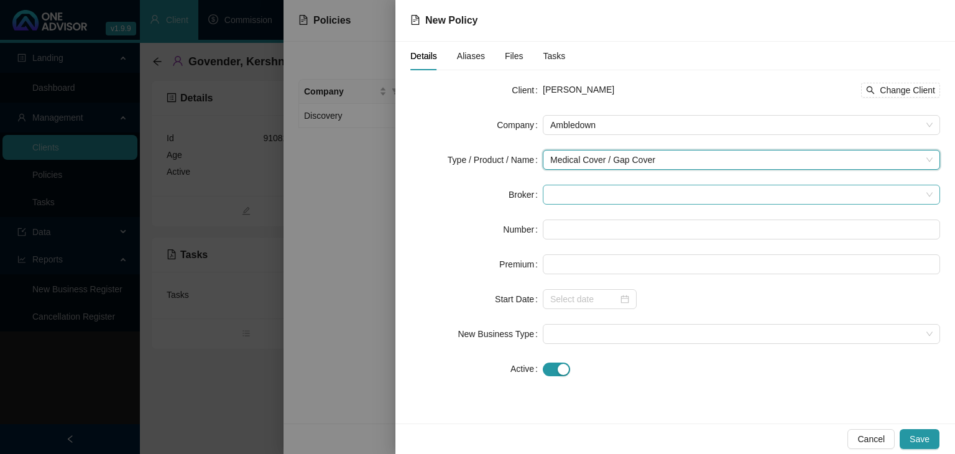
click at [556, 196] on span at bounding box center [741, 194] width 382 height 19
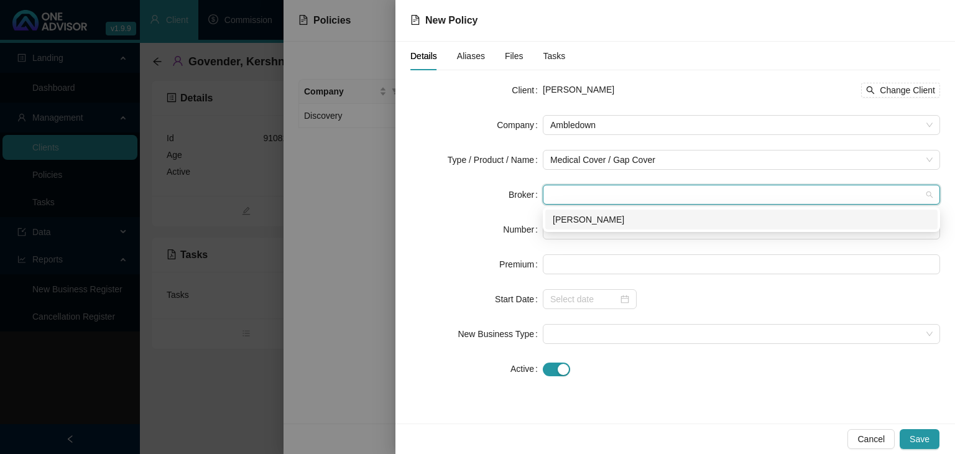
click at [564, 219] on div "[PERSON_NAME]" at bounding box center [741, 220] width 377 height 14
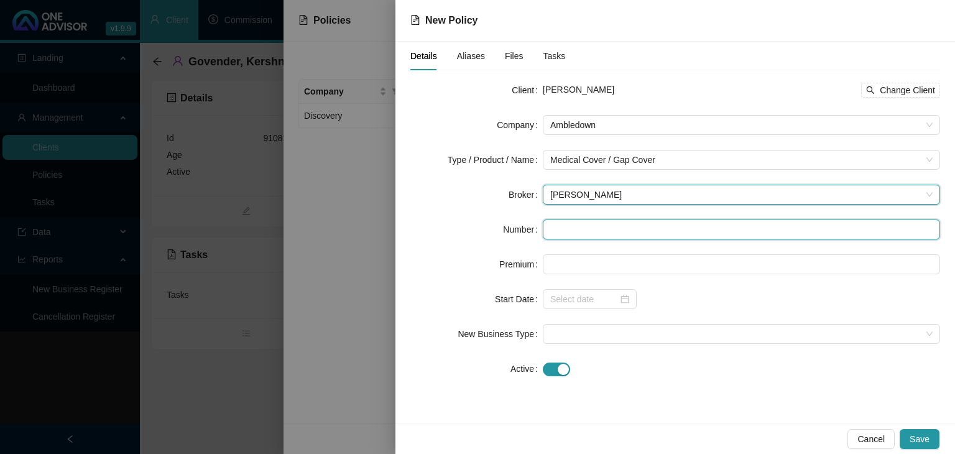
click at [555, 228] on input "text" at bounding box center [741, 229] width 397 height 20
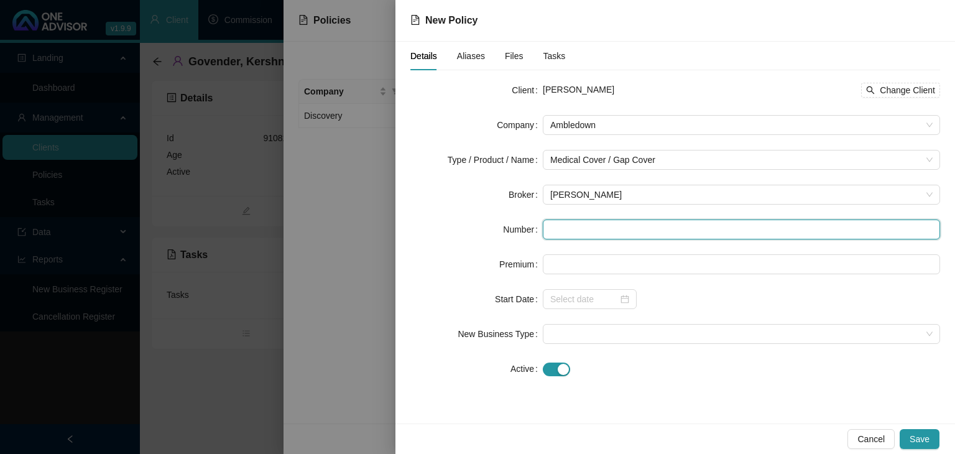
paste input "AMBL0598732"
type input "AMBL0598732"
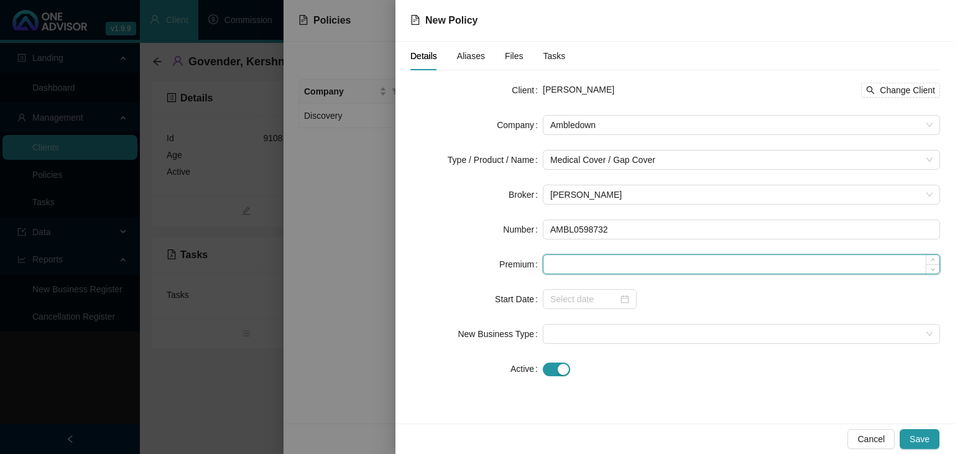
click at [572, 270] on input at bounding box center [741, 264] width 396 height 19
type input "460.00"
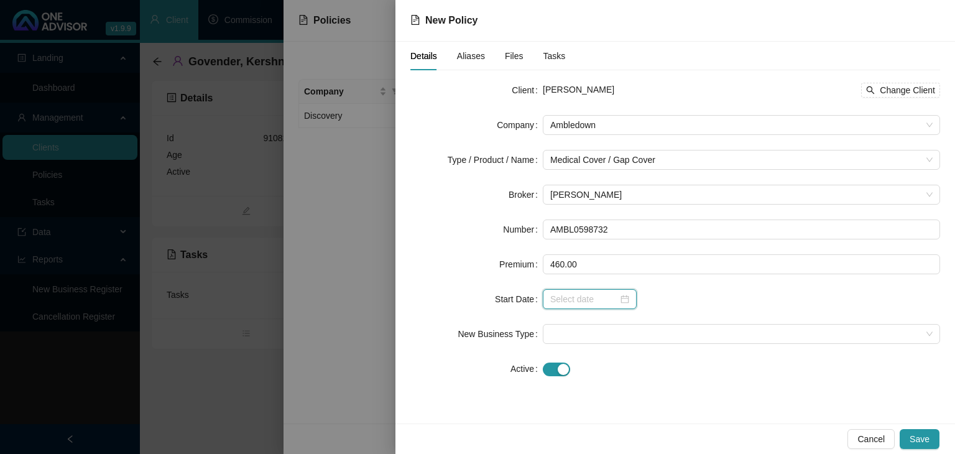
click at [573, 295] on input at bounding box center [584, 299] width 68 height 14
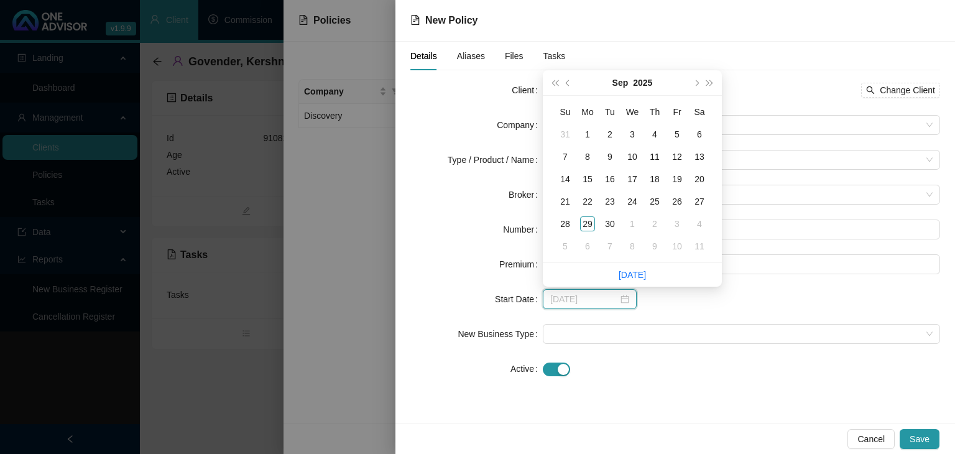
type input "[DATE]"
click at [590, 136] on div "1" at bounding box center [587, 134] width 15 height 15
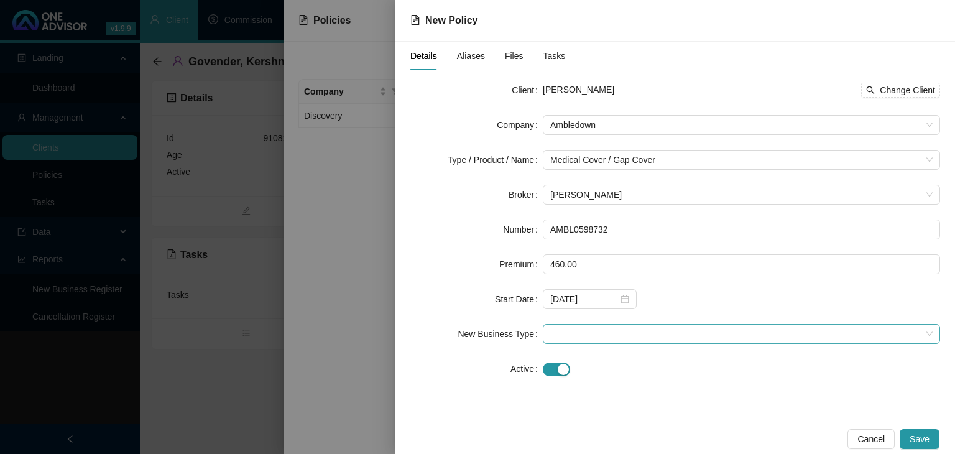
click at [543, 331] on div at bounding box center [741, 334] width 397 height 20
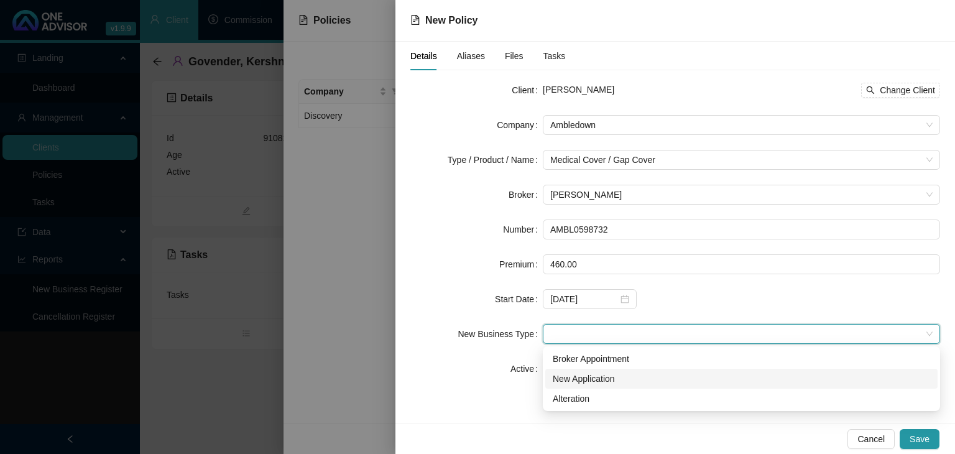
click at [564, 377] on div "New Application" at bounding box center [741, 379] width 377 height 14
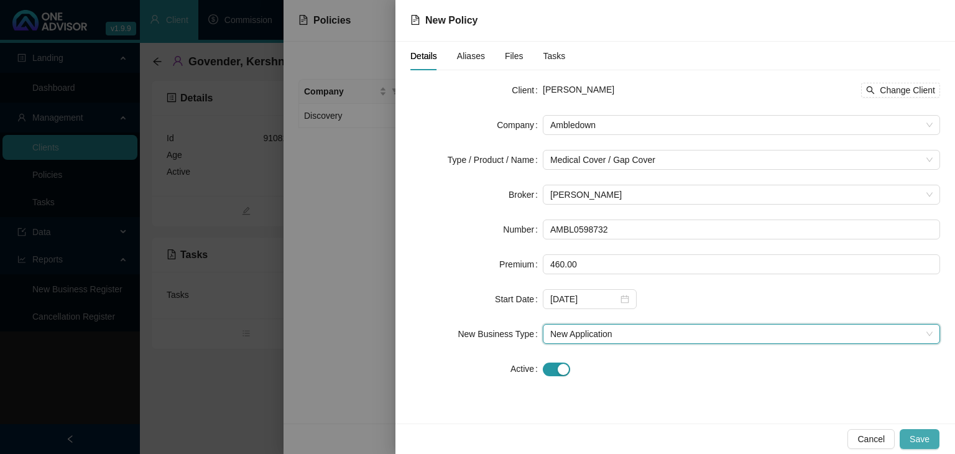
click at [935, 438] on button "Save" at bounding box center [920, 439] width 40 height 20
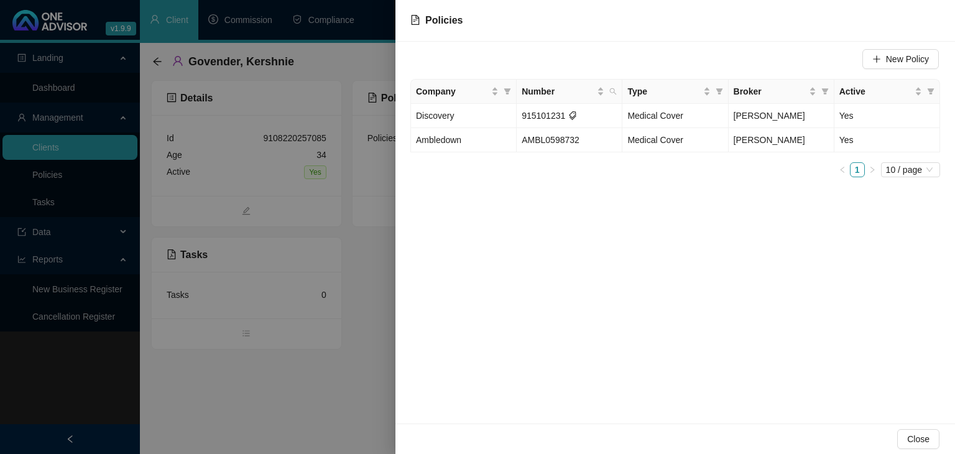
drag, startPoint x: 324, startPoint y: 374, endPoint x: 313, endPoint y: 357, distance: 19.3
click at [324, 374] on div at bounding box center [477, 227] width 955 height 454
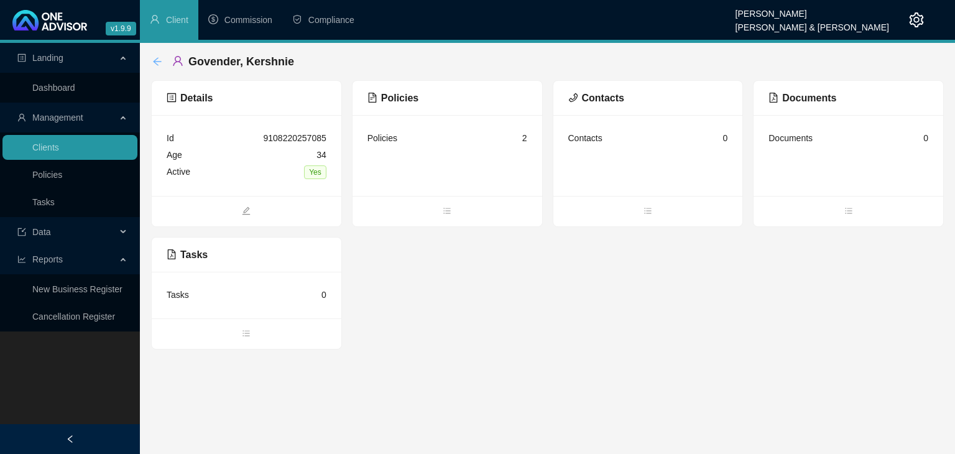
click at [155, 62] on icon "arrow-left" at bounding box center [157, 62] width 10 height 10
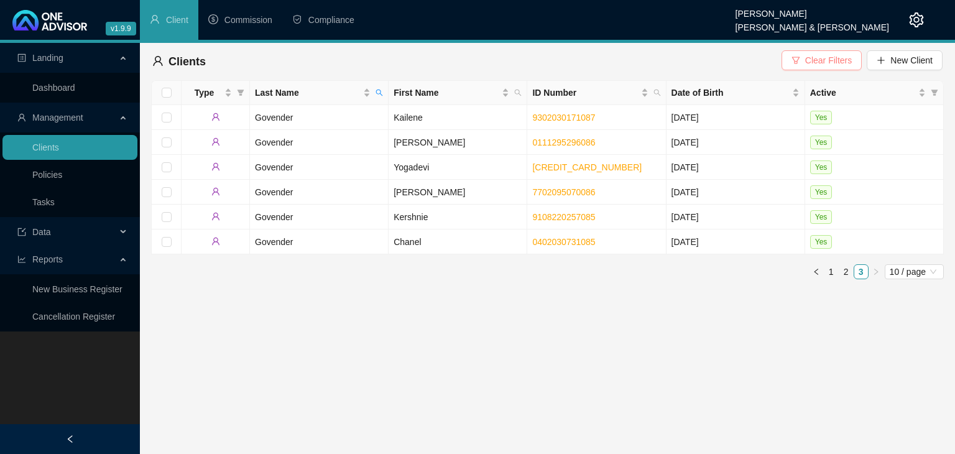
click at [819, 65] on span "Clear Filters" at bounding box center [828, 60] width 47 height 14
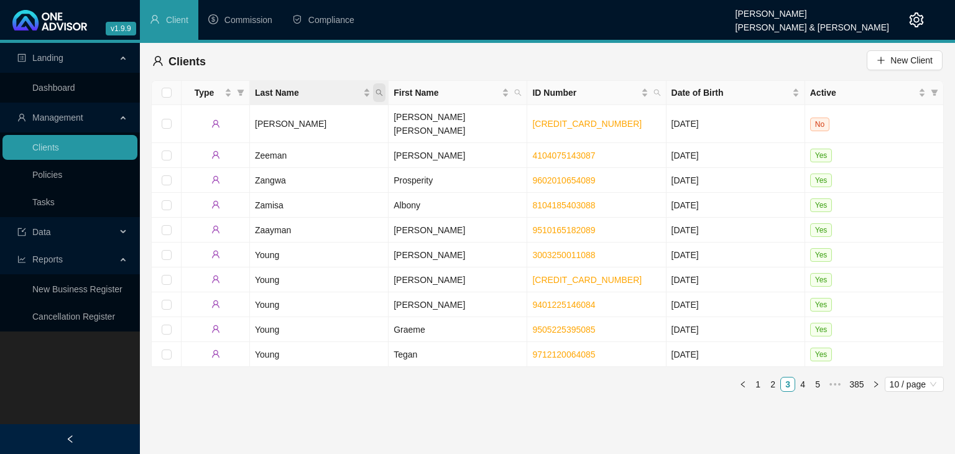
click at [384, 90] on span "Last Name" at bounding box center [379, 92] width 12 height 19
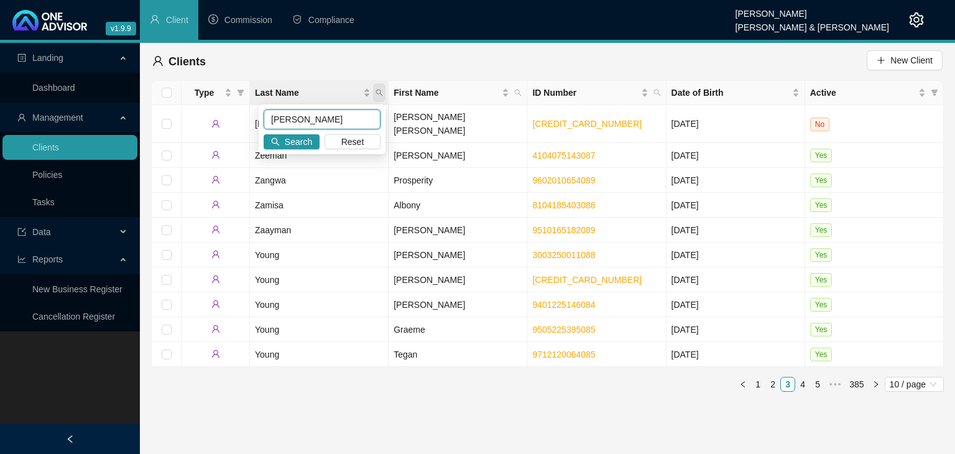
type input "[PERSON_NAME]"
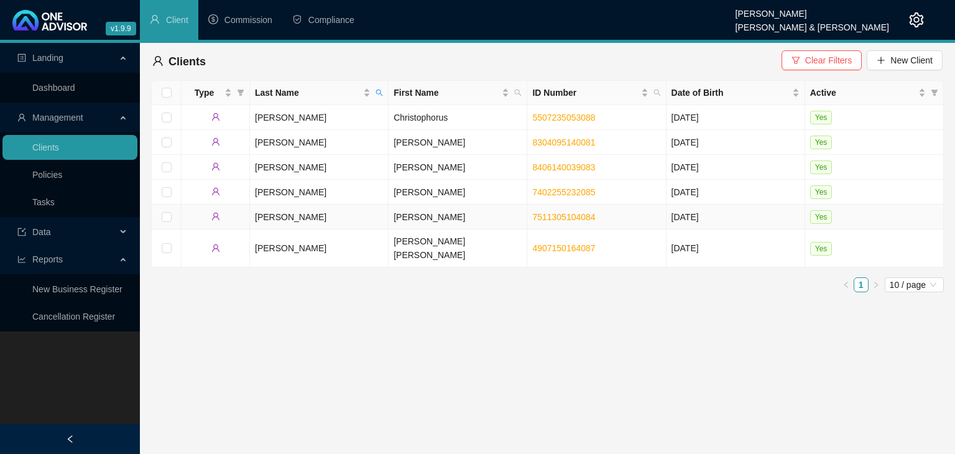
click at [403, 217] on td "[PERSON_NAME]" at bounding box center [458, 217] width 139 height 25
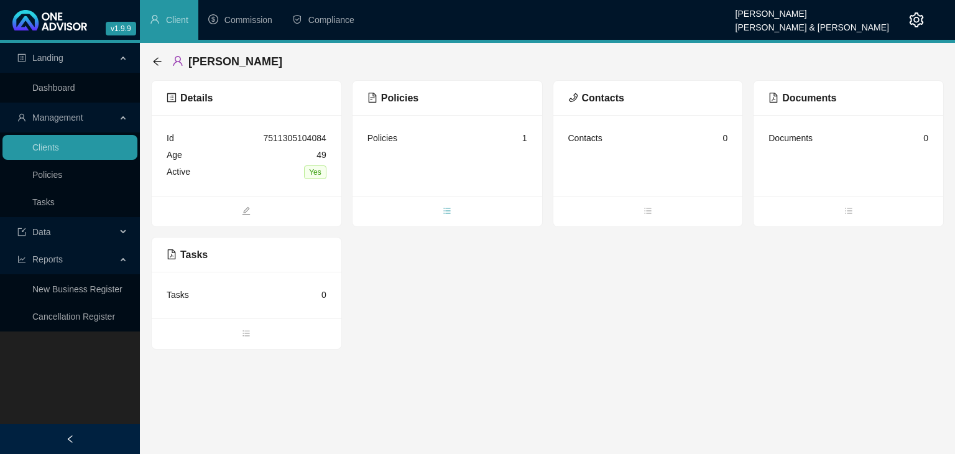
click at [446, 212] on icon "bars" at bounding box center [447, 210] width 9 height 9
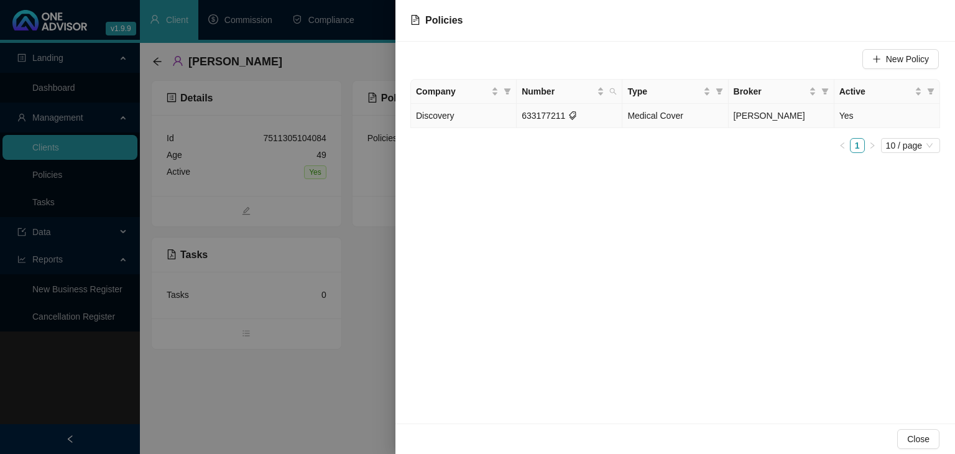
click at [664, 122] on td "Medical Cover" at bounding box center [675, 116] width 106 height 24
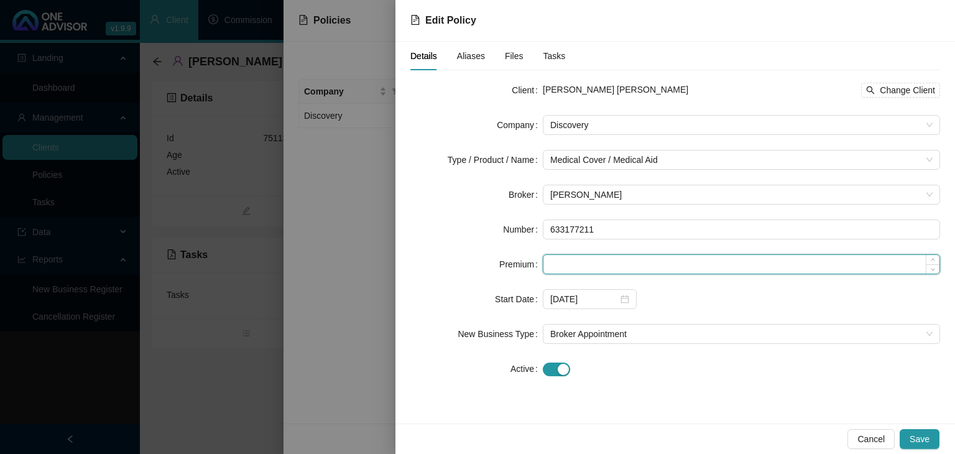
click at [569, 258] on input at bounding box center [741, 264] width 396 height 19
type input "1962.00"
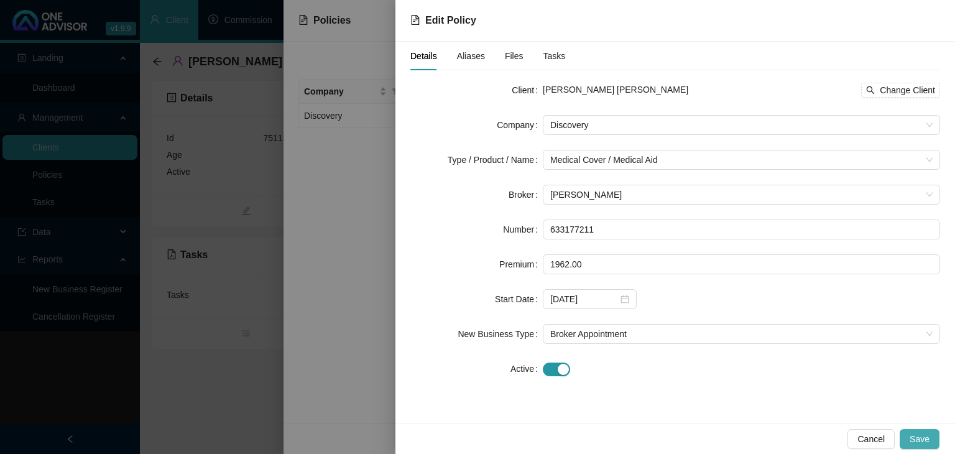
click at [928, 440] on span "Save" at bounding box center [919, 439] width 20 height 14
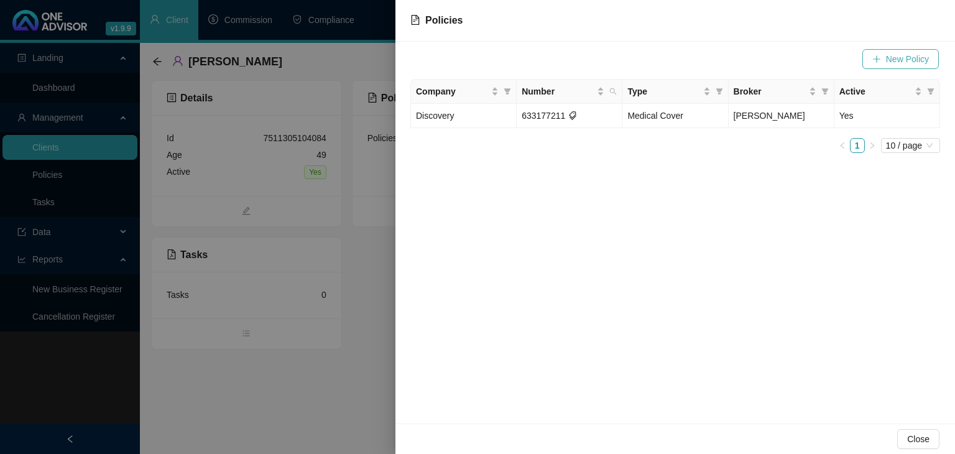
click at [911, 63] on span "New Policy" at bounding box center [907, 59] width 43 height 14
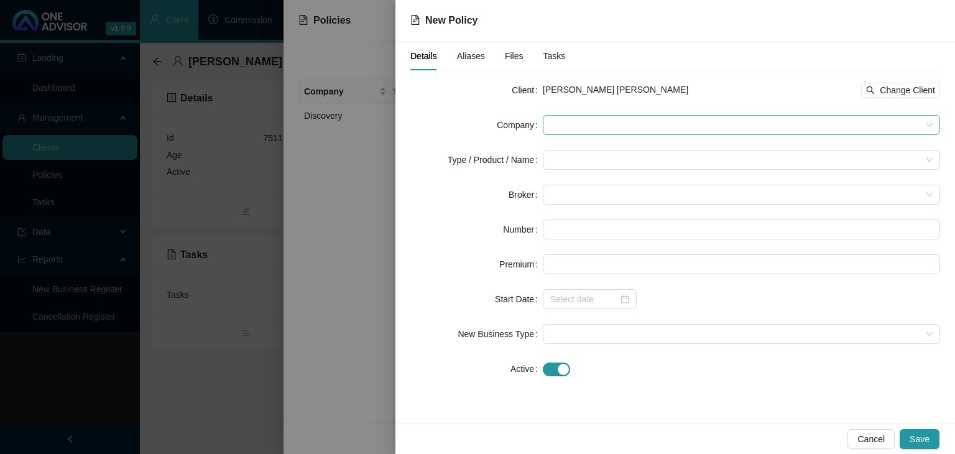
click at [574, 127] on span at bounding box center [741, 125] width 382 height 19
click at [569, 118] on span at bounding box center [741, 125] width 382 height 19
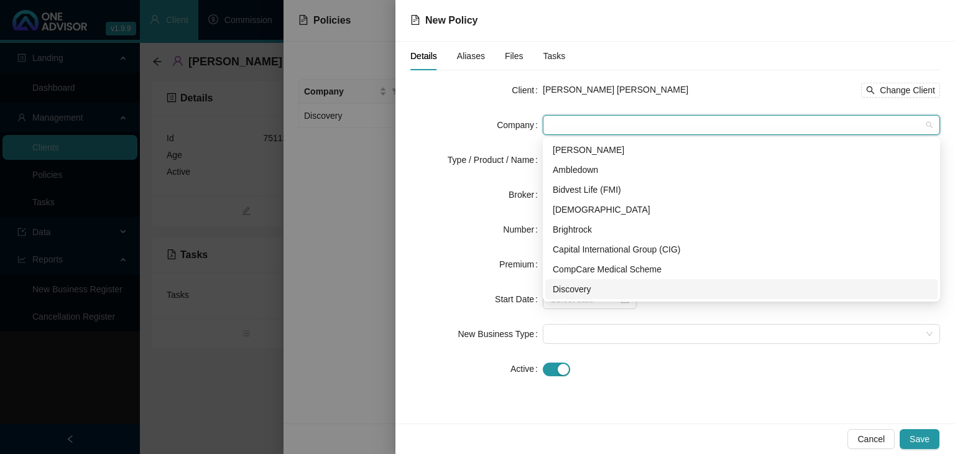
click at [574, 289] on div "Discovery" at bounding box center [741, 289] width 377 height 14
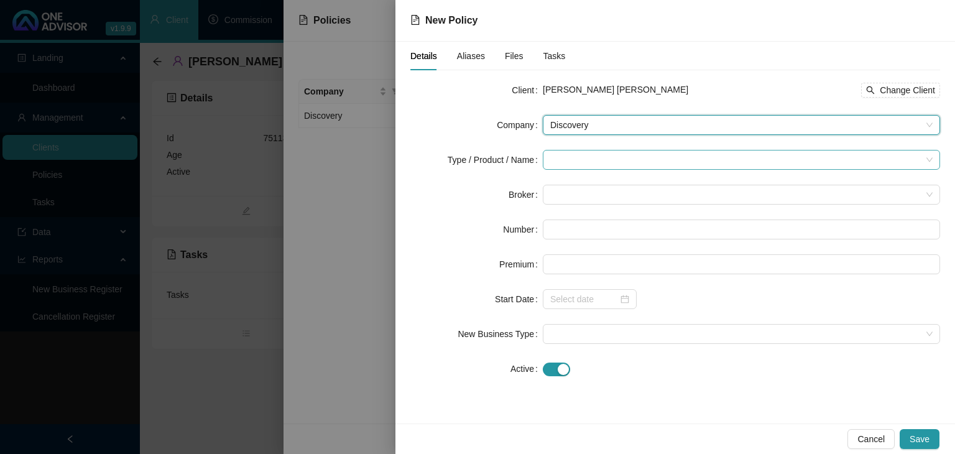
click at [551, 152] on input "search" at bounding box center [735, 159] width 371 height 19
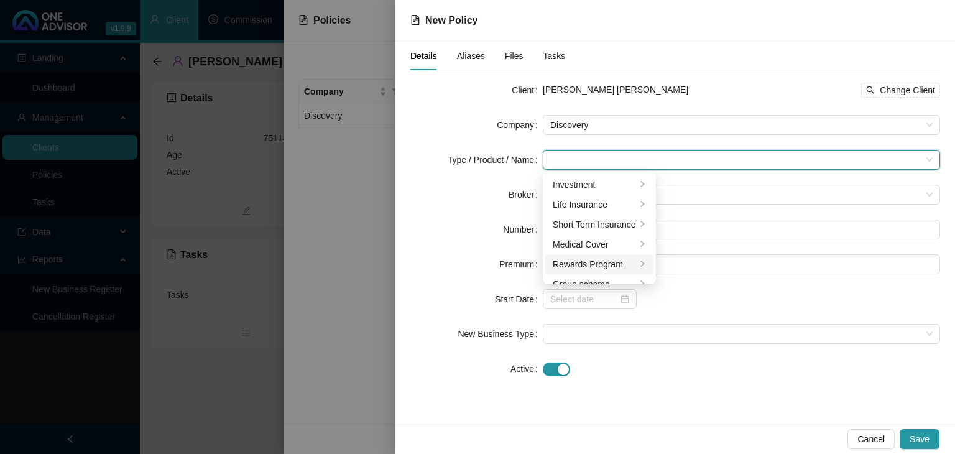
click at [632, 264] on div "Rewards Program" at bounding box center [594, 264] width 83 height 14
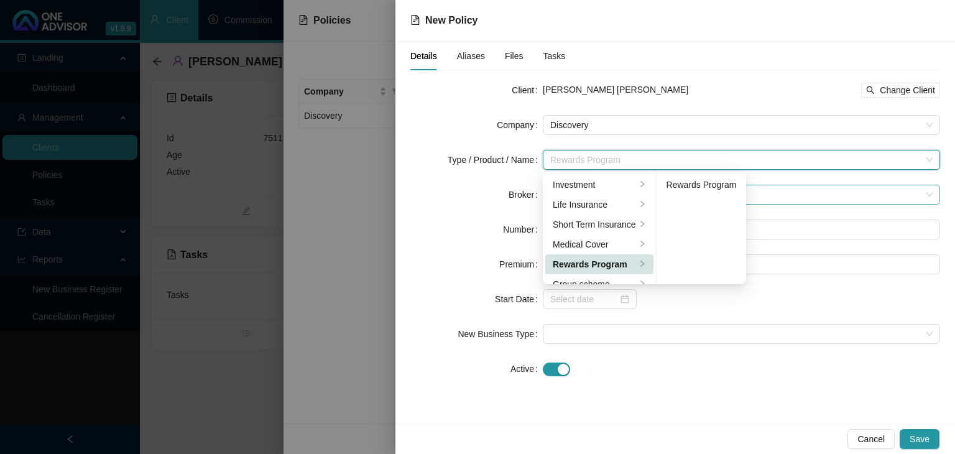
drag, startPoint x: 692, startPoint y: 183, endPoint x: 666, endPoint y: 186, distance: 26.3
click at [691, 183] on div "Rewards Program" at bounding box center [701, 185] width 70 height 14
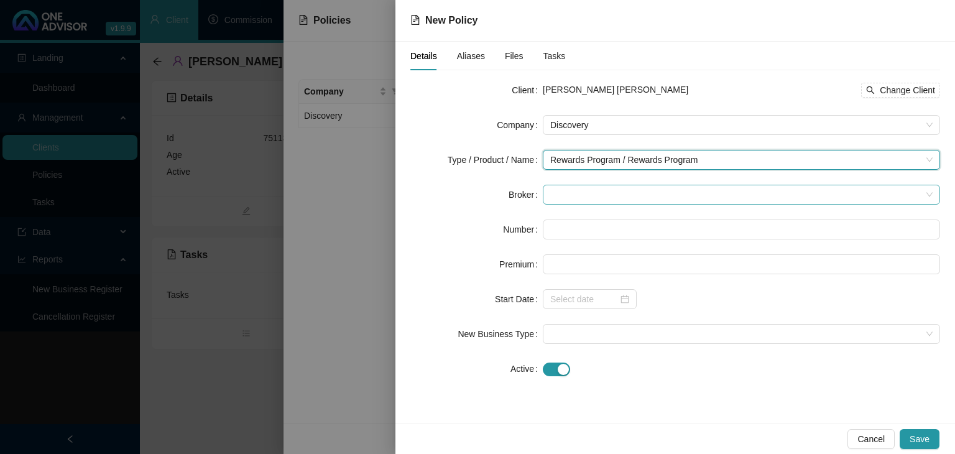
click at [564, 200] on span at bounding box center [741, 194] width 382 height 19
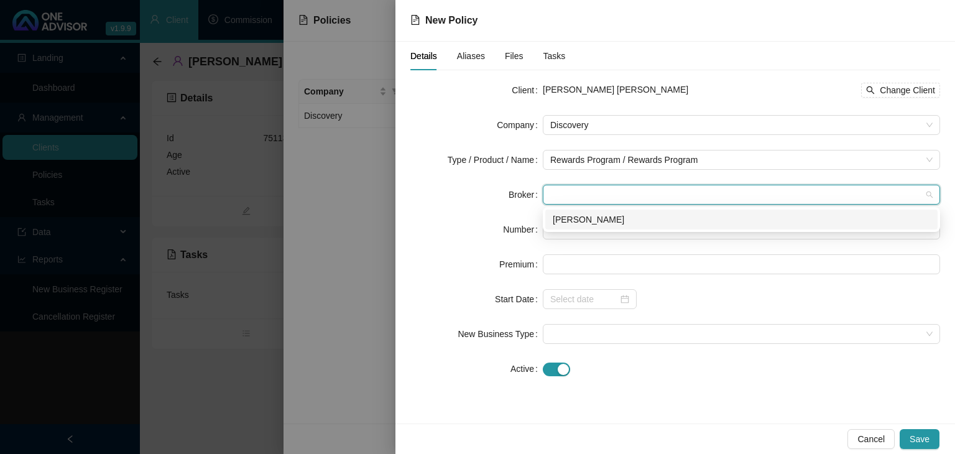
click at [571, 220] on div "[PERSON_NAME]" at bounding box center [741, 220] width 377 height 14
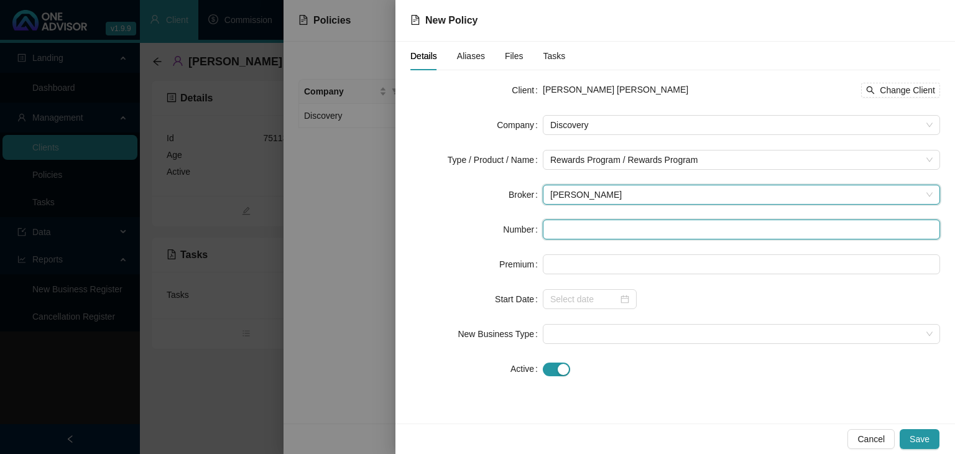
click at [551, 230] on input "text" at bounding box center [741, 229] width 397 height 20
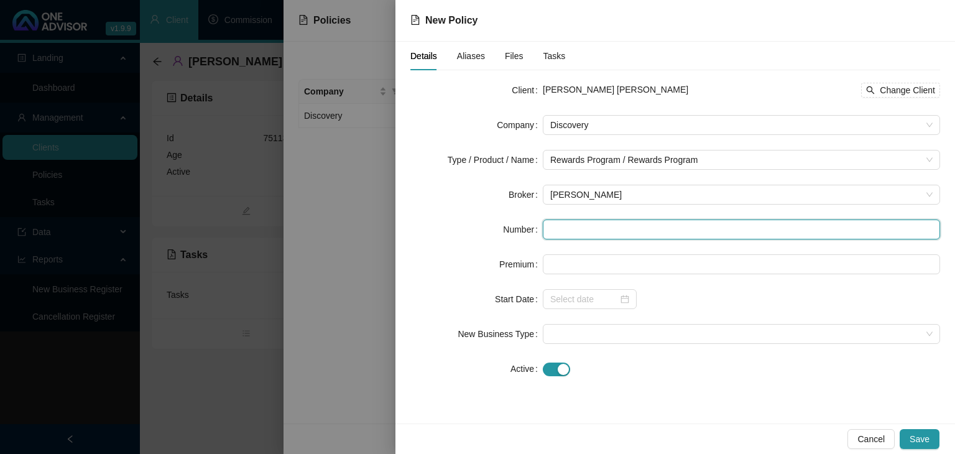
paste input "􀀨􀀚􀀘􀀘􀀟􀀜􀀚􀀘􀀜􀀙􀀜􀀝􀀙"
type input "􀀨􀀚􀀘􀀘􀀟􀀜􀀚􀀘􀀜􀀙􀀜􀀝􀀙"
drag, startPoint x: 622, startPoint y: 226, endPoint x: 547, endPoint y: 231, distance: 74.7
click at [547, 231] on input "􀀨􀀚􀀘􀀘􀀟􀀜􀀚􀀘􀀜􀀙􀀜􀀝􀀙" at bounding box center [741, 229] width 397 height 20
type input "7"
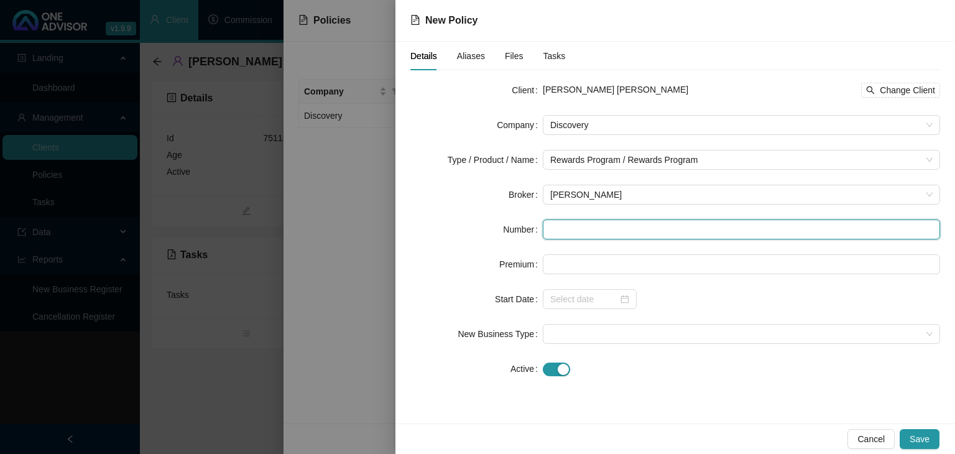
click at [567, 226] on input "text" at bounding box center [741, 229] width 397 height 20
type input "5001864136"
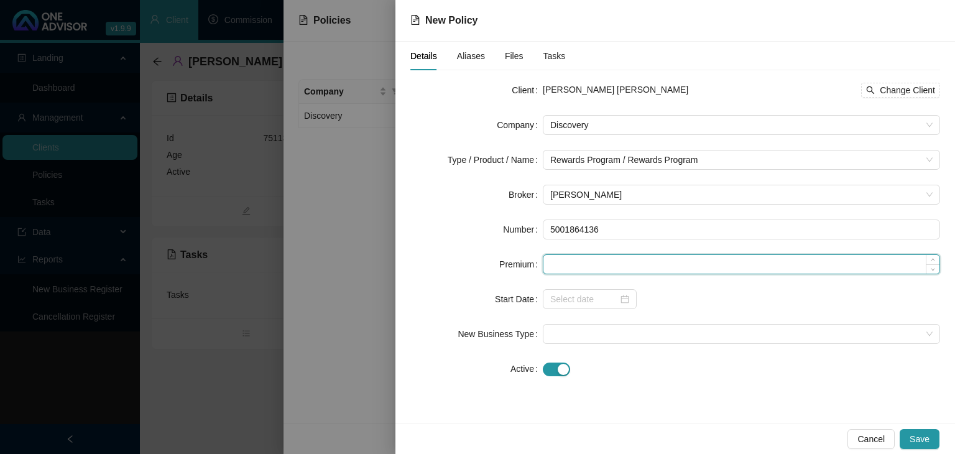
click at [572, 264] on input at bounding box center [741, 264] width 396 height 19
type input "145.00"
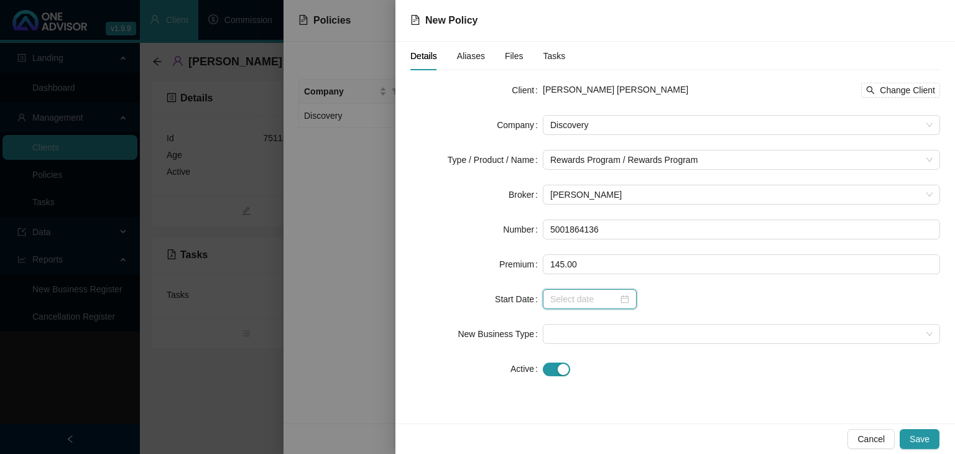
click at [571, 295] on input at bounding box center [584, 299] width 68 height 14
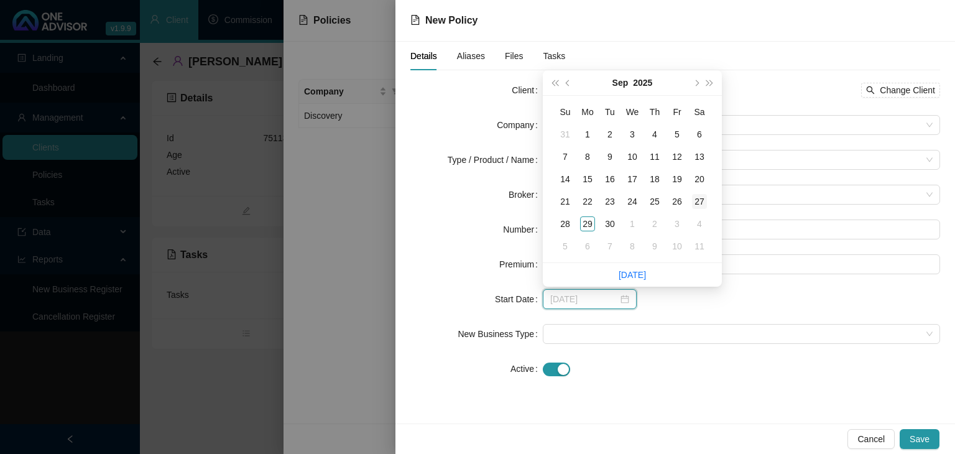
type input "[DATE]"
click at [566, 82] on span "prev-year" at bounding box center [569, 83] width 6 height 6
type input "[DATE]"
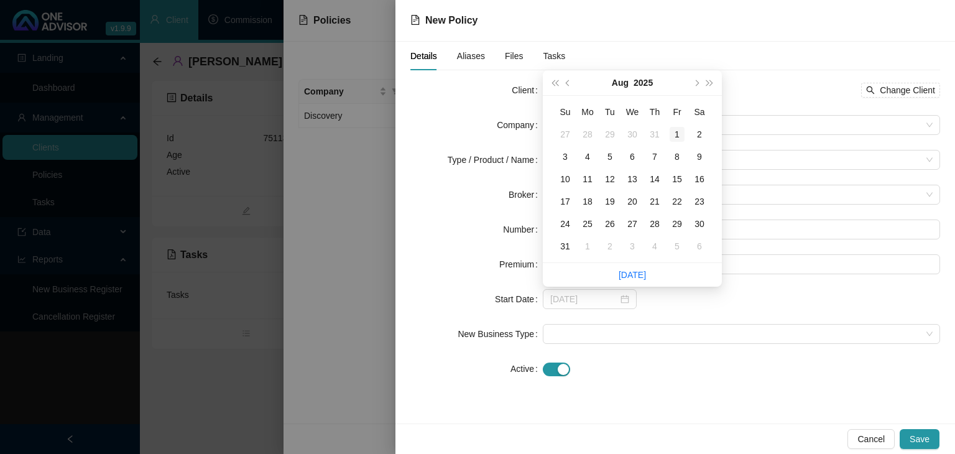
click at [679, 137] on div "1" at bounding box center [677, 134] width 15 height 15
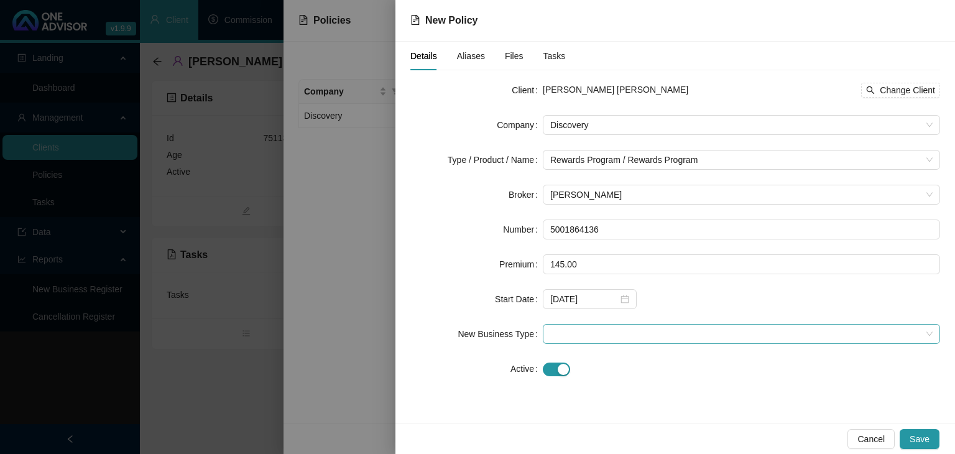
click at [577, 334] on span at bounding box center [741, 333] width 382 height 19
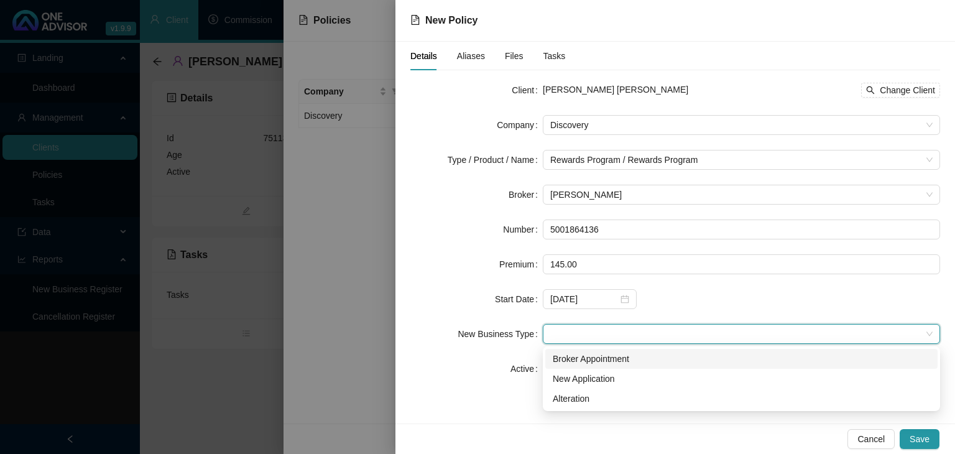
click at [617, 366] on div "Broker Appointment" at bounding box center [741, 359] width 392 height 20
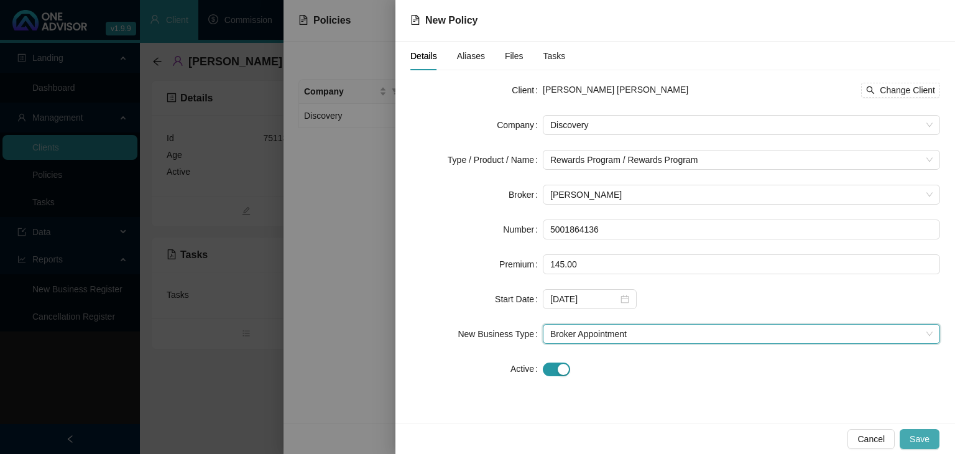
click at [923, 440] on span "Save" at bounding box center [919, 439] width 20 height 14
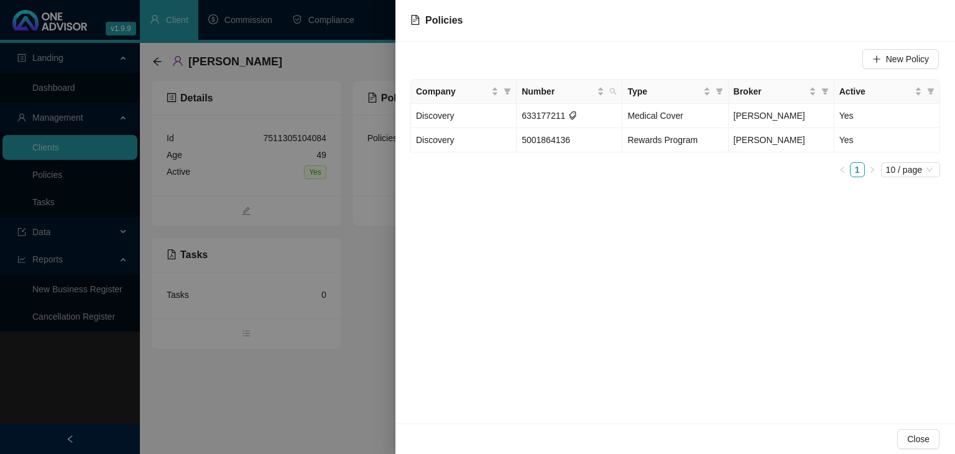
click at [364, 408] on div at bounding box center [477, 227] width 955 height 454
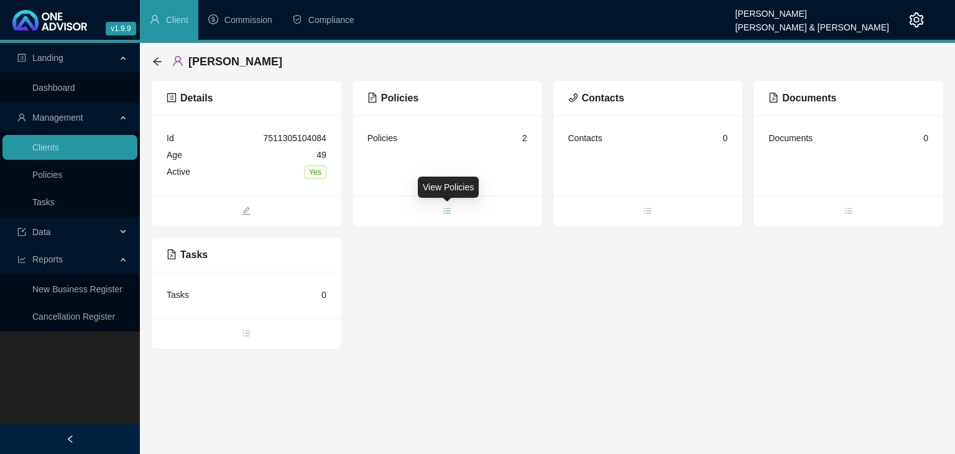
click at [452, 210] on span "bars" at bounding box center [447, 212] width 190 height 14
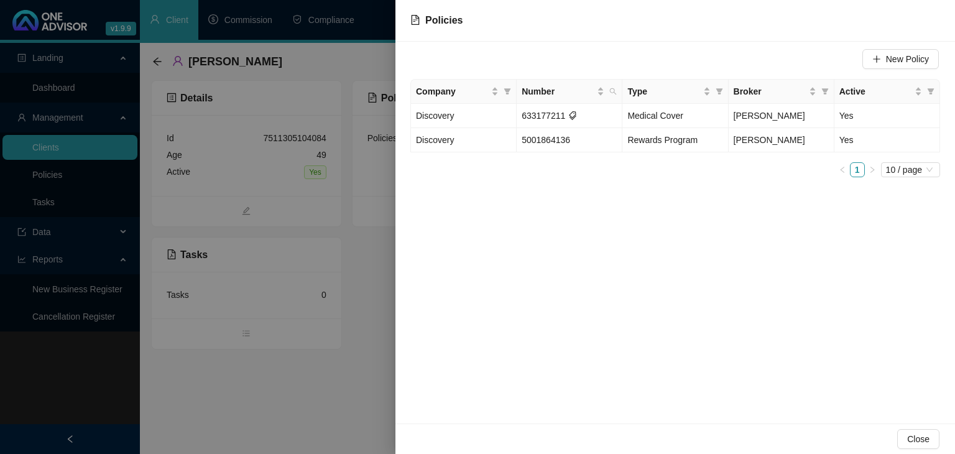
drag, startPoint x: 344, startPoint y: 430, endPoint x: 319, endPoint y: 397, distance: 41.2
click at [344, 430] on div at bounding box center [477, 227] width 955 height 454
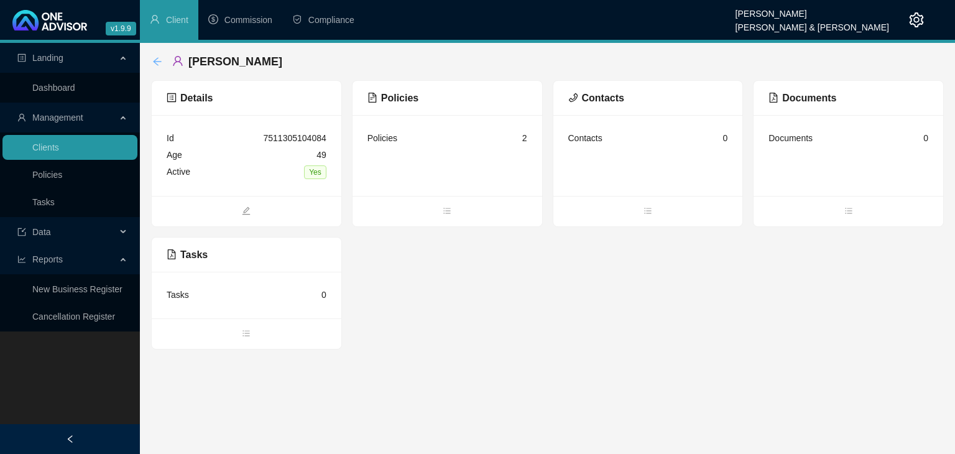
click at [157, 58] on icon "arrow-left" at bounding box center [157, 62] width 10 height 10
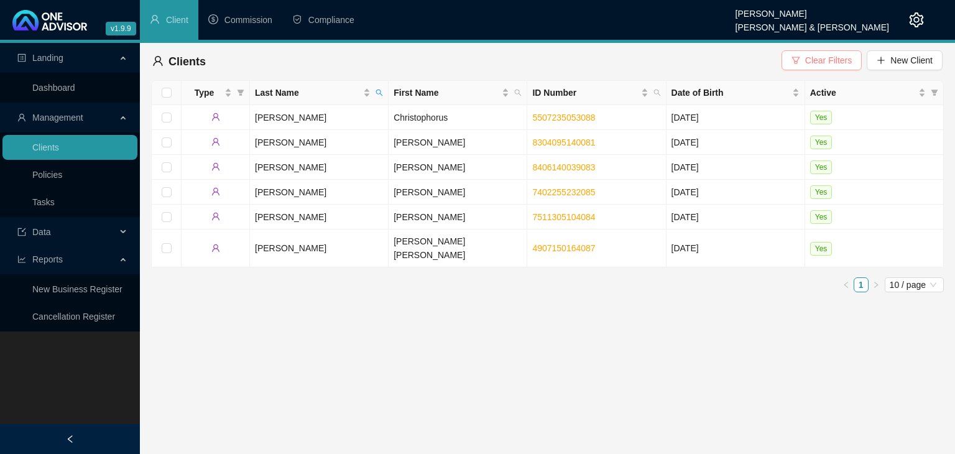
click at [829, 65] on span "Clear Filters" at bounding box center [828, 60] width 47 height 14
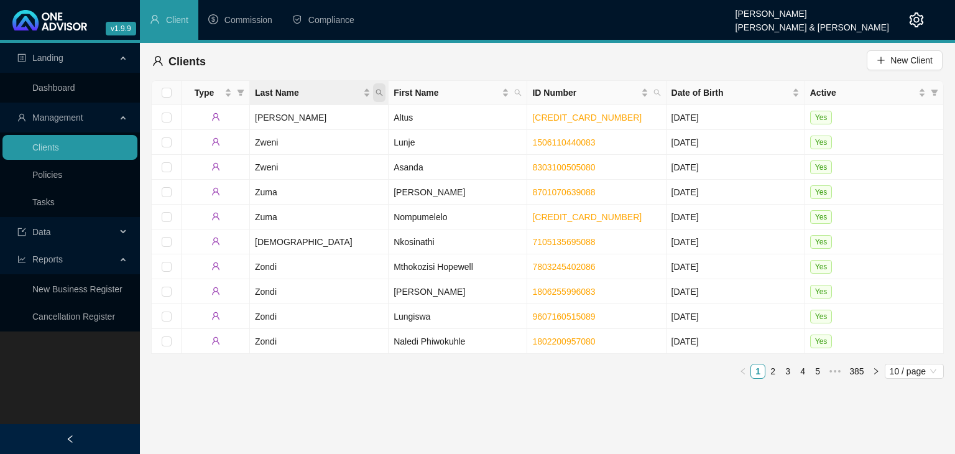
click at [376, 94] on icon "search" at bounding box center [378, 92] width 7 height 7
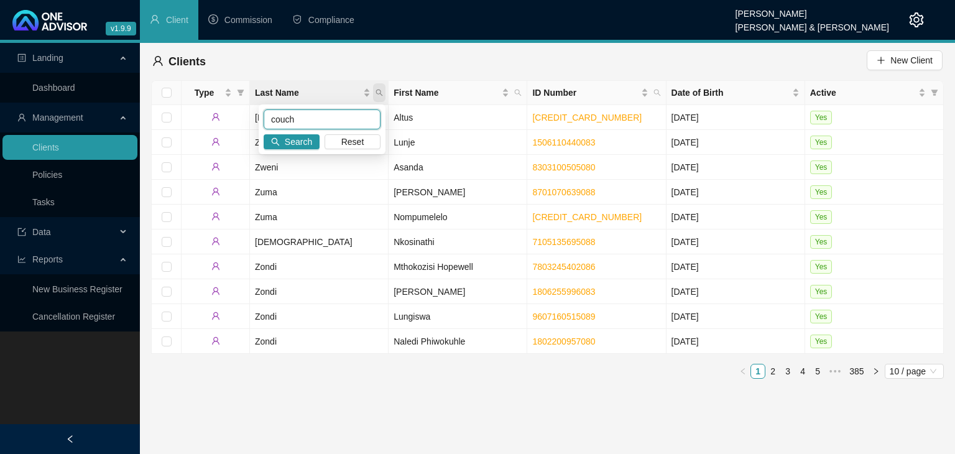
type input "couch"
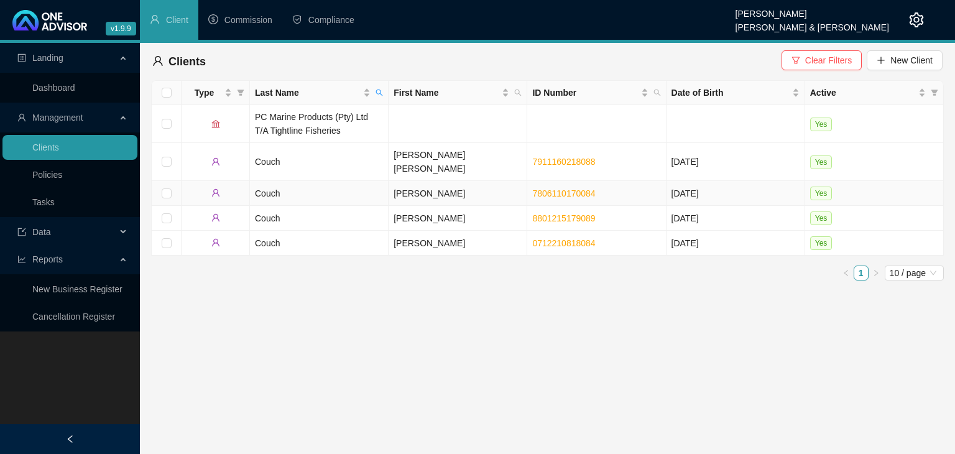
click at [354, 185] on td "Couch" at bounding box center [319, 193] width 139 height 25
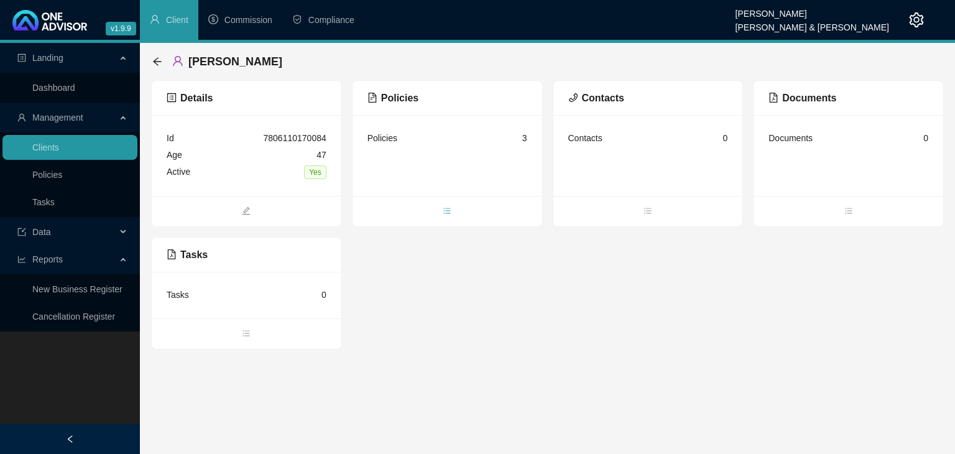
click at [443, 213] on icon "bars" at bounding box center [447, 210] width 9 height 9
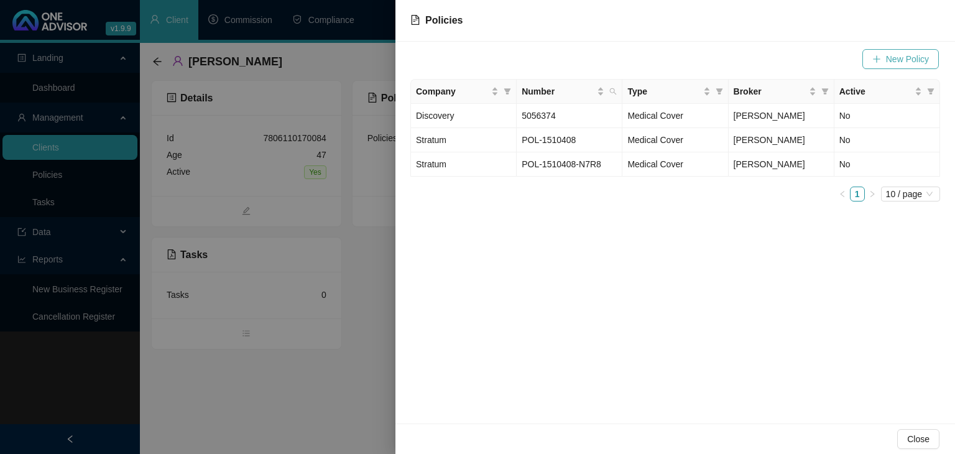
click at [889, 63] on span "New Policy" at bounding box center [907, 59] width 43 height 14
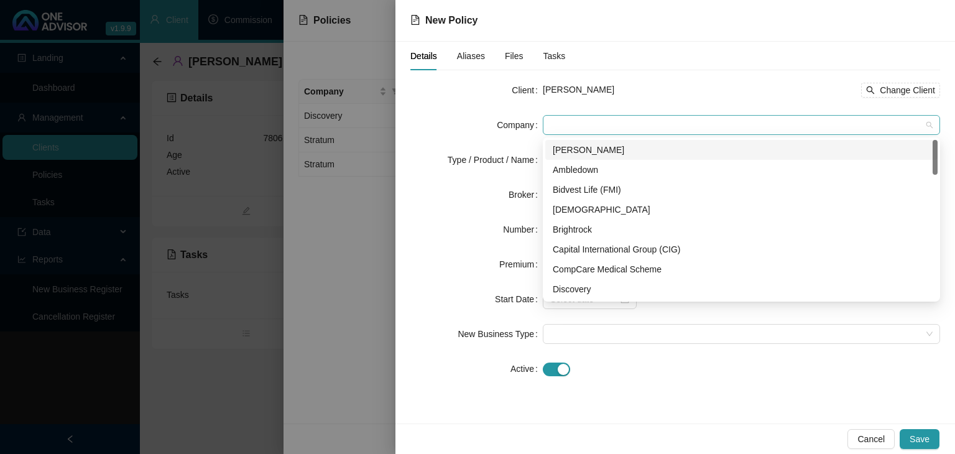
click at [579, 121] on span at bounding box center [741, 125] width 382 height 19
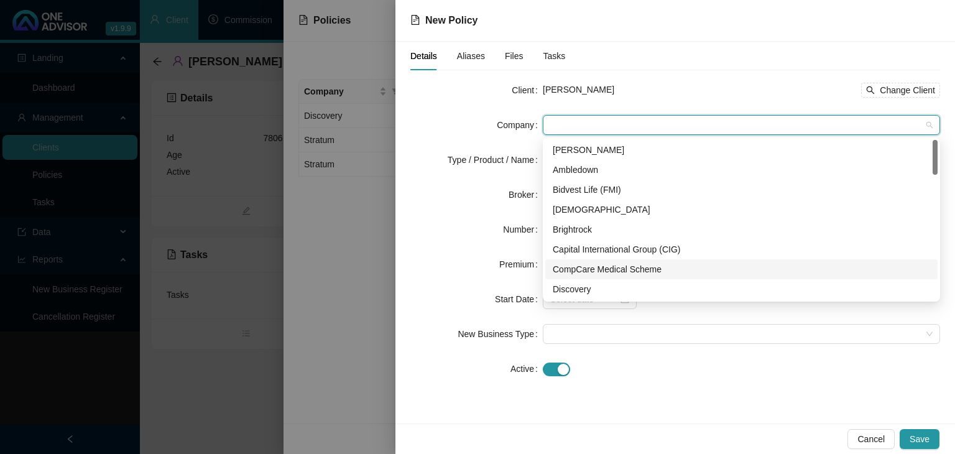
scroll to position [62, 0]
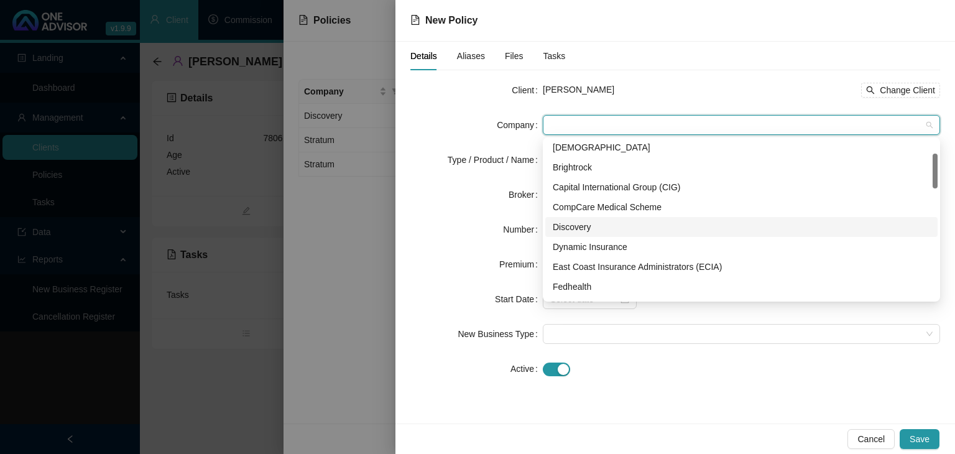
click at [572, 224] on div "Discovery" at bounding box center [741, 227] width 377 height 14
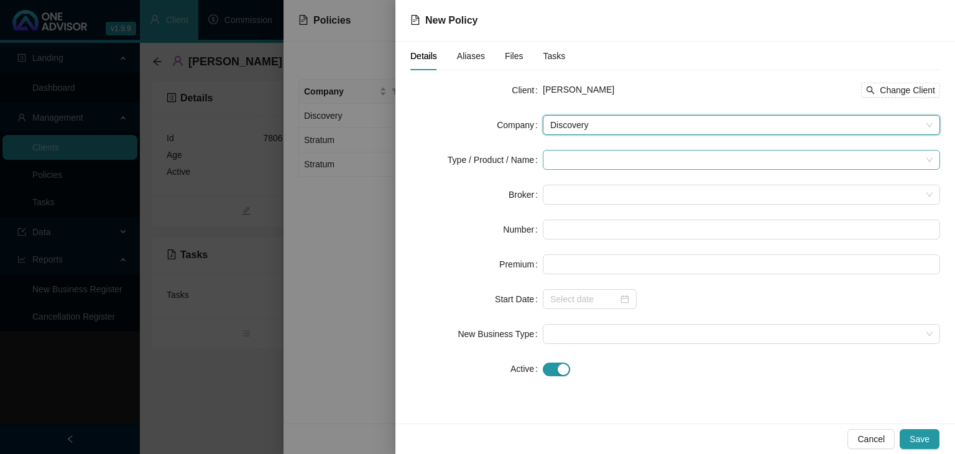
click at [571, 165] on input "search" at bounding box center [735, 159] width 371 height 19
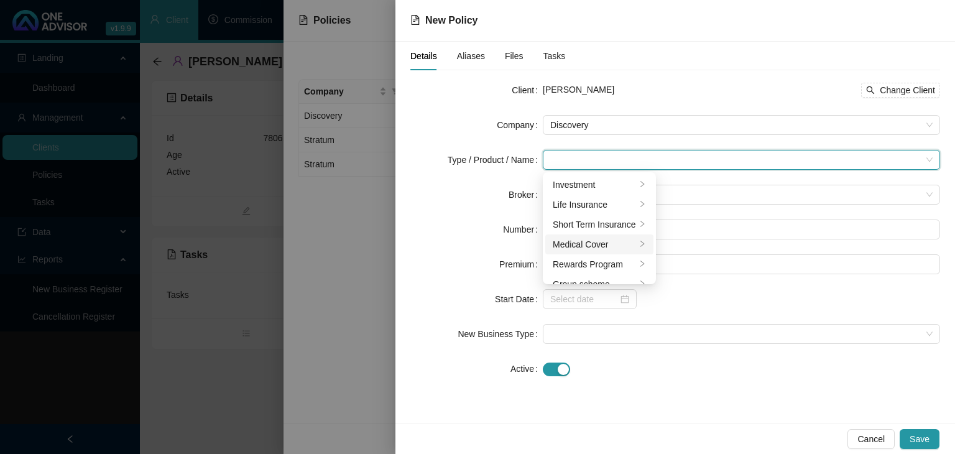
click at [633, 247] on div "Medical Cover" at bounding box center [594, 244] width 83 height 14
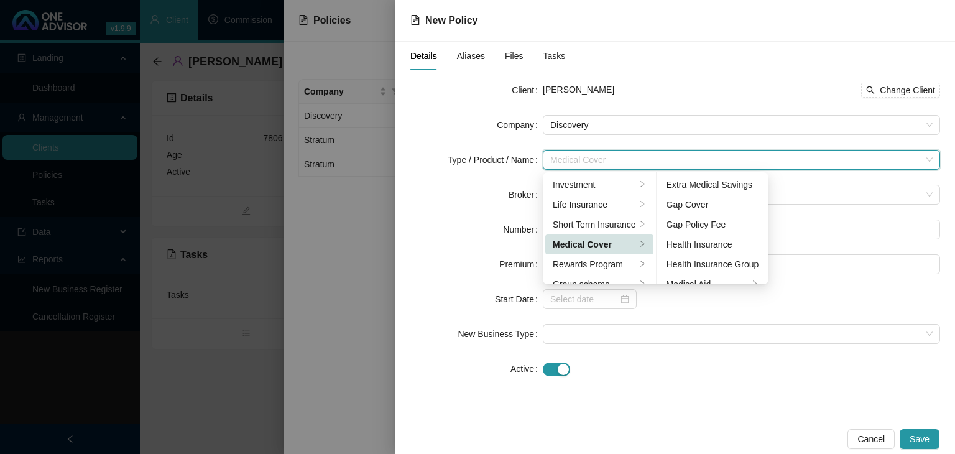
click at [701, 404] on div "Details Aliases Files Tasks Client [PERSON_NAME] Change Client Company Discover…" at bounding box center [674, 233] width 559 height 382
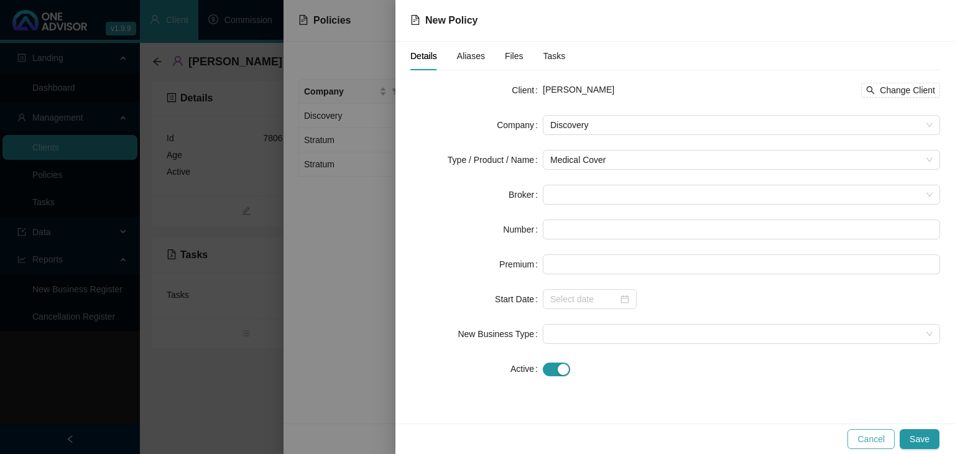
click at [870, 440] on span "Cancel" at bounding box center [870, 439] width 27 height 14
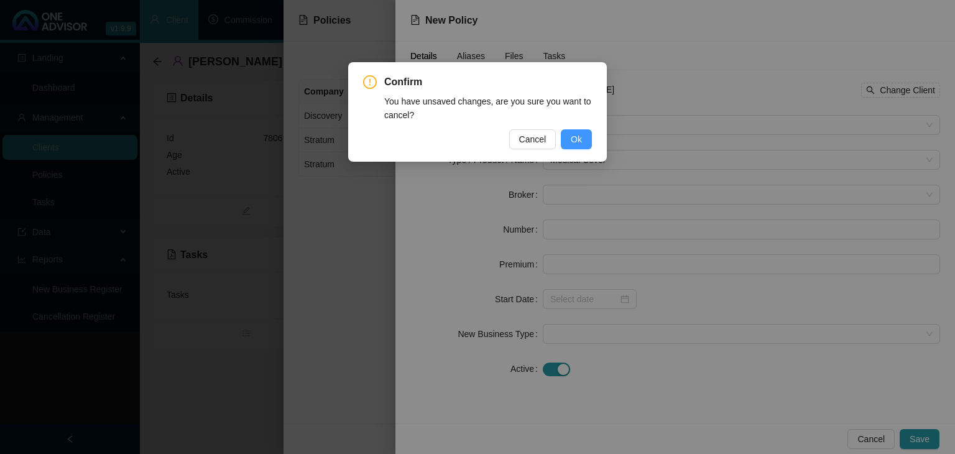
click at [570, 145] on button "Ok" at bounding box center [576, 139] width 31 height 20
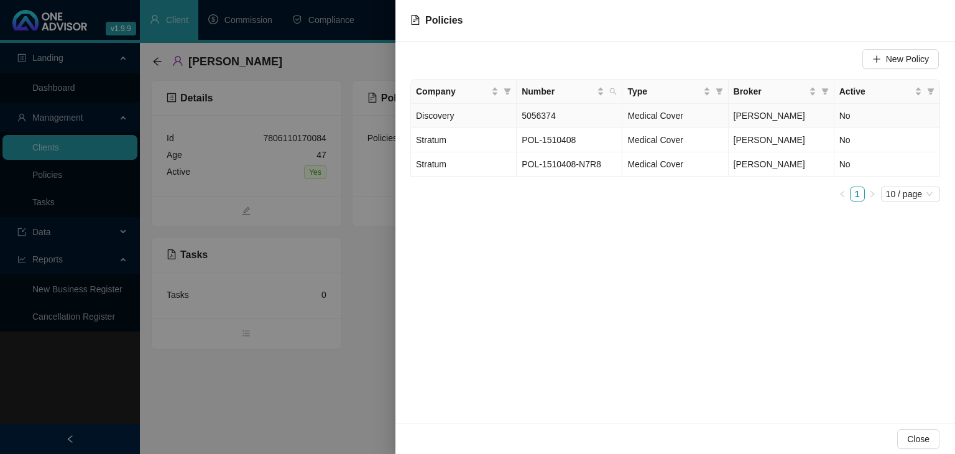
click at [532, 116] on span "5056374" at bounding box center [539, 116] width 34 height 10
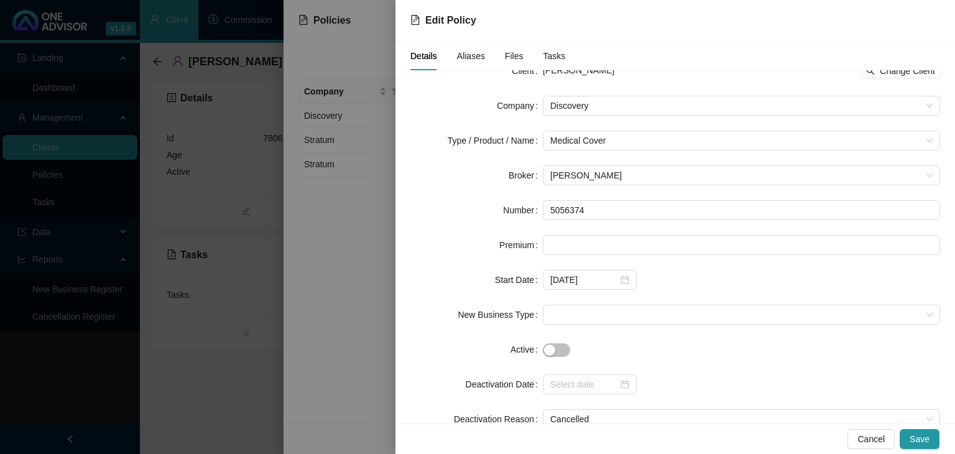
scroll to position [0, 0]
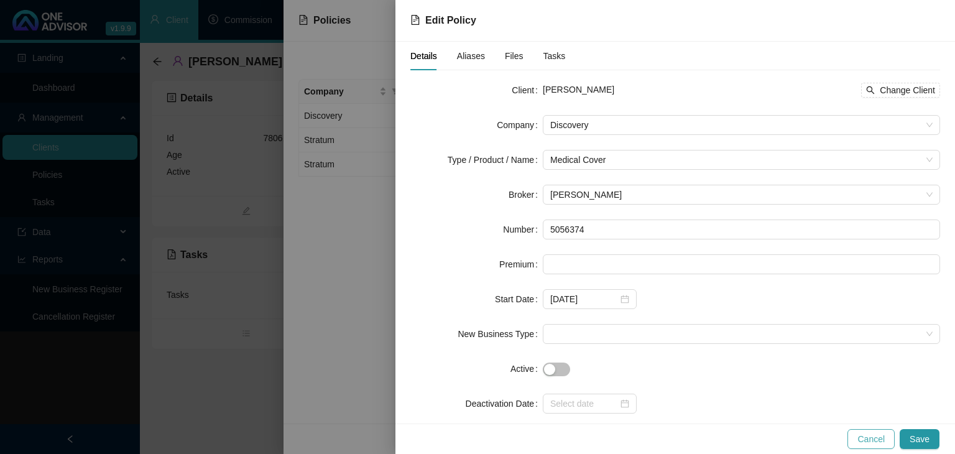
click at [864, 433] on span "Cancel" at bounding box center [870, 439] width 27 height 14
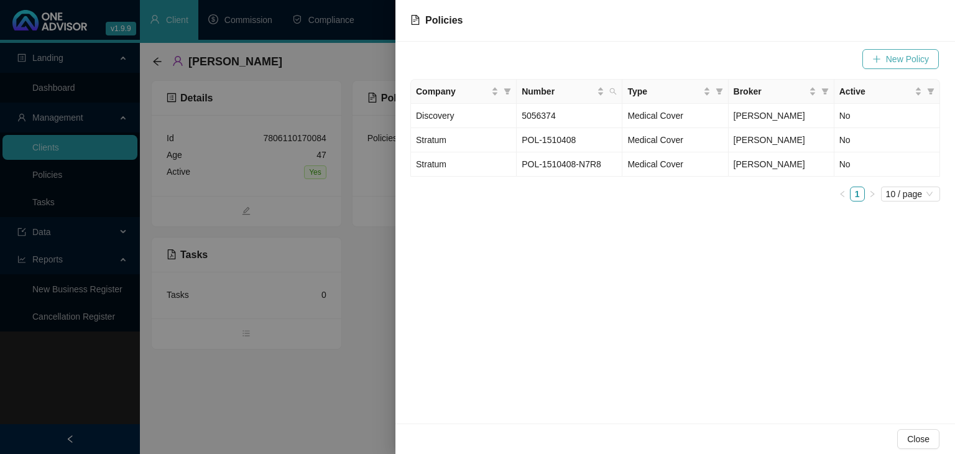
click at [898, 60] on span "New Policy" at bounding box center [907, 59] width 43 height 14
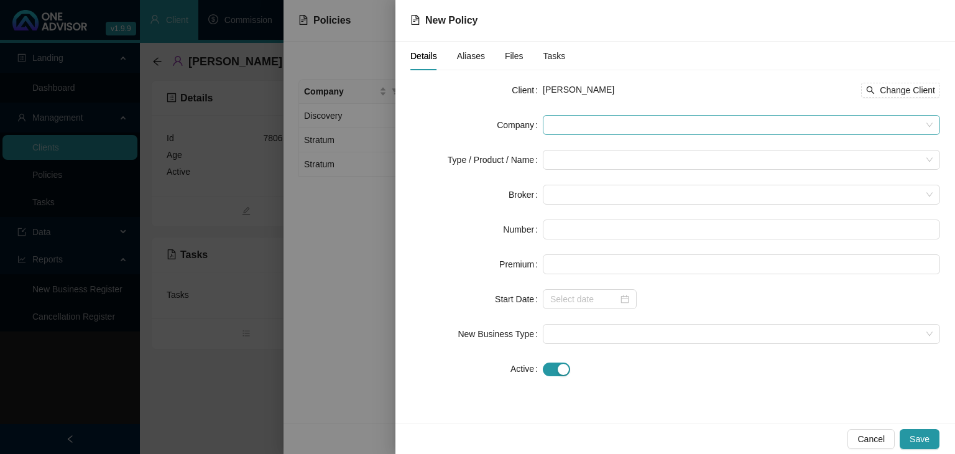
click at [579, 118] on span at bounding box center [741, 125] width 382 height 19
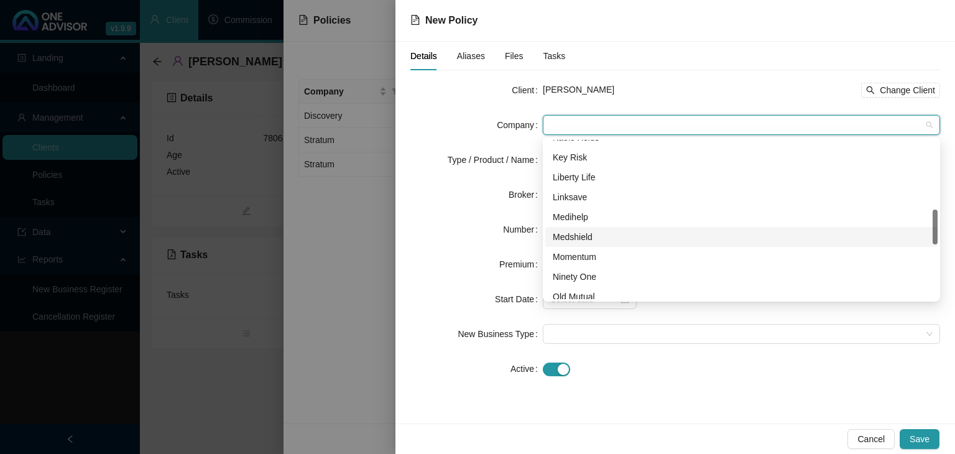
scroll to position [124, 0]
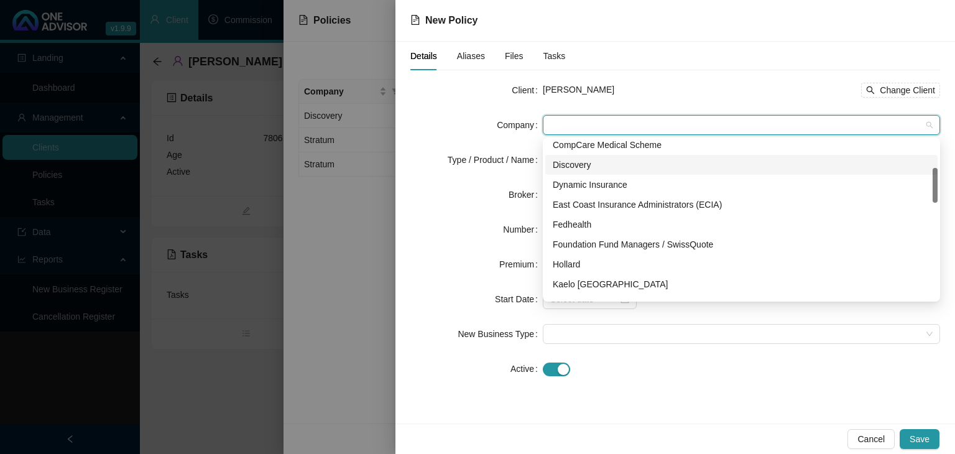
click at [576, 166] on div "Discovery" at bounding box center [741, 165] width 377 height 14
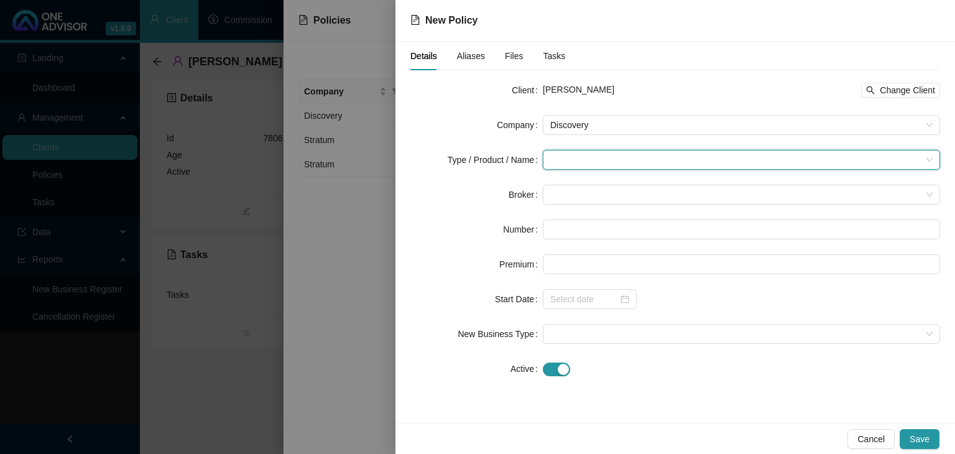
click at [572, 161] on input "search" at bounding box center [735, 159] width 371 height 19
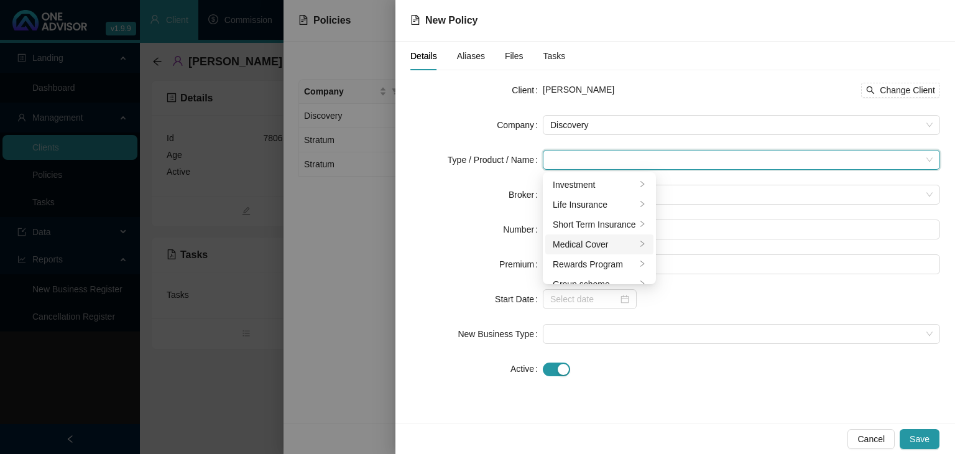
click at [584, 245] on div "Medical Cover" at bounding box center [594, 244] width 83 height 14
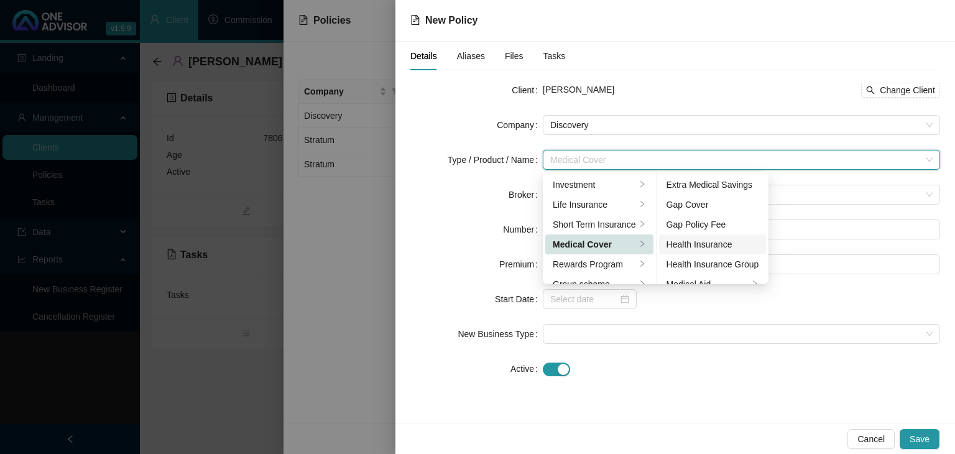
scroll to position [62, 0]
click at [725, 222] on div "Medical Aid" at bounding box center [707, 222] width 83 height 14
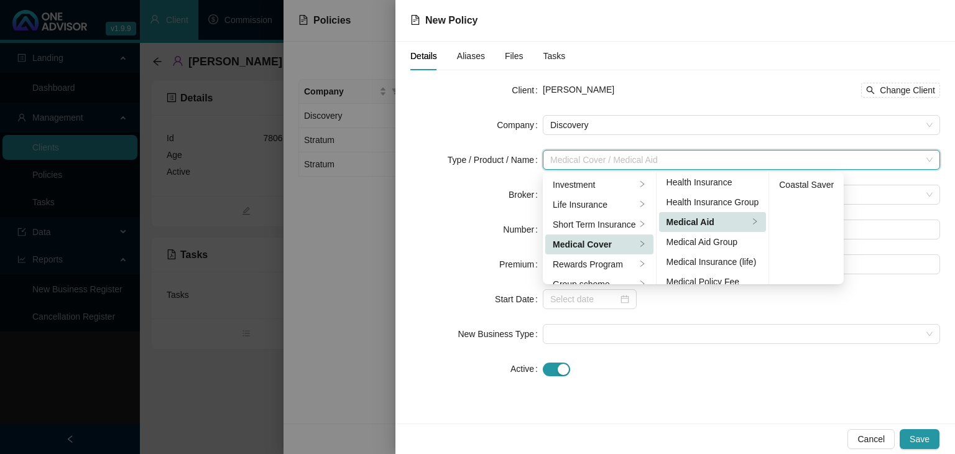
click at [743, 372] on div at bounding box center [741, 368] width 397 height 14
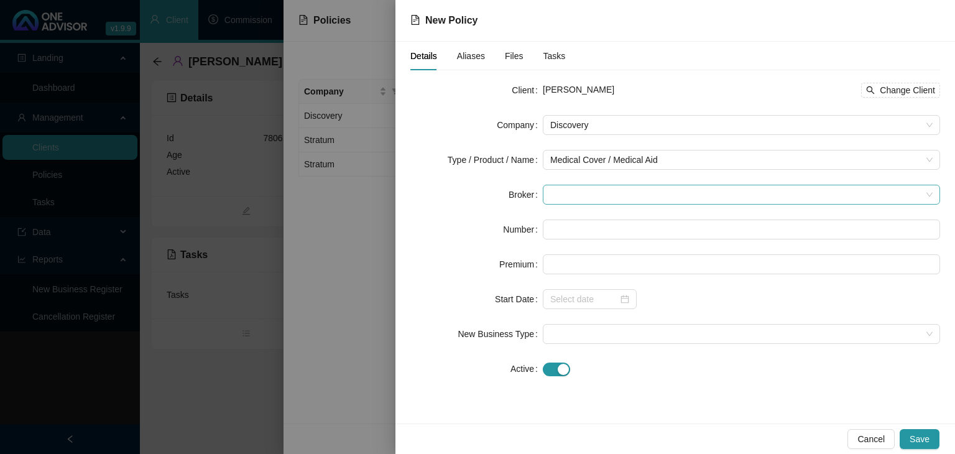
click at [568, 193] on span at bounding box center [741, 194] width 382 height 19
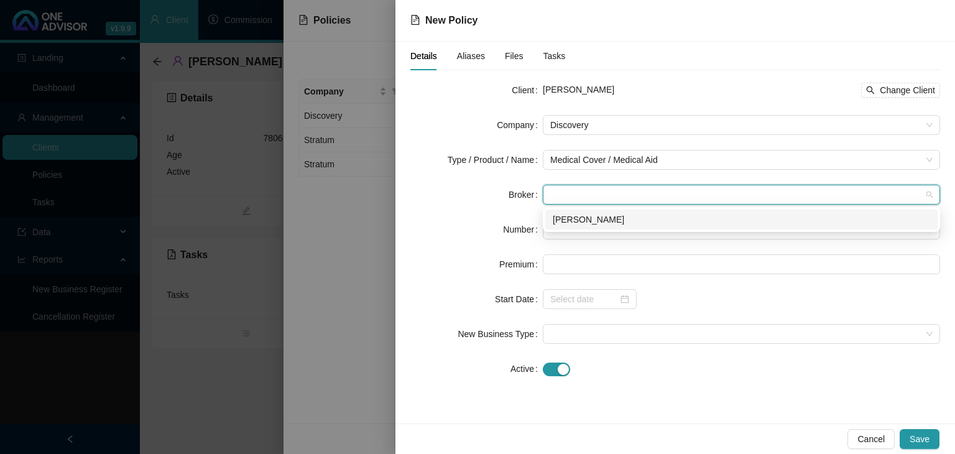
click at [572, 219] on div "[PERSON_NAME]" at bounding box center [741, 220] width 377 height 14
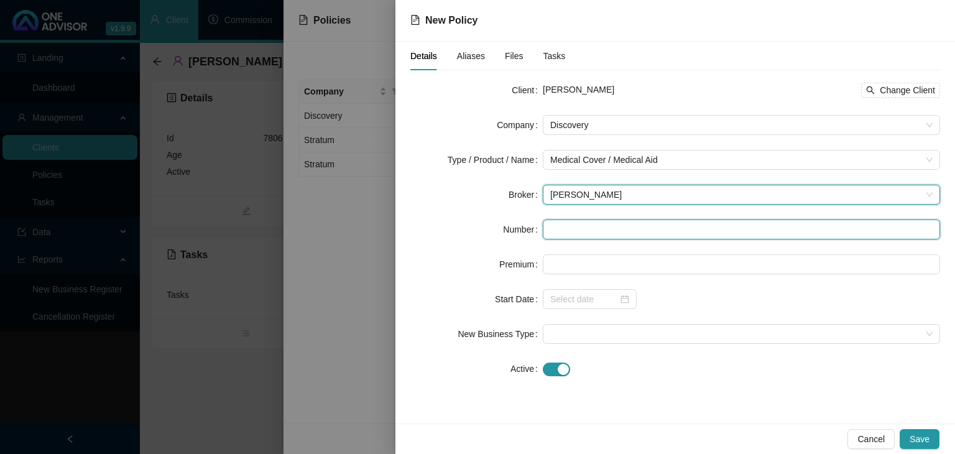
click at [566, 223] on input "text" at bounding box center [741, 229] width 397 height 20
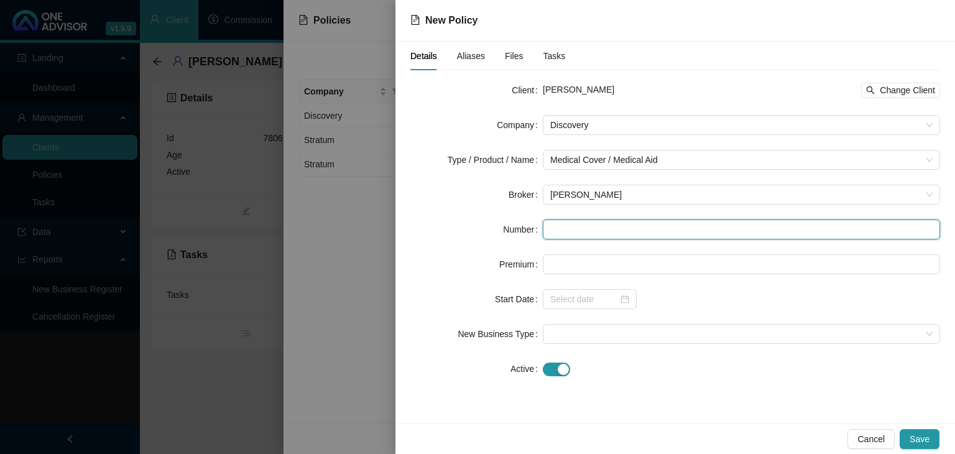
paste input "955646620"
type input "955646620"
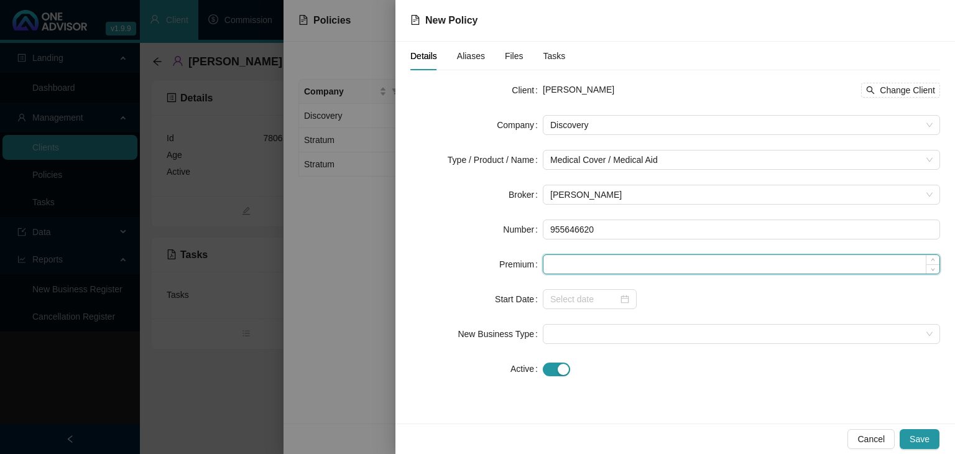
click at [569, 269] on input at bounding box center [741, 264] width 396 height 19
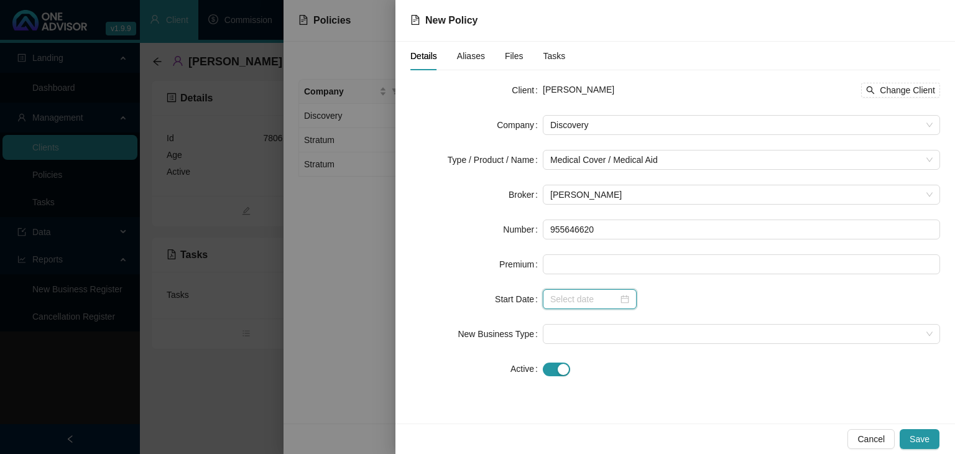
click at [591, 299] on input at bounding box center [584, 299] width 68 height 14
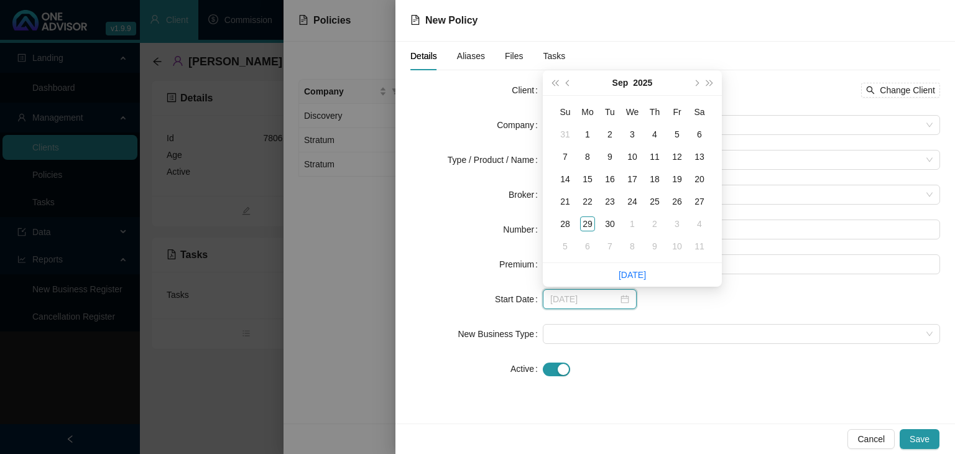
type input "[DATE]"
click at [586, 132] on div "1" at bounding box center [587, 134] width 15 height 15
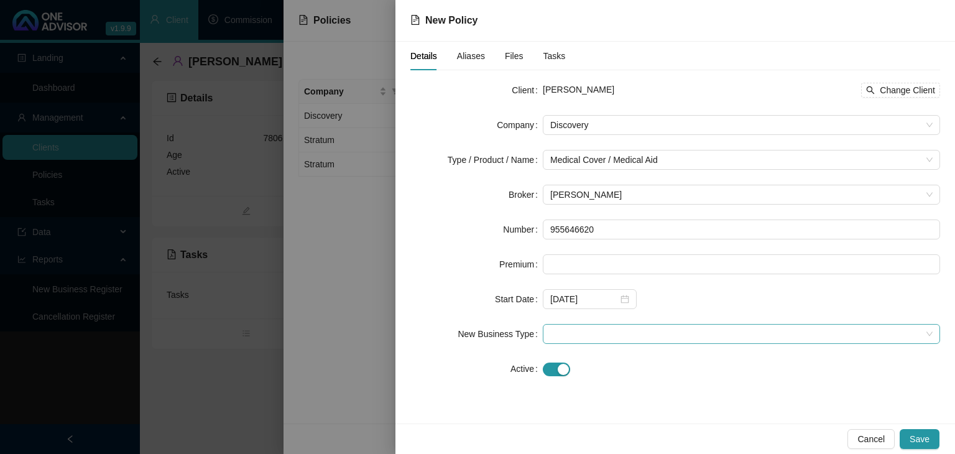
click at [566, 330] on span at bounding box center [741, 333] width 382 height 19
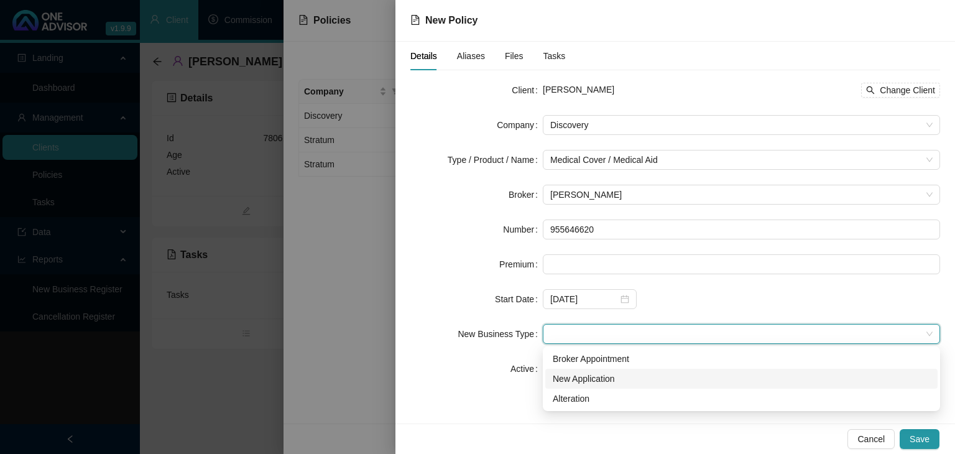
drag, startPoint x: 570, startPoint y: 375, endPoint x: 570, endPoint y: 365, distance: 10.6
click at [570, 376] on div "New Application" at bounding box center [741, 379] width 377 height 14
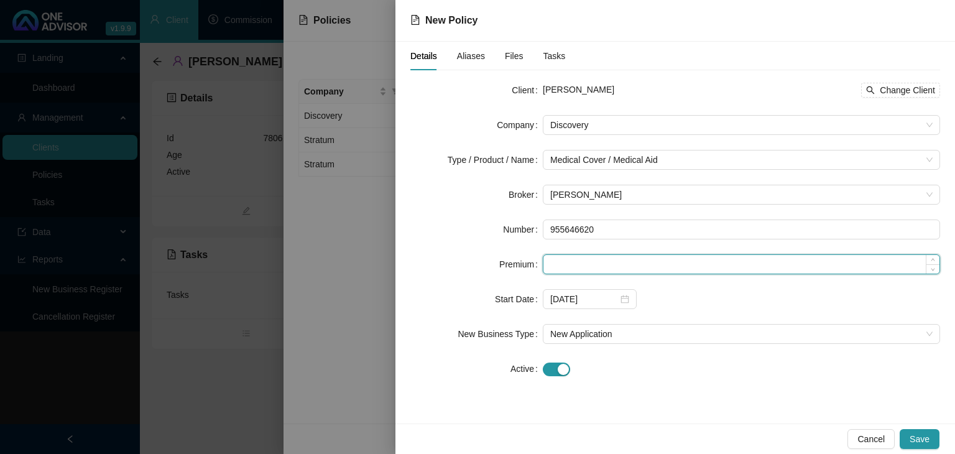
click at [568, 267] on input at bounding box center [741, 264] width 396 height 19
click at [617, 269] on input at bounding box center [741, 264] width 396 height 19
type input "5042.00"
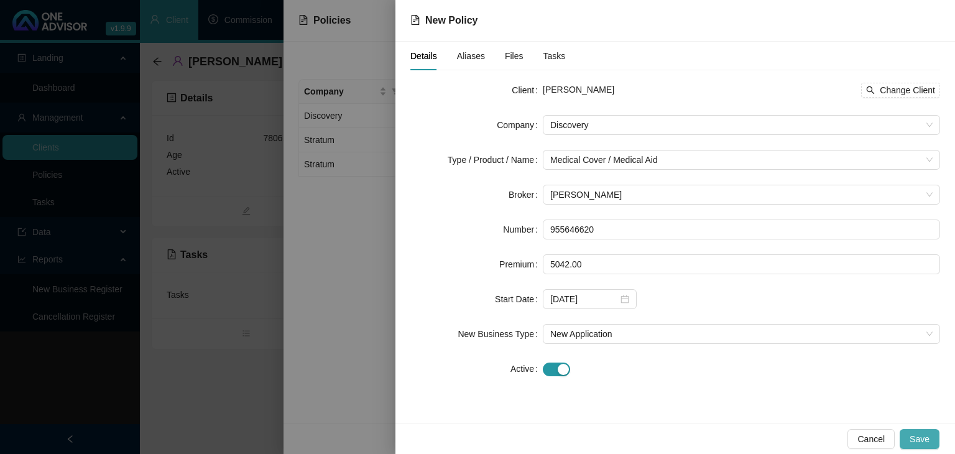
click at [926, 441] on span "Save" at bounding box center [919, 439] width 20 height 14
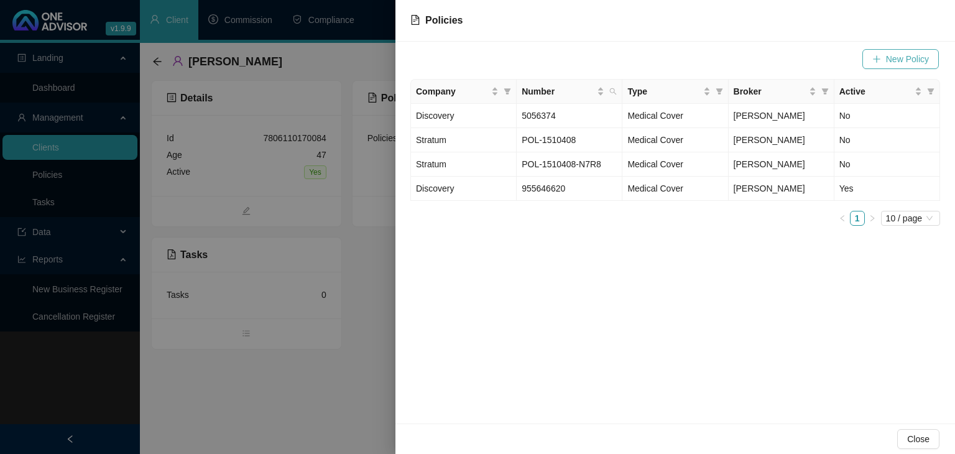
click at [898, 60] on span "New Policy" at bounding box center [907, 59] width 43 height 14
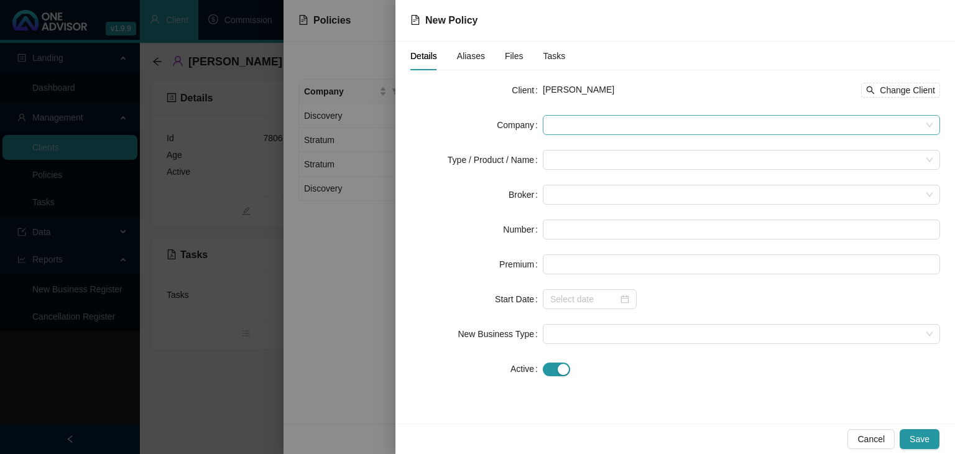
click at [612, 122] on span at bounding box center [741, 125] width 382 height 19
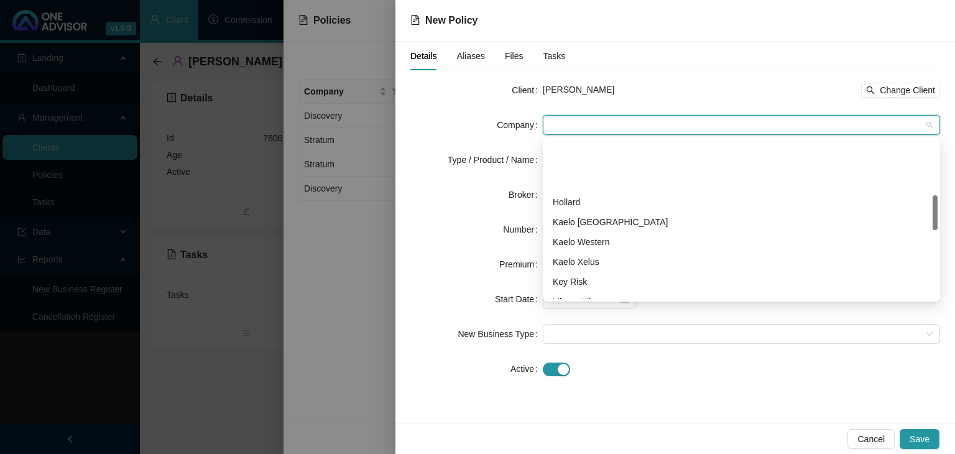
scroll to position [249, 0]
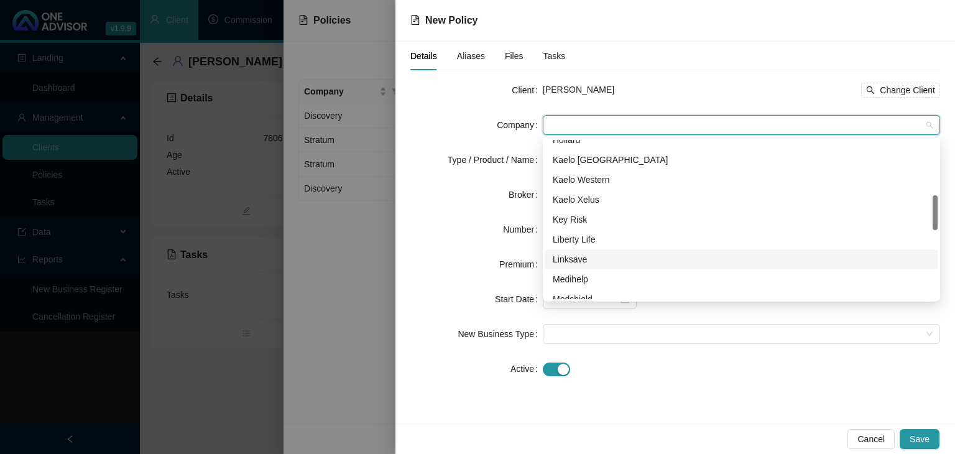
click at [571, 260] on div "Linksave" at bounding box center [741, 259] width 377 height 14
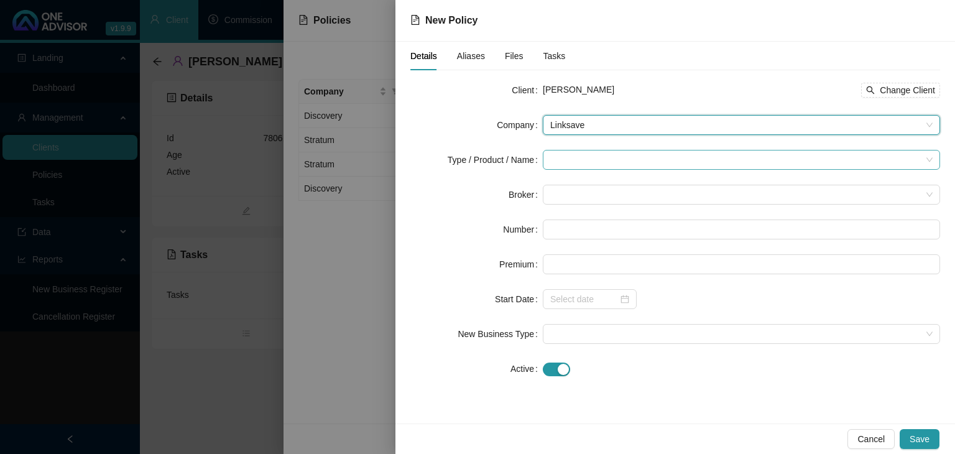
click at [582, 158] on input "search" at bounding box center [735, 159] width 371 height 19
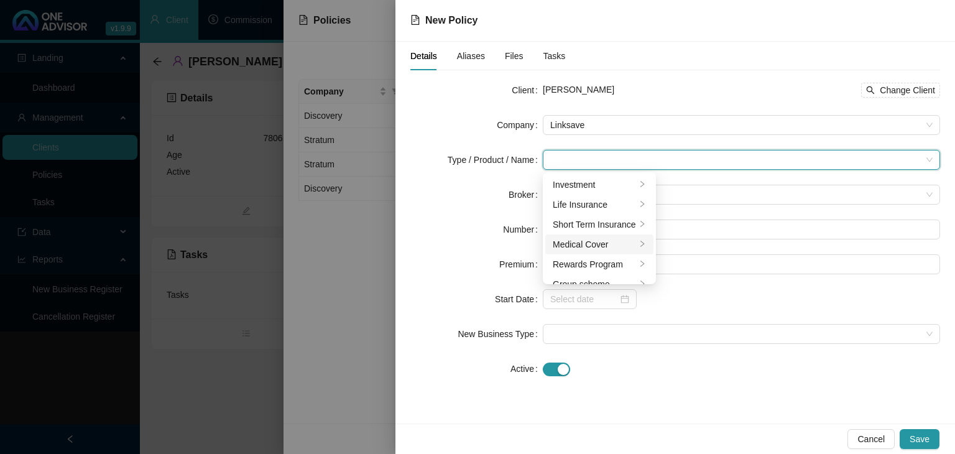
click at [595, 246] on div "Medical Cover" at bounding box center [594, 244] width 83 height 14
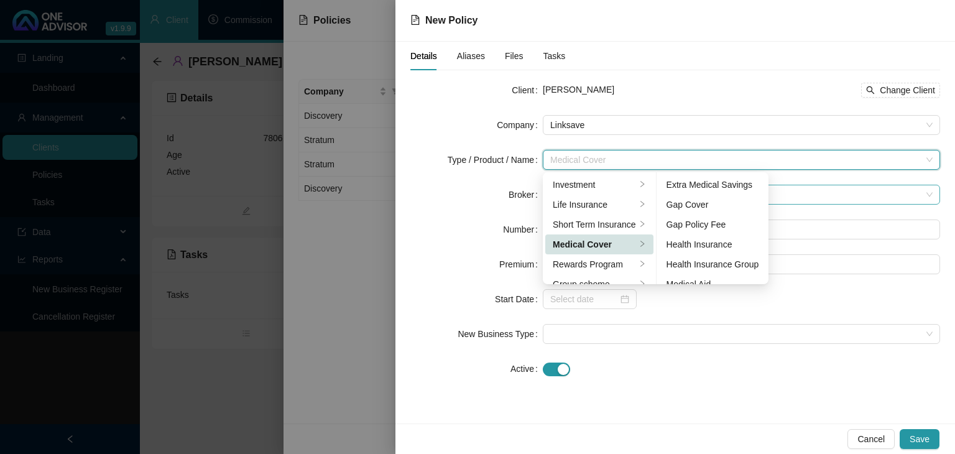
click at [705, 203] on div "Gap Cover" at bounding box center [712, 205] width 93 height 14
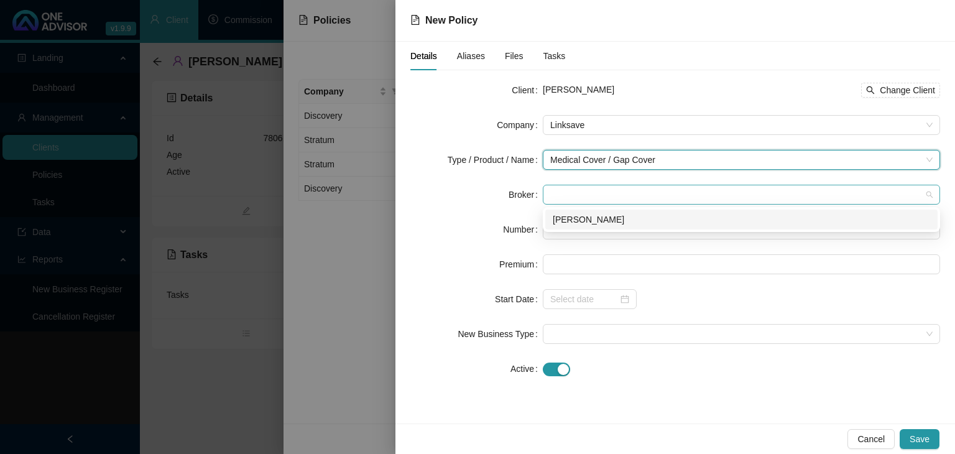
click at [597, 191] on span at bounding box center [741, 194] width 382 height 19
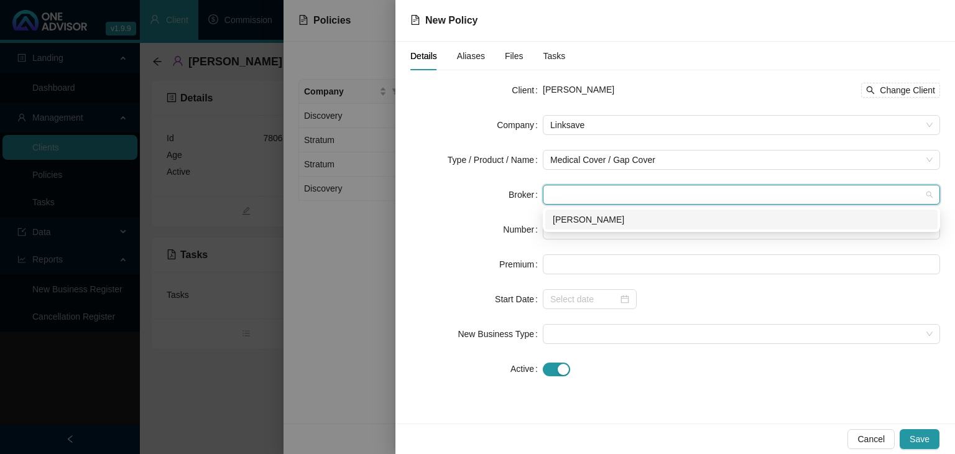
click at [580, 226] on div "[PERSON_NAME]" at bounding box center [741, 219] width 392 height 20
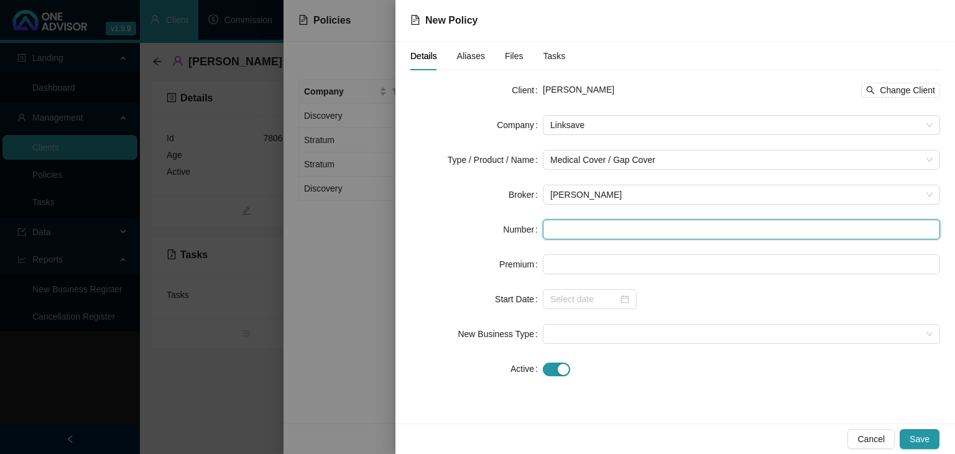
click at [562, 224] on input "text" at bounding box center [741, 229] width 397 height 20
paste input "LS007097"
type input "LS007097"
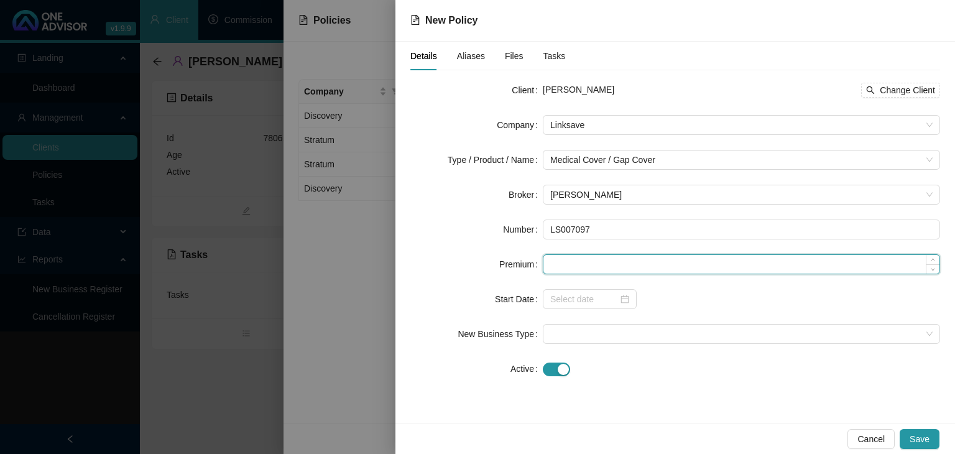
click at [559, 262] on input at bounding box center [741, 264] width 396 height 19
click at [569, 260] on input at bounding box center [741, 264] width 396 height 19
type input "479.00"
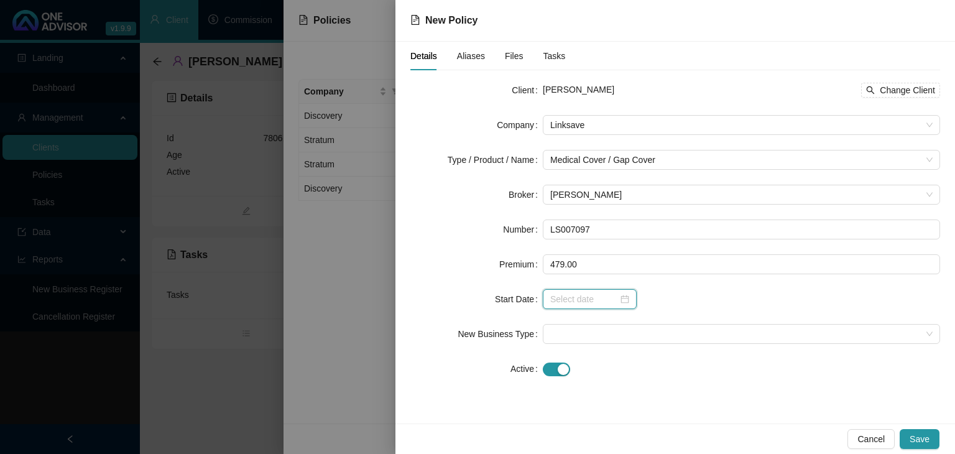
click at [567, 300] on input at bounding box center [584, 299] width 68 height 14
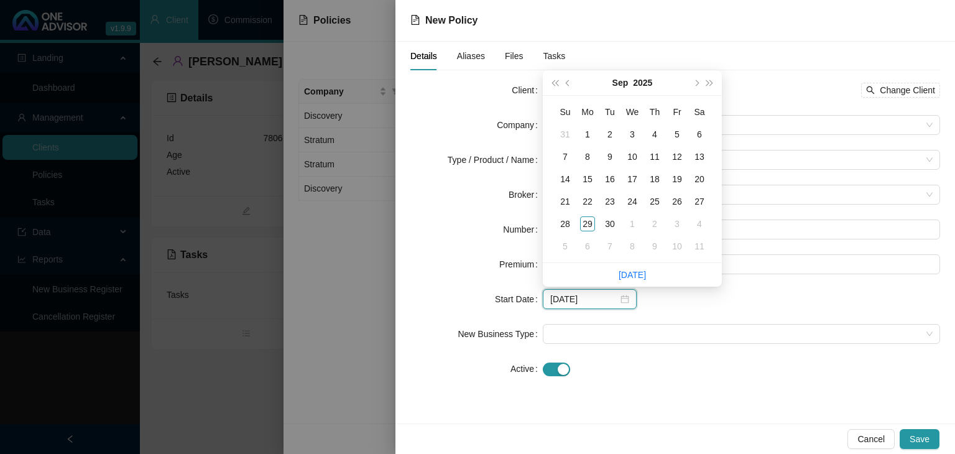
type input "[DATE]"
click at [584, 134] on div "1" at bounding box center [587, 134] width 15 height 15
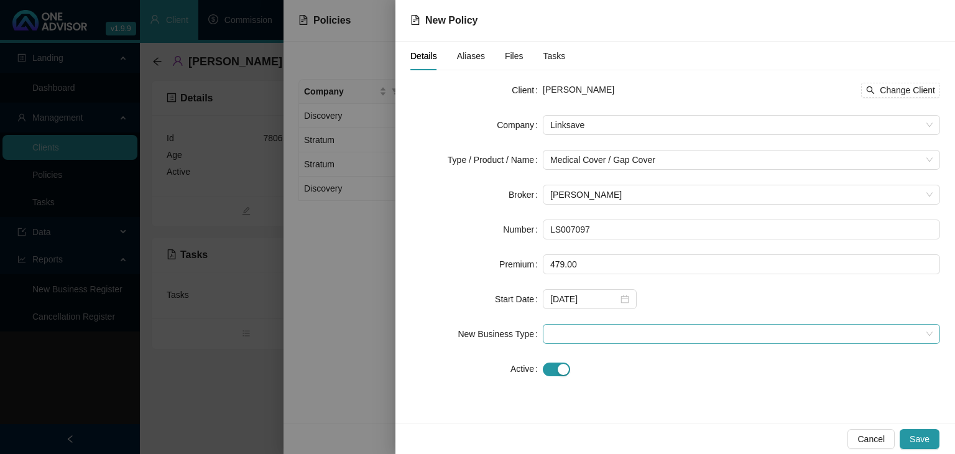
click at [559, 333] on span at bounding box center [741, 333] width 382 height 19
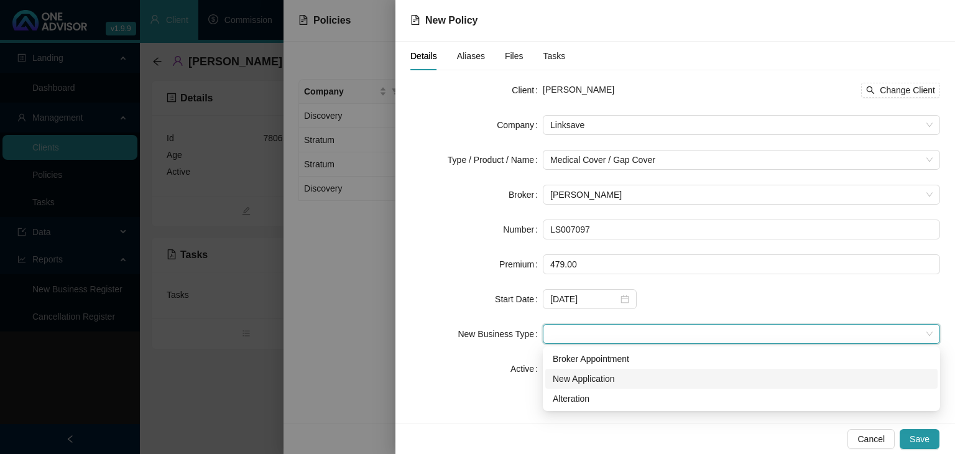
click at [559, 376] on div "New Application" at bounding box center [741, 379] width 377 height 14
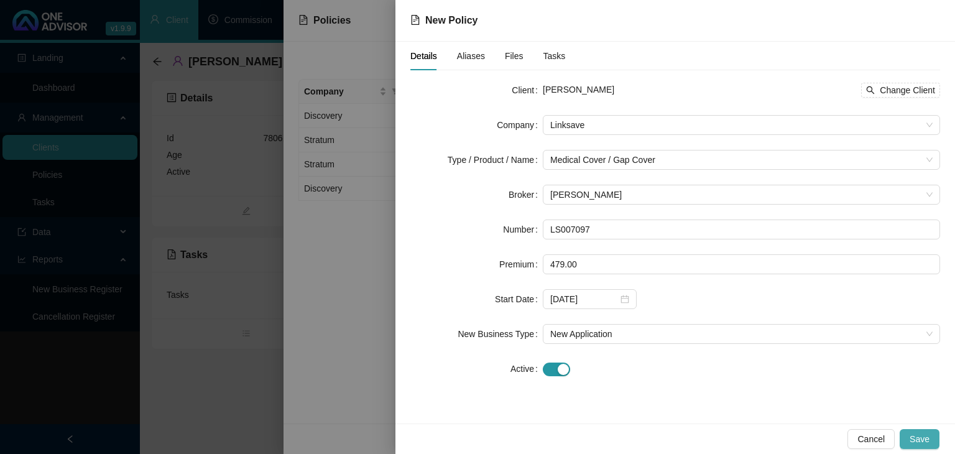
click at [910, 435] on button "Save" at bounding box center [920, 439] width 40 height 20
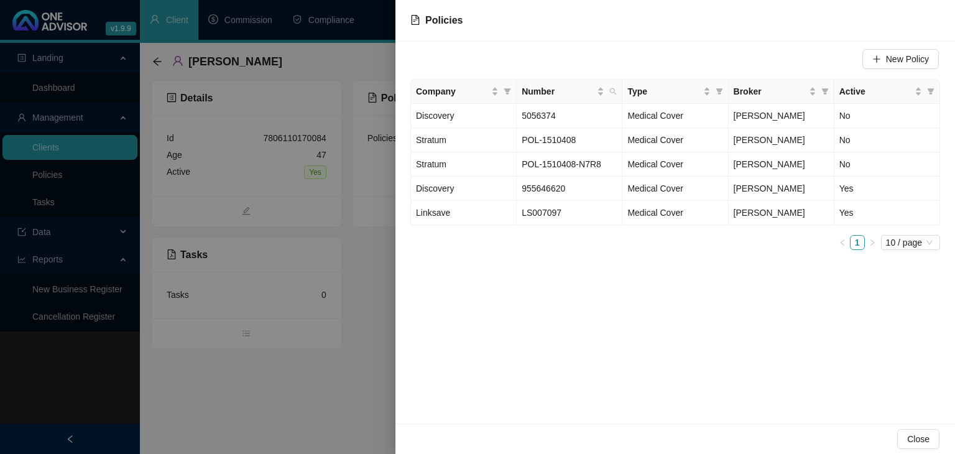
click at [640, 334] on div "New Policy Company Number Type Broker Active Discovery 5056374 Medical Cover [P…" at bounding box center [674, 233] width 559 height 382
click at [362, 391] on div at bounding box center [477, 227] width 955 height 454
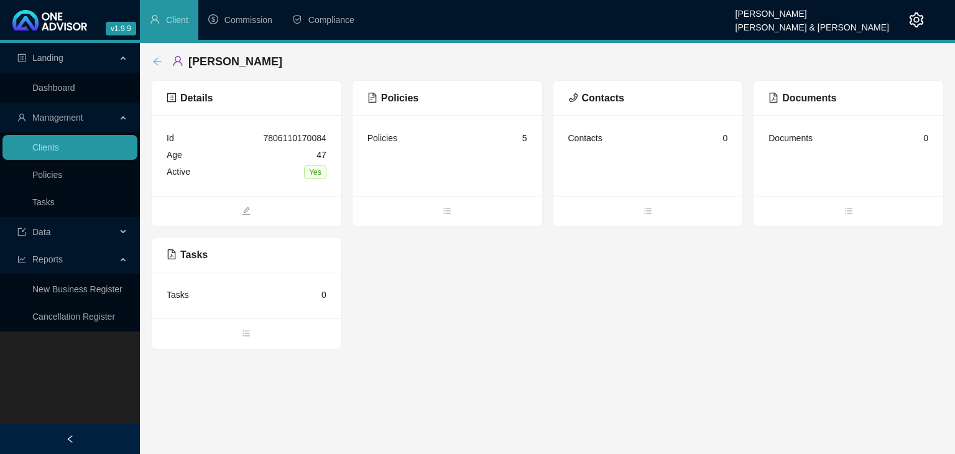
click at [154, 60] on icon "arrow-left" at bounding box center [157, 61] width 8 height 8
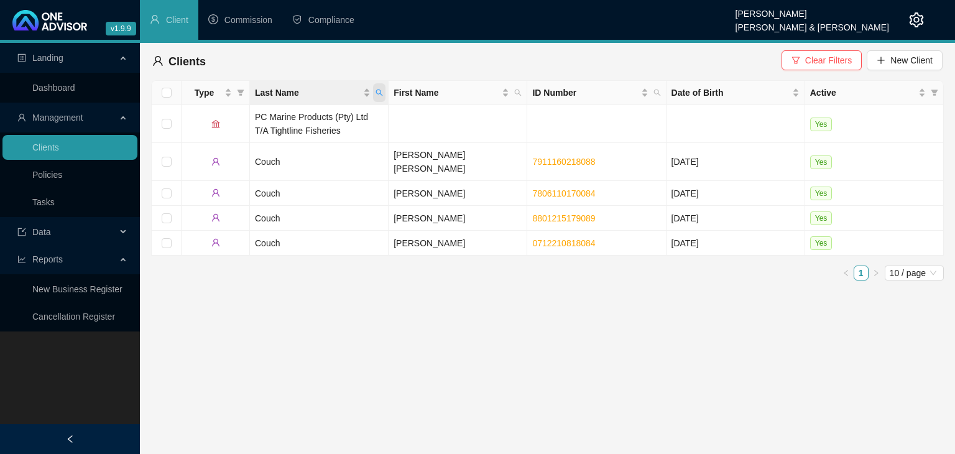
click at [379, 93] on icon "search" at bounding box center [378, 92] width 7 height 7
type input "camphor"
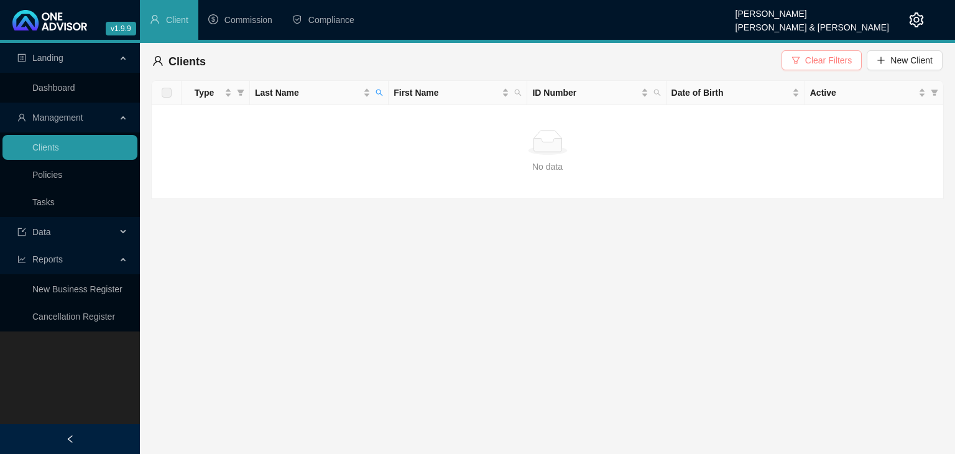
click at [826, 66] on span "Clear Filters" at bounding box center [828, 60] width 47 height 14
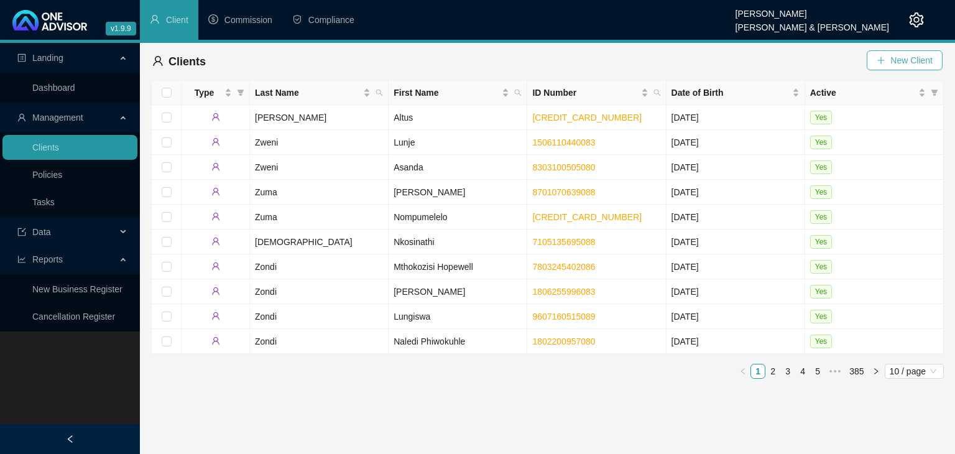
click at [898, 60] on span "New Client" at bounding box center [911, 60] width 42 height 14
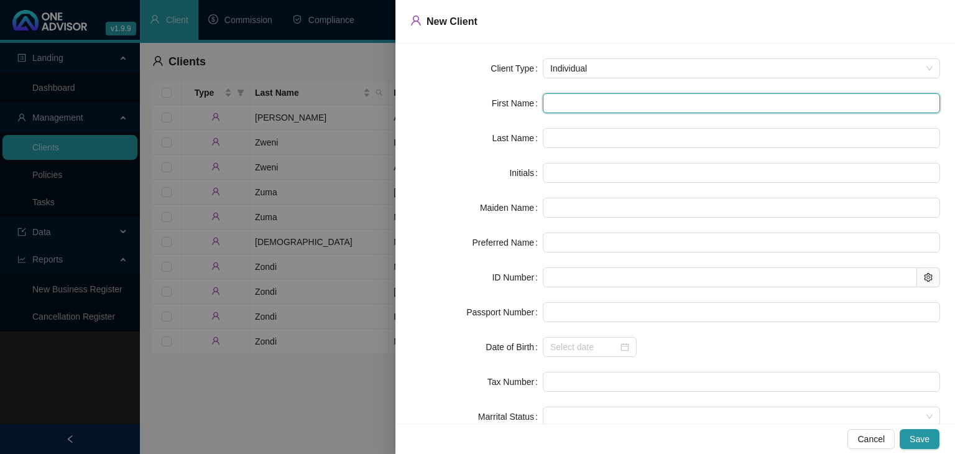
paste input "[PERSON_NAME] [PERSON_NAME]"
type input "[PERSON_NAME] [PERSON_NAME]"
type input "PA"
type input "[PERSON_NAME]"
type input "[PERSON_NAME] [PERSON_NAME]"
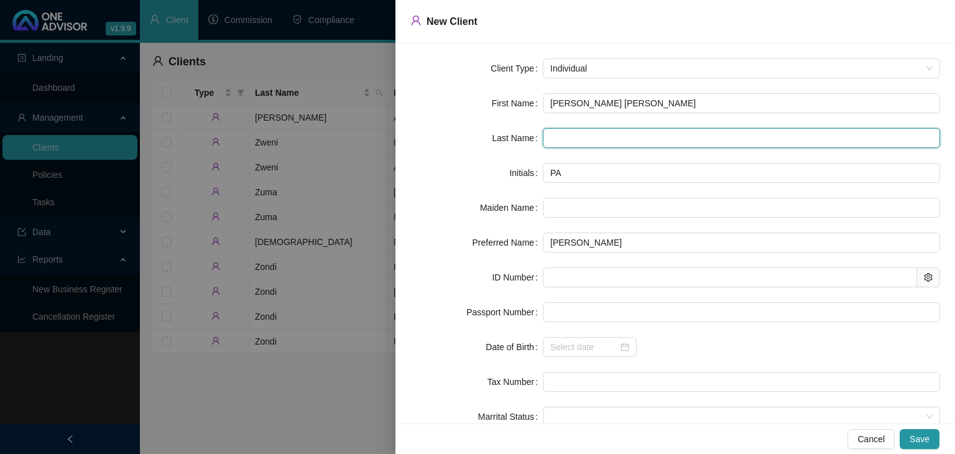
click at [554, 137] on input "text" at bounding box center [741, 138] width 397 height 20
type input "Camphor"
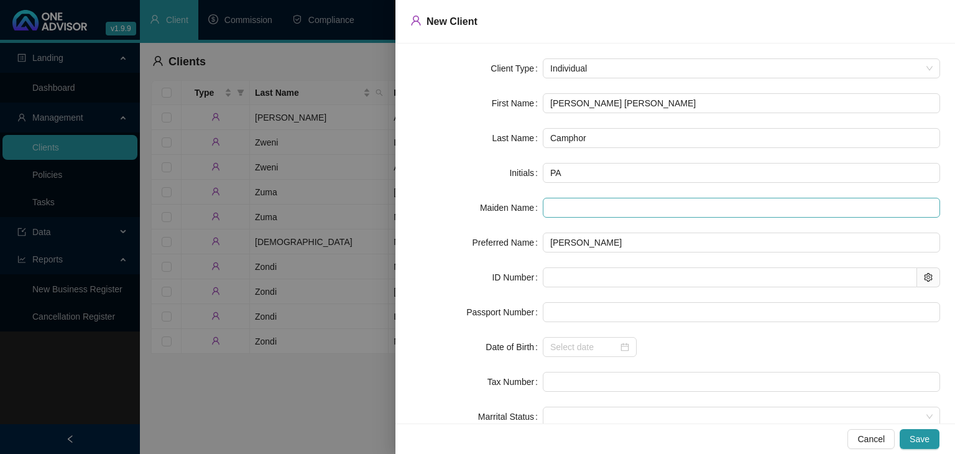
drag, startPoint x: 663, startPoint y: 230, endPoint x: 624, endPoint y: 207, distance: 45.4
click at [663, 229] on form "Client Type Individual First Name [PERSON_NAME] [PERSON_NAME] Last Name Camphor…" at bounding box center [675, 259] width 530 height 403
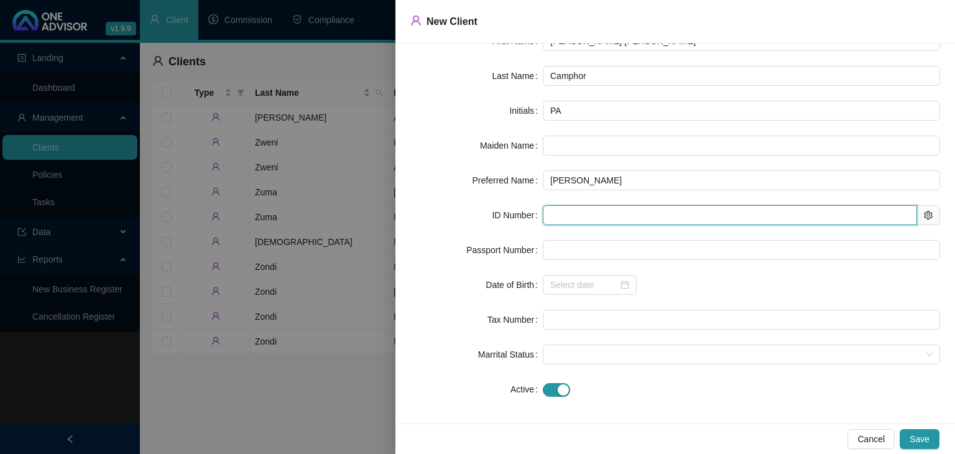
click at [548, 213] on input "text" at bounding box center [730, 215] width 374 height 20
paste input "[CREDIT_CARD_NUMBER]"
type input "[CREDIT_CARD_NUMBER]"
type input "[DATE]"
type input "[CREDIT_CARD_NUMBER]"
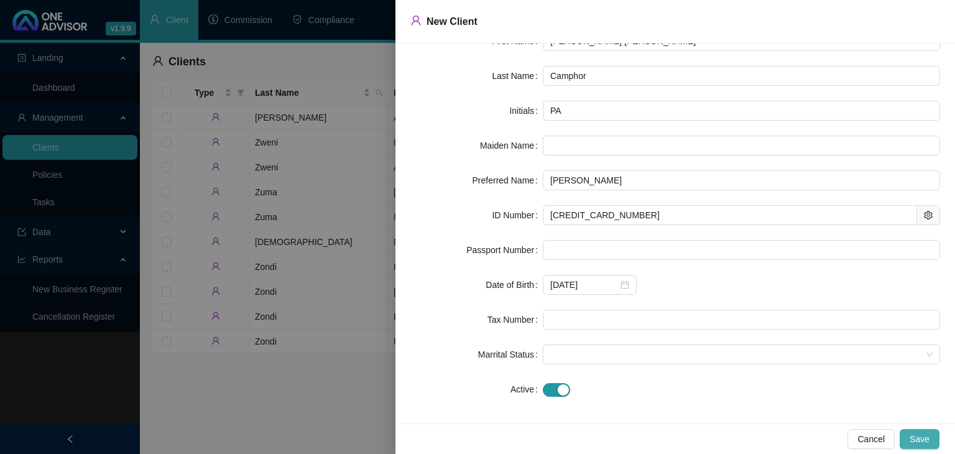
click at [916, 444] on span "Save" at bounding box center [919, 439] width 20 height 14
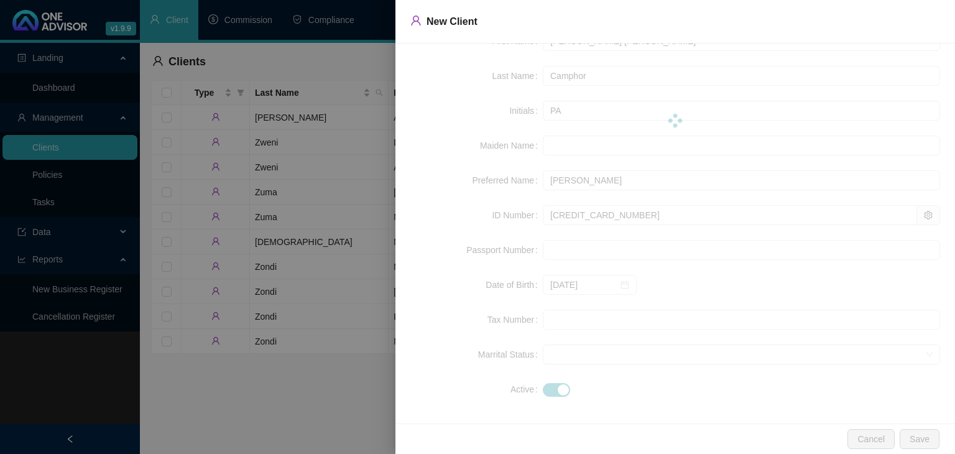
scroll to position [0, 0]
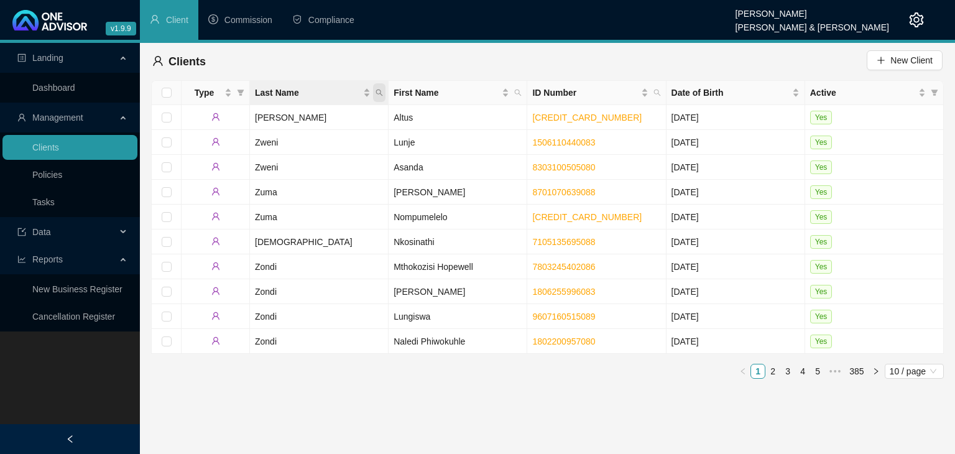
click at [380, 90] on icon "search" at bounding box center [379, 93] width 7 height 7
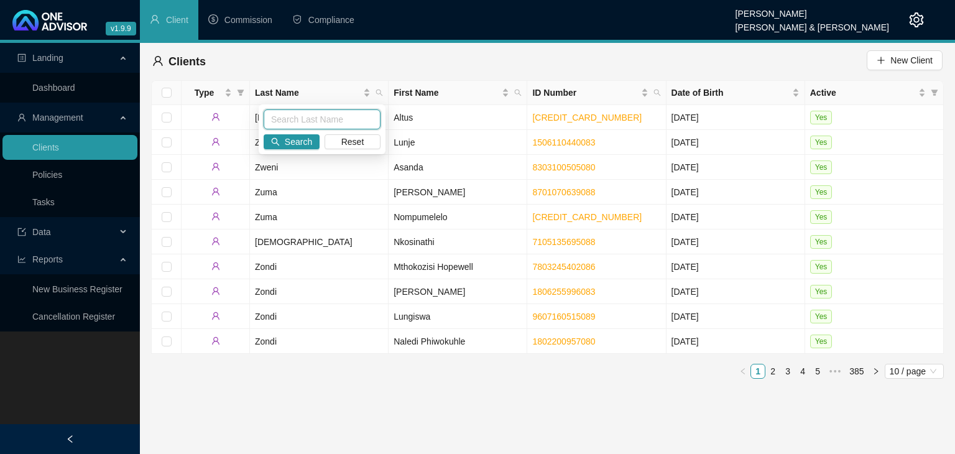
click at [334, 120] on input "text" at bounding box center [322, 119] width 117 height 20
type input "camphor"
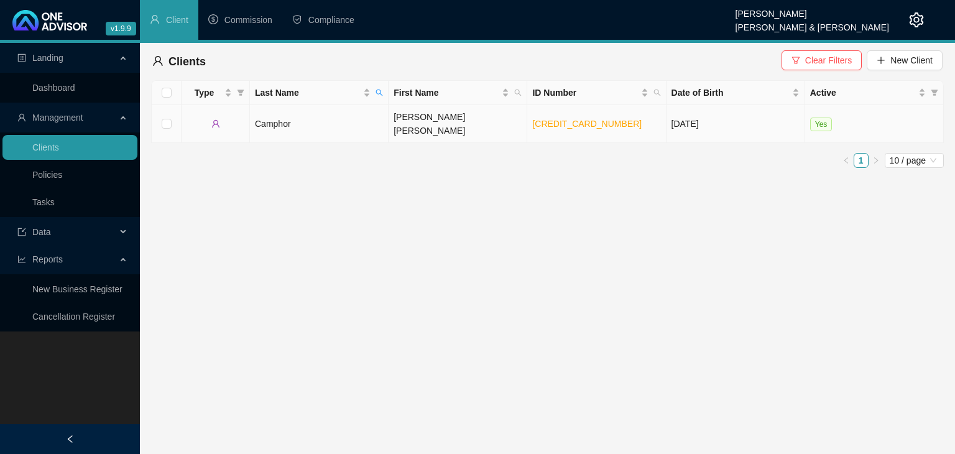
click at [334, 120] on td "Camphor" at bounding box center [319, 124] width 139 height 38
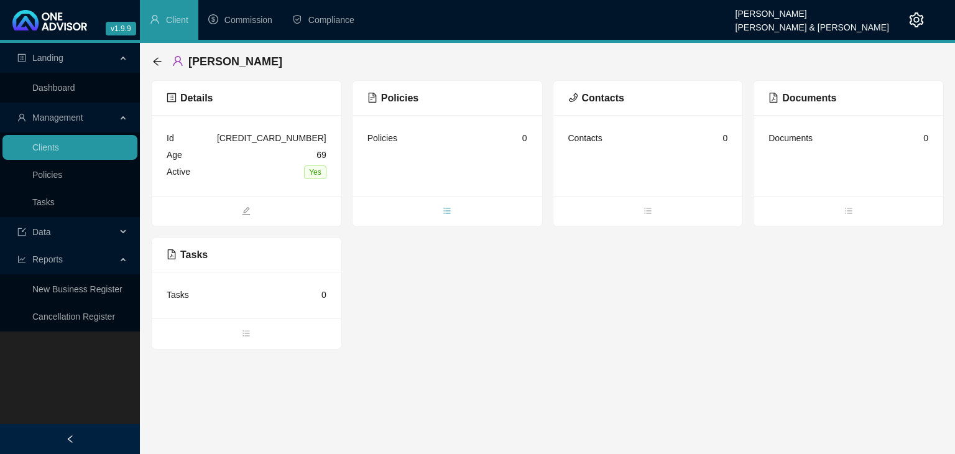
click at [448, 214] on icon "bars" at bounding box center [447, 210] width 9 height 9
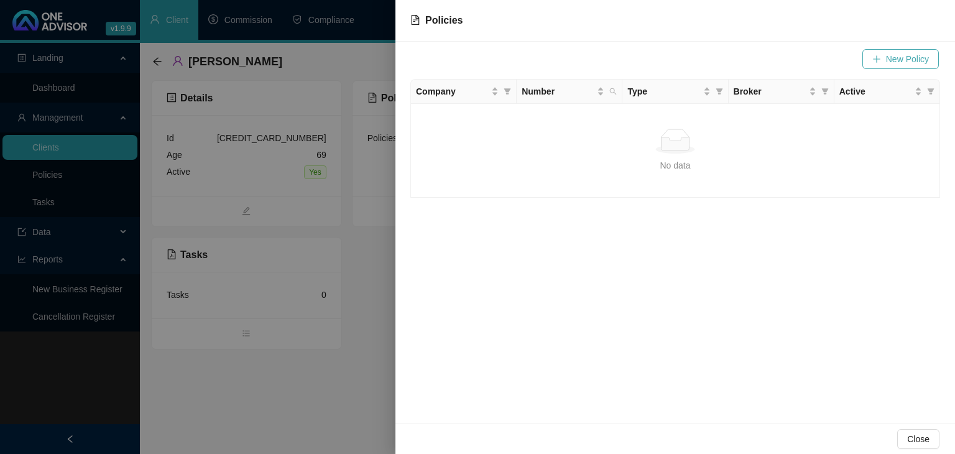
click at [893, 65] on span "New Policy" at bounding box center [907, 59] width 43 height 14
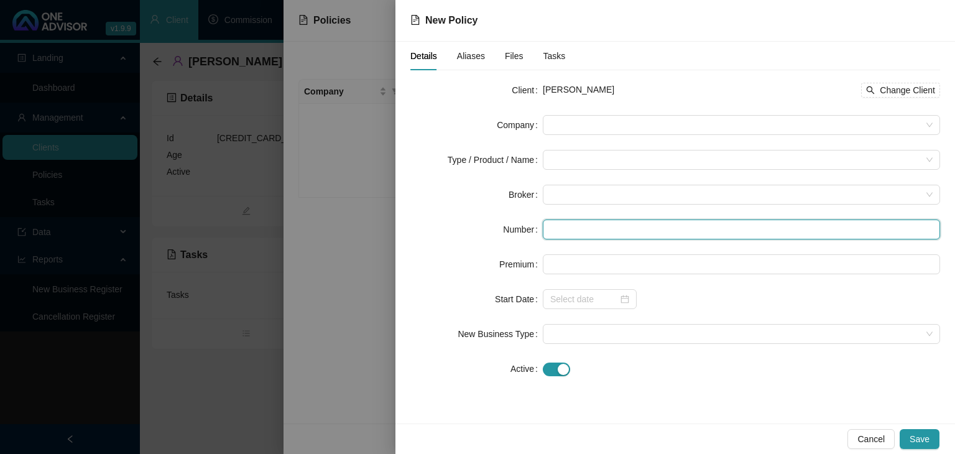
paste input "LS007100"
click at [553, 124] on span at bounding box center [741, 125] width 382 height 19
type input "LS007100"
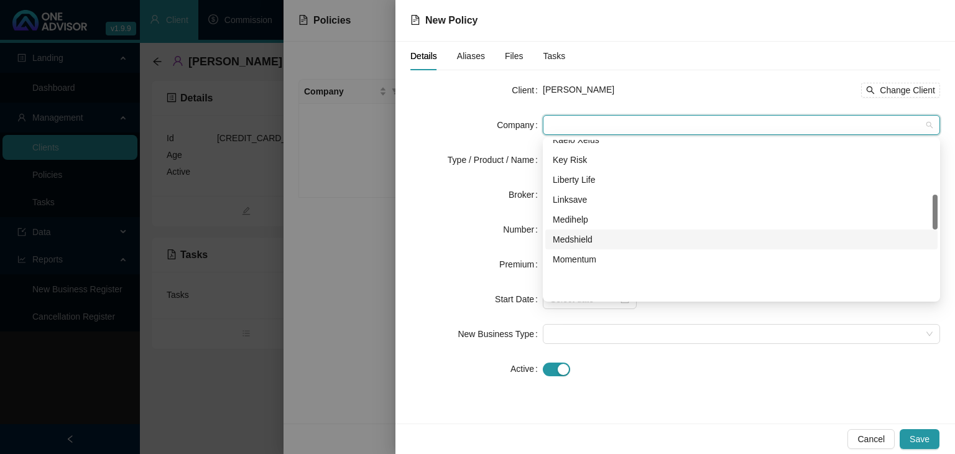
scroll to position [246, 0]
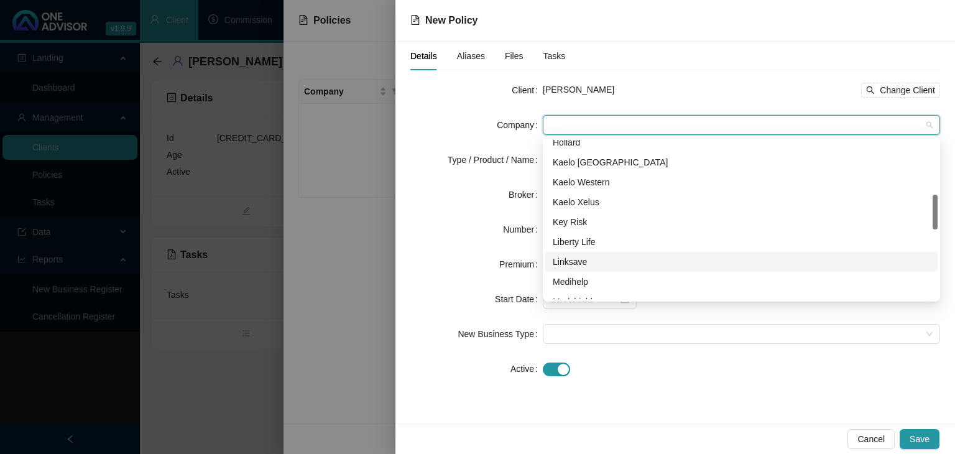
click at [563, 267] on div "Linksave" at bounding box center [741, 262] width 377 height 14
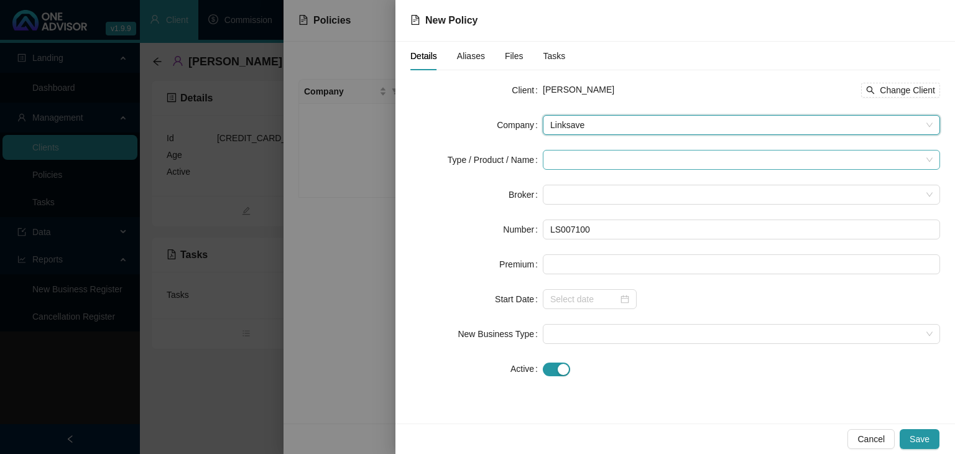
click at [559, 157] on input "search" at bounding box center [735, 159] width 371 height 19
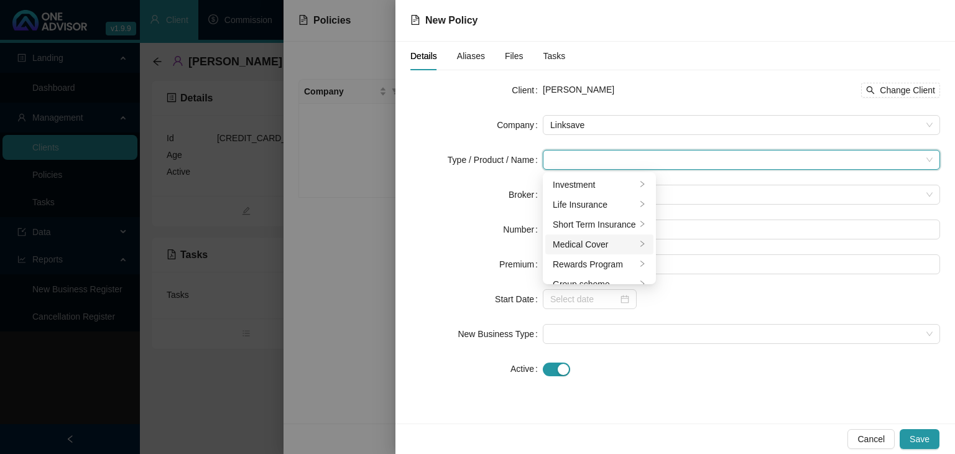
click at [638, 247] on icon "right" at bounding box center [641, 243] width 7 height 7
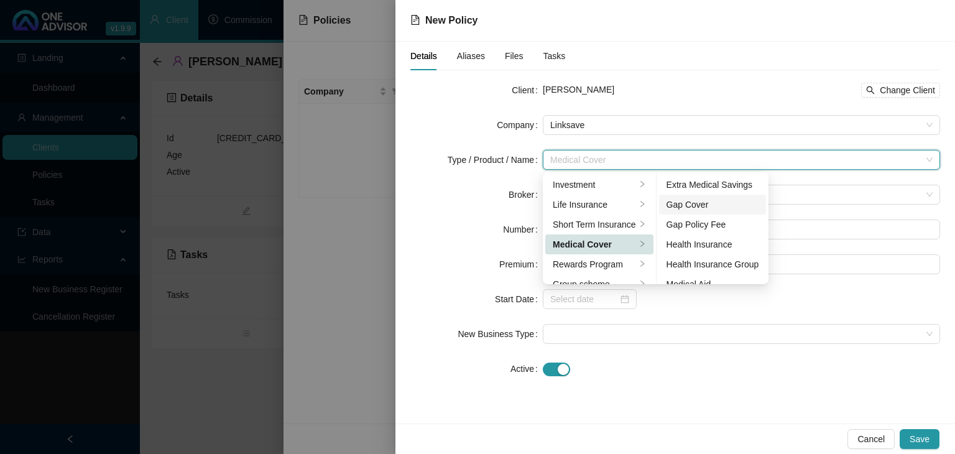
click at [708, 208] on div "Gap Cover" at bounding box center [712, 205] width 93 height 14
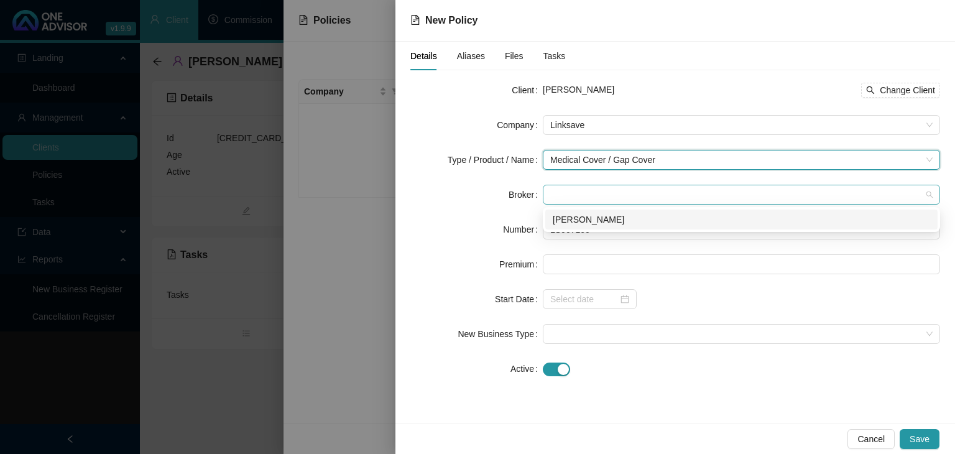
click at [569, 196] on span at bounding box center [741, 194] width 382 height 19
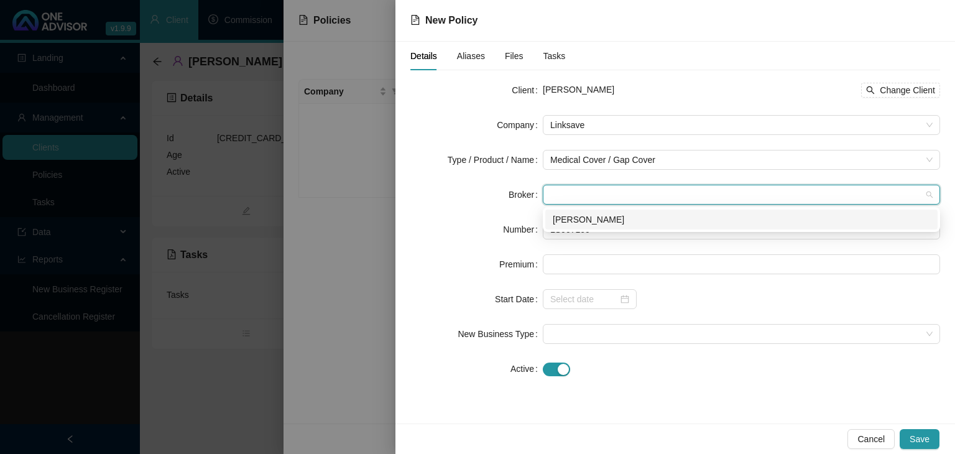
click at [573, 216] on div "[PERSON_NAME]" at bounding box center [741, 220] width 377 height 14
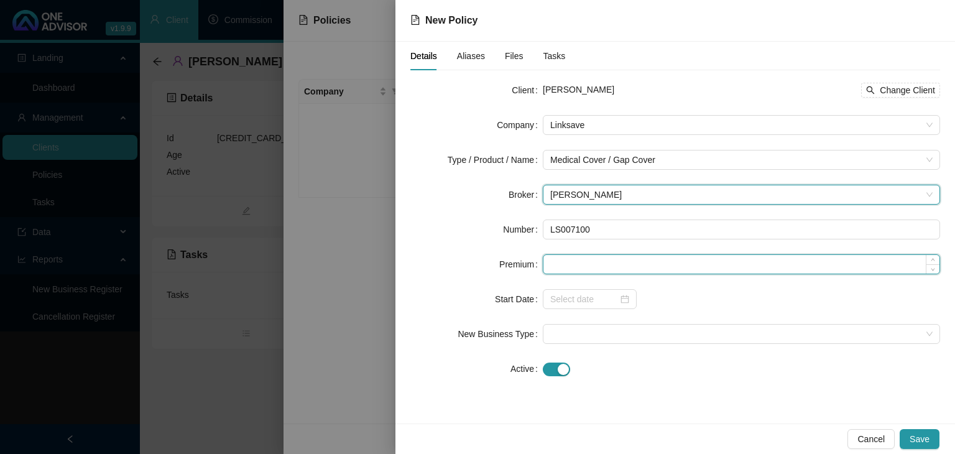
click at [556, 262] on input at bounding box center [741, 264] width 396 height 19
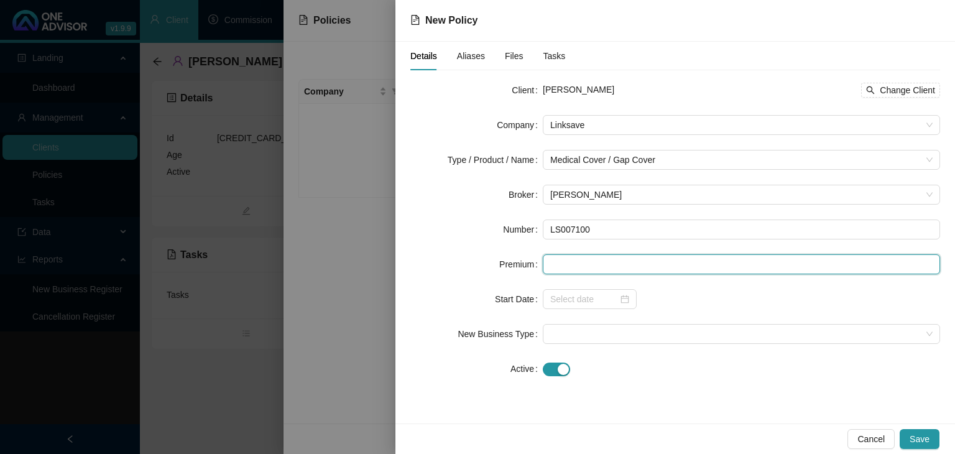
drag, startPoint x: 564, startPoint y: 259, endPoint x: 500, endPoint y: 216, distance: 77.9
click at [563, 259] on input at bounding box center [741, 264] width 396 height 19
type input "479.00"
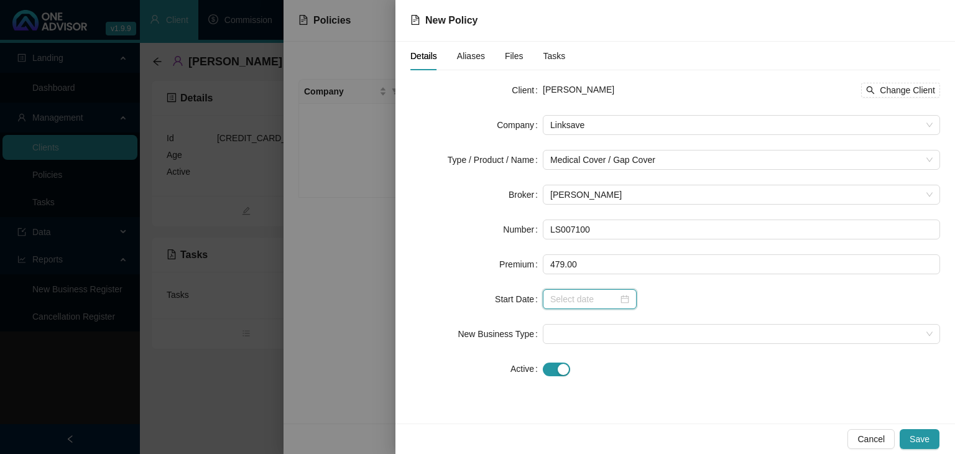
click at [568, 302] on input at bounding box center [584, 299] width 68 height 14
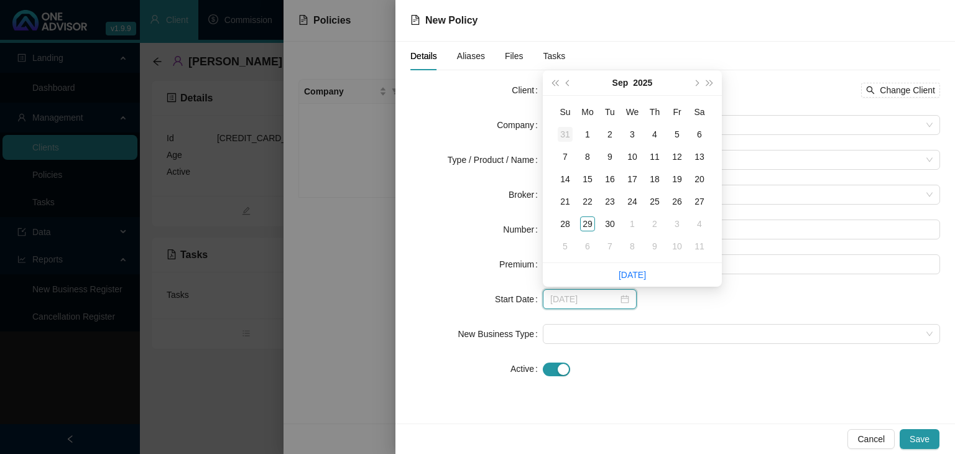
type input "[DATE]"
click at [587, 132] on div "1" at bounding box center [587, 134] width 15 height 15
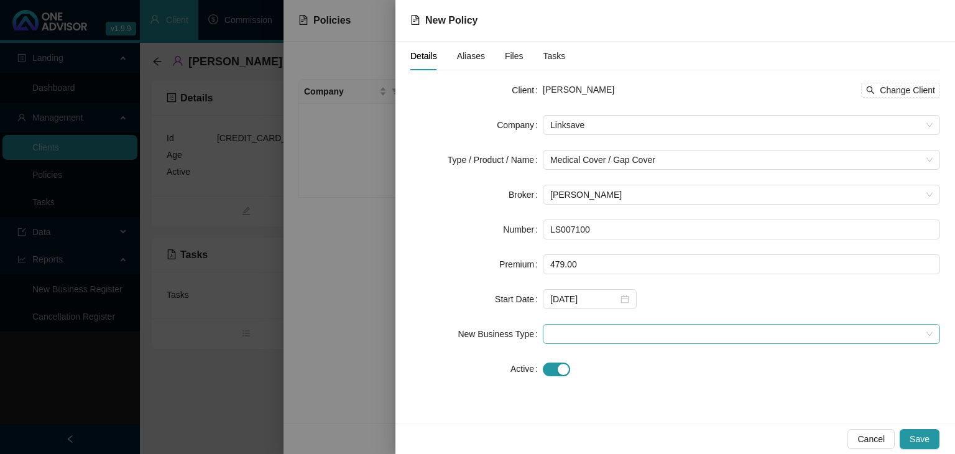
click at [563, 328] on span at bounding box center [741, 333] width 382 height 19
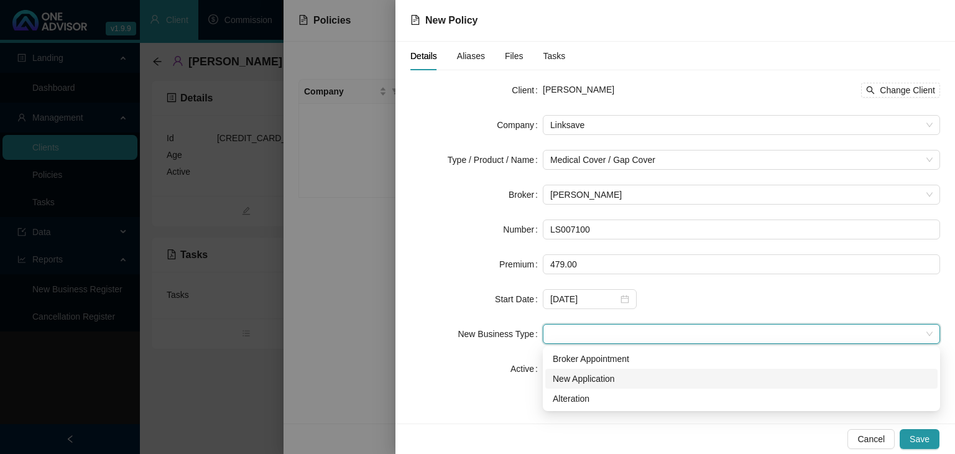
click at [562, 380] on div "New Application" at bounding box center [741, 379] width 377 height 14
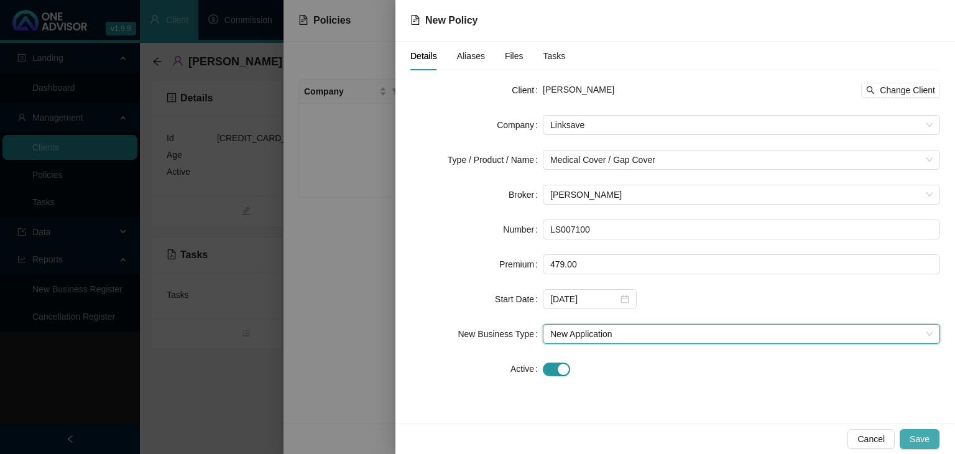
click at [919, 439] on span "Save" at bounding box center [919, 439] width 20 height 14
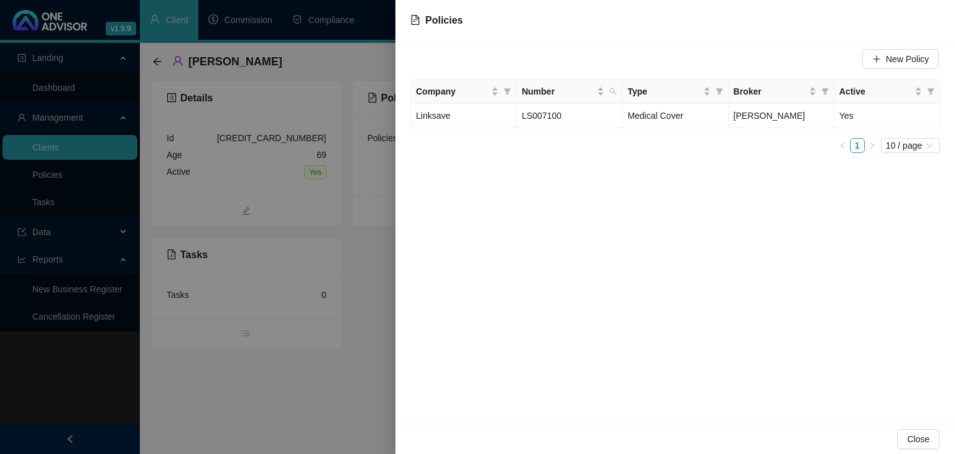
click at [372, 376] on div at bounding box center [477, 227] width 955 height 454
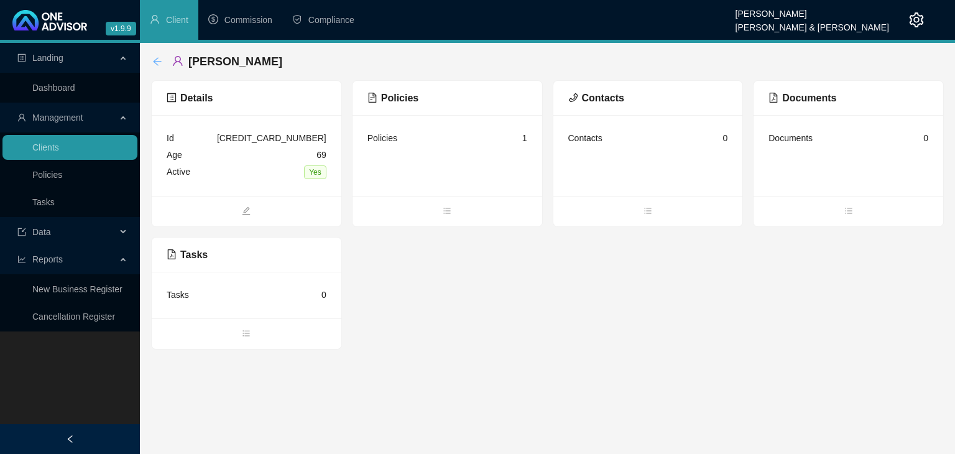
click at [156, 62] on icon "arrow-left" at bounding box center [157, 62] width 10 height 10
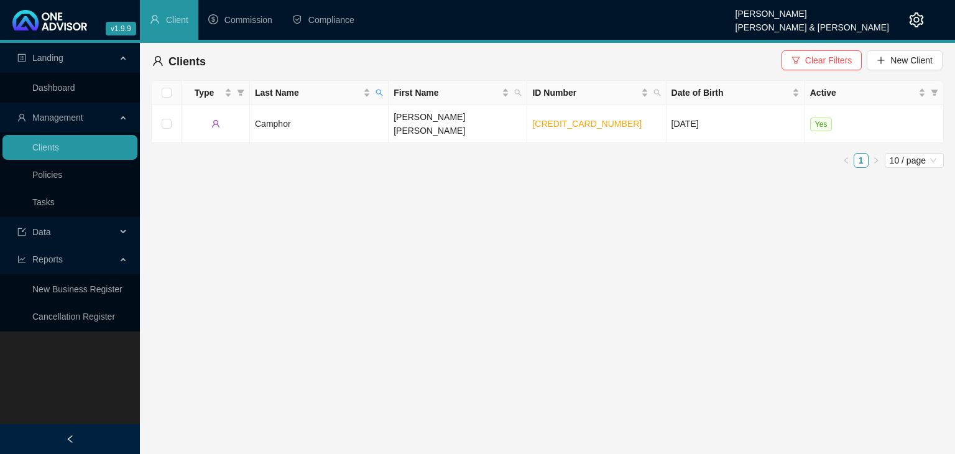
drag, startPoint x: 644, startPoint y: 281, endPoint x: 563, endPoint y: 252, distance: 85.9
click at [644, 281] on main "Landing Dashboard Management Clients Policies Tasks Data Reports New Business R…" at bounding box center [477, 248] width 955 height 411
click at [249, 20] on span "Commission" at bounding box center [248, 20] width 48 height 10
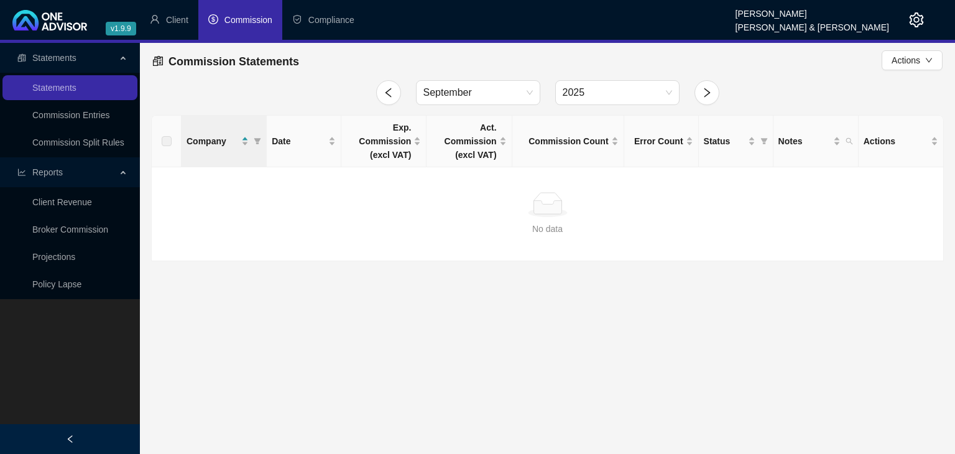
click at [87, 230] on link "Broker Commission" at bounding box center [70, 229] width 76 height 10
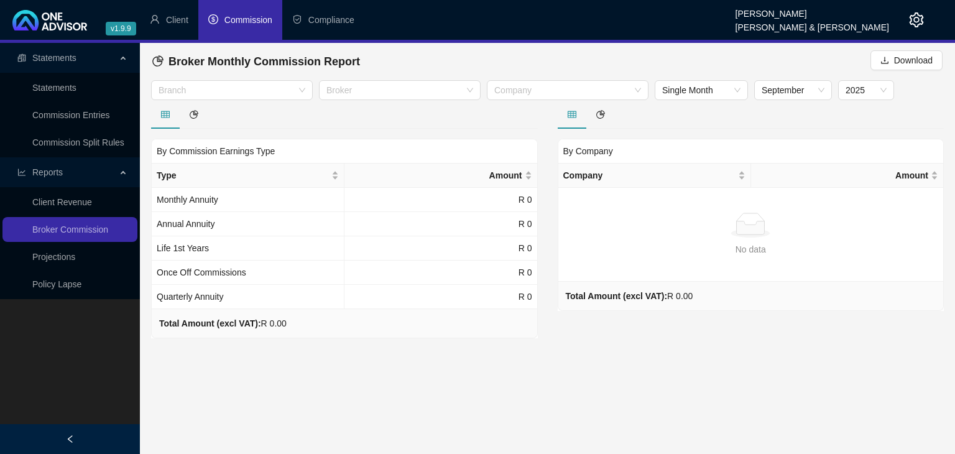
click at [917, 25] on icon "setting" at bounding box center [916, 19] width 15 height 15
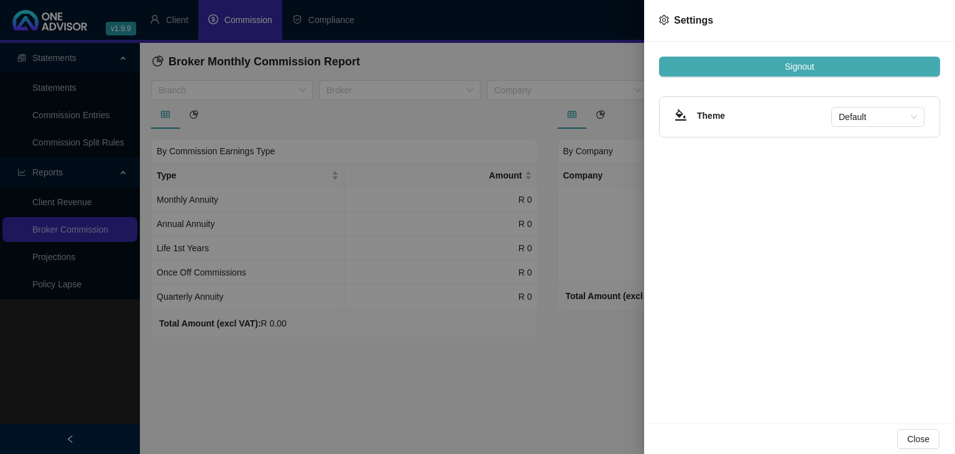
click at [789, 70] on span "Signout" at bounding box center [799, 67] width 29 height 14
